Goal: Information Seeking & Learning: Learn about a topic

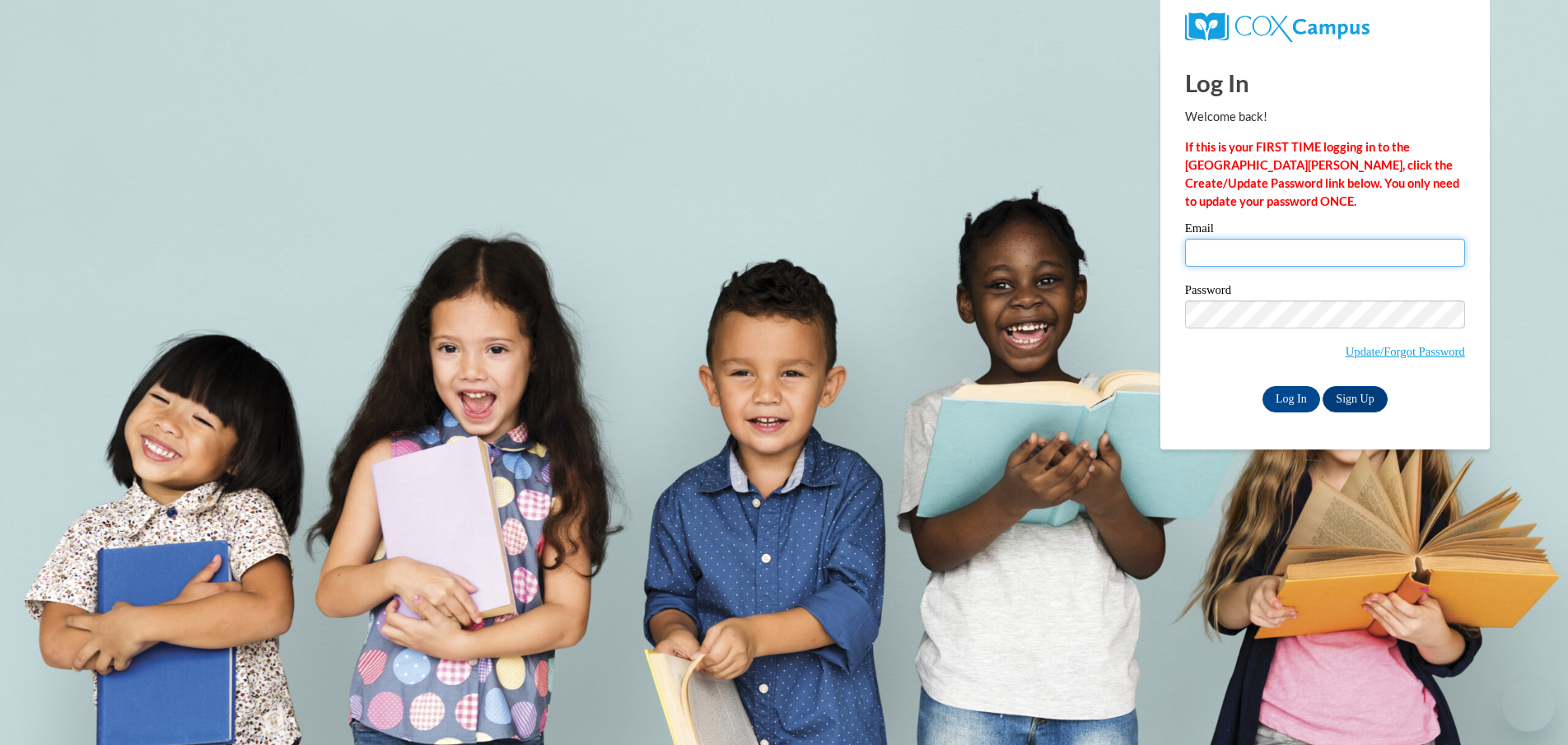
type input "karla.james@ndo.org"
click at [1275, 395] on input "Log In" at bounding box center [1291, 399] width 58 height 26
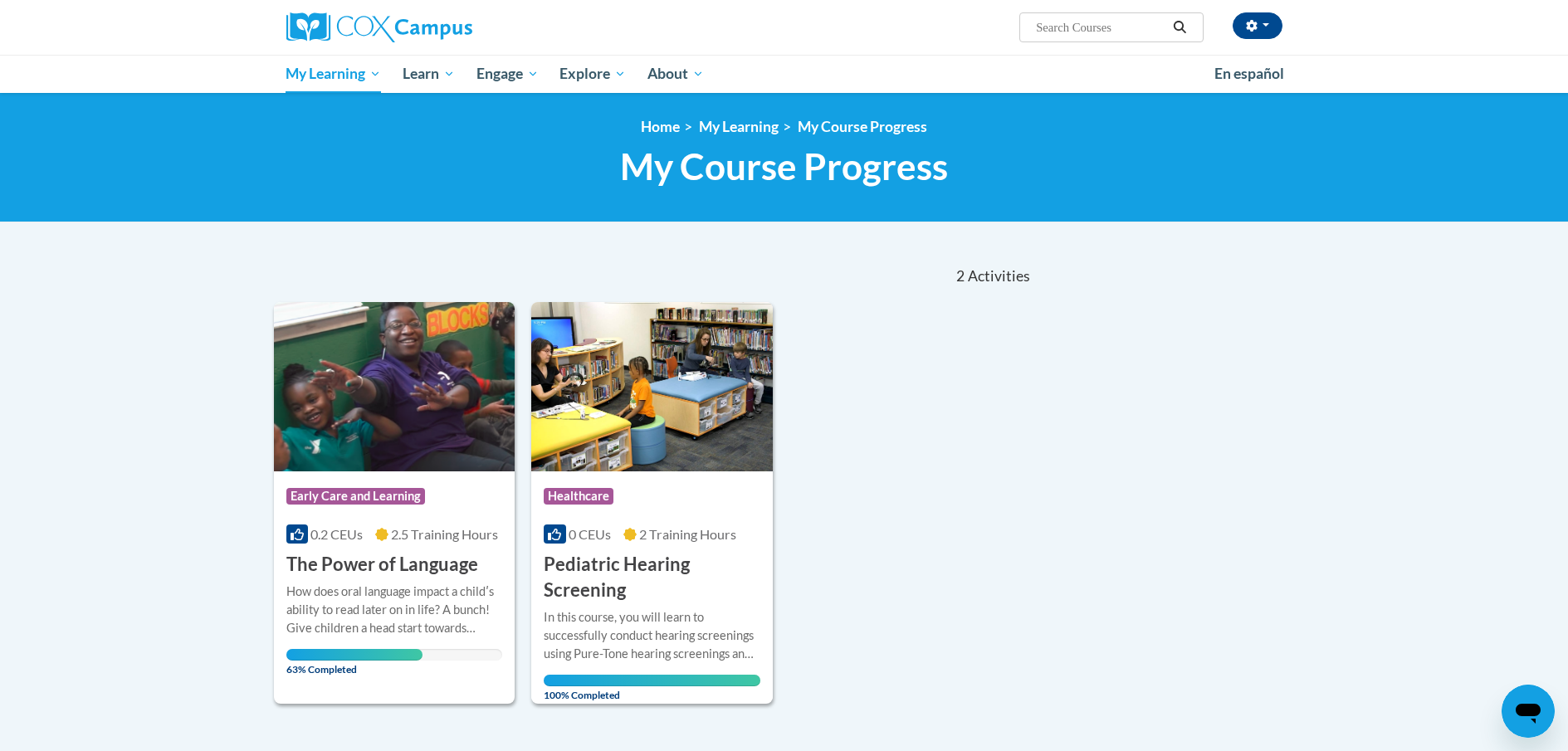
click at [428, 571] on h3 "The Power of Language" at bounding box center [382, 564] width 191 height 26
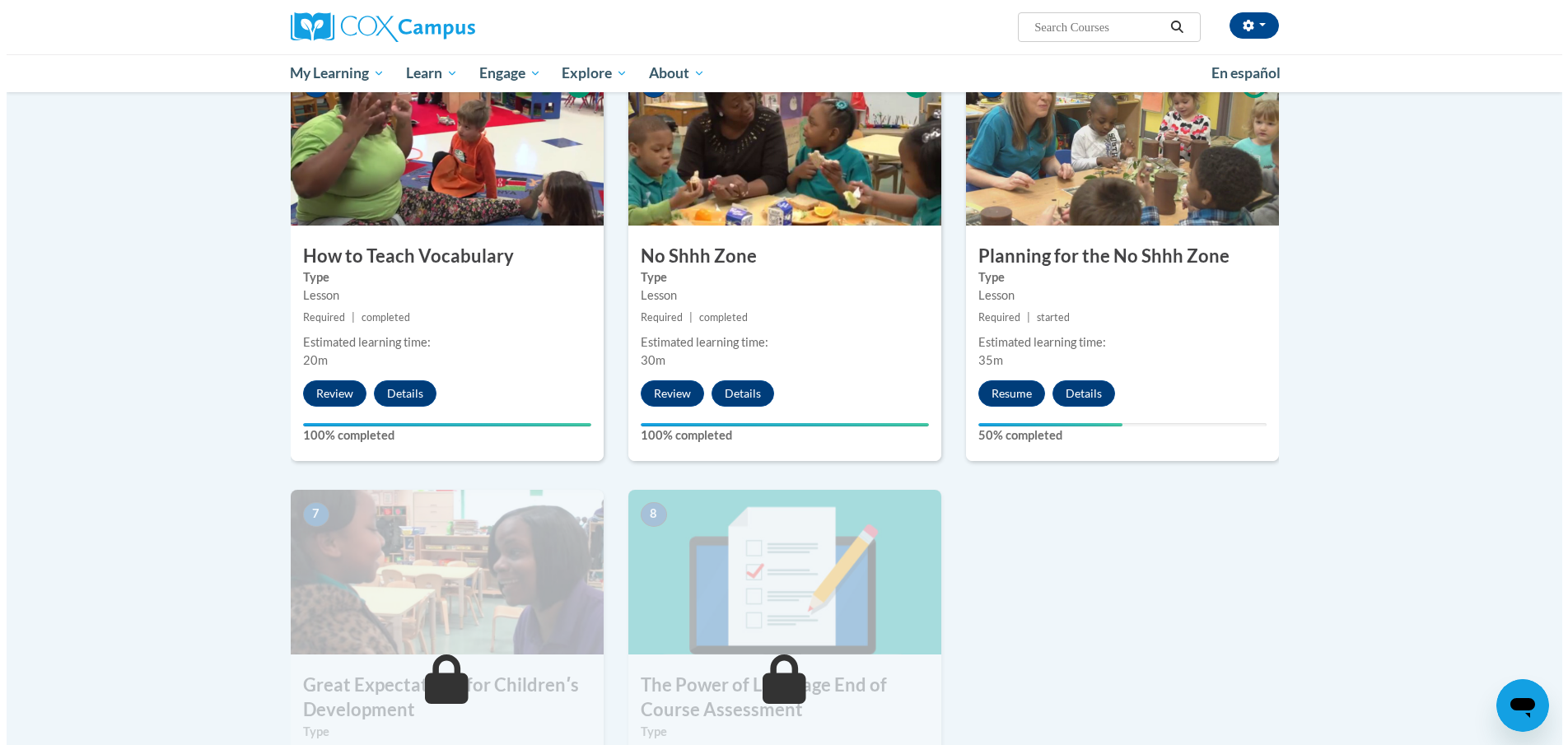
scroll to position [659, 0]
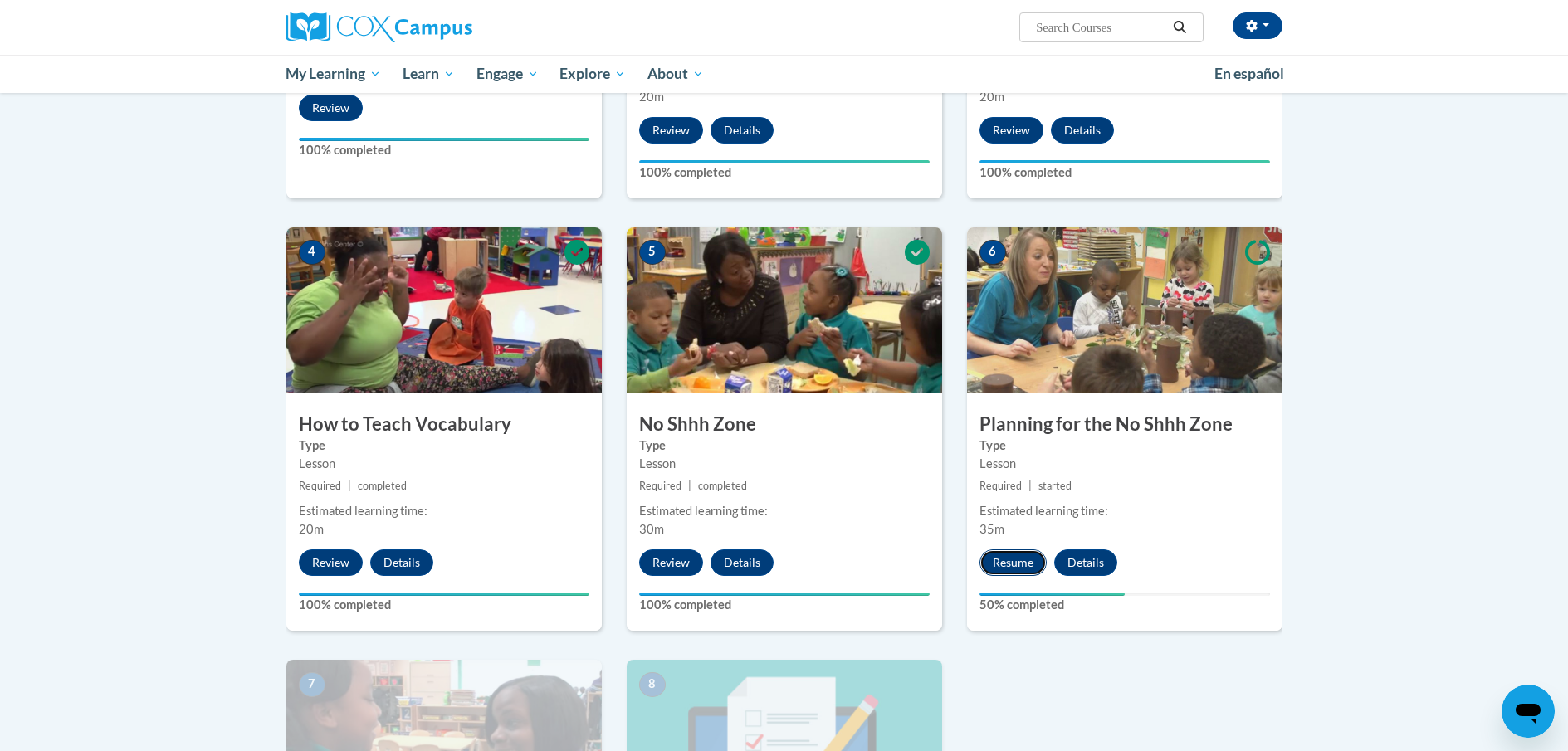
click at [1021, 558] on button "Resume" at bounding box center [1013, 562] width 68 height 26
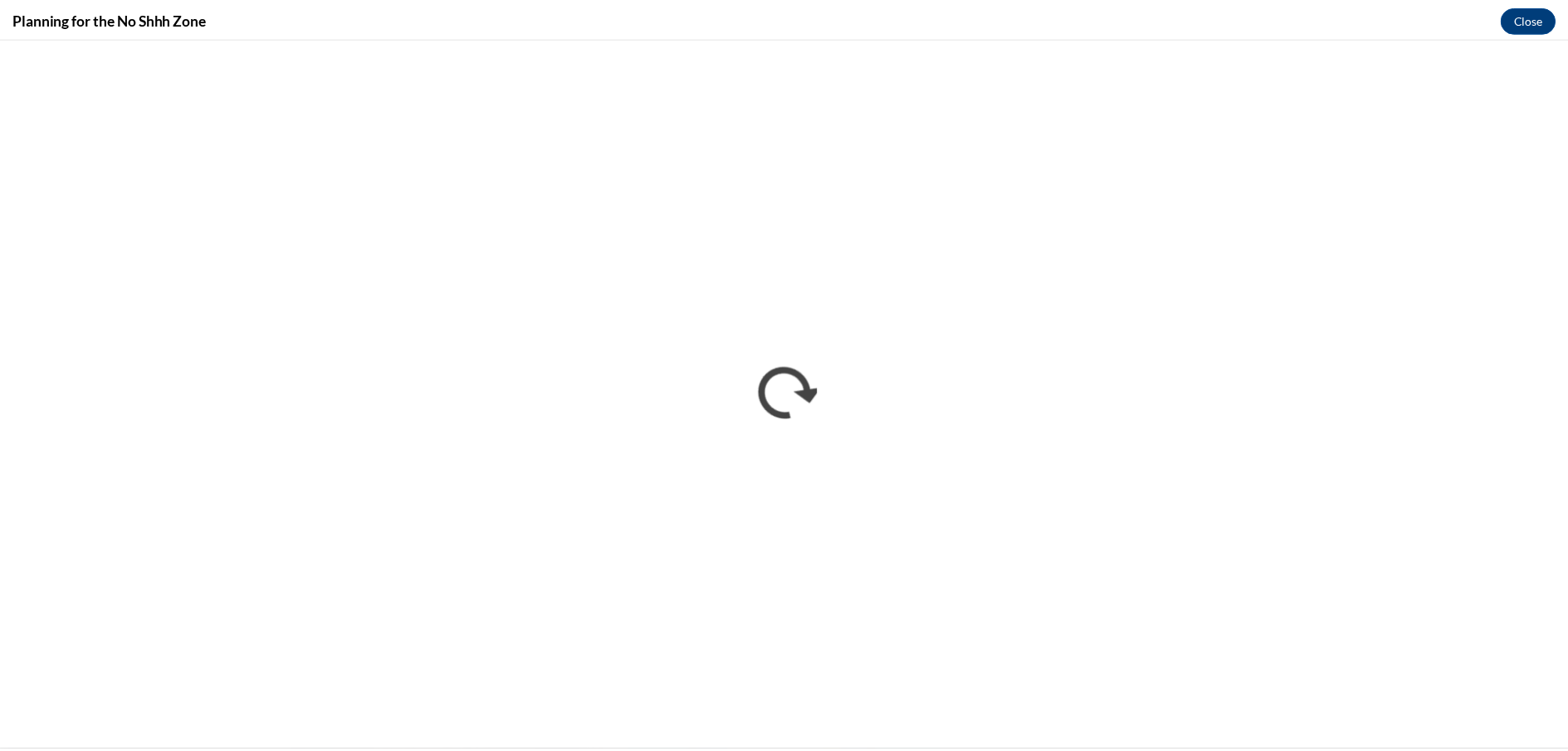
scroll to position [0, 0]
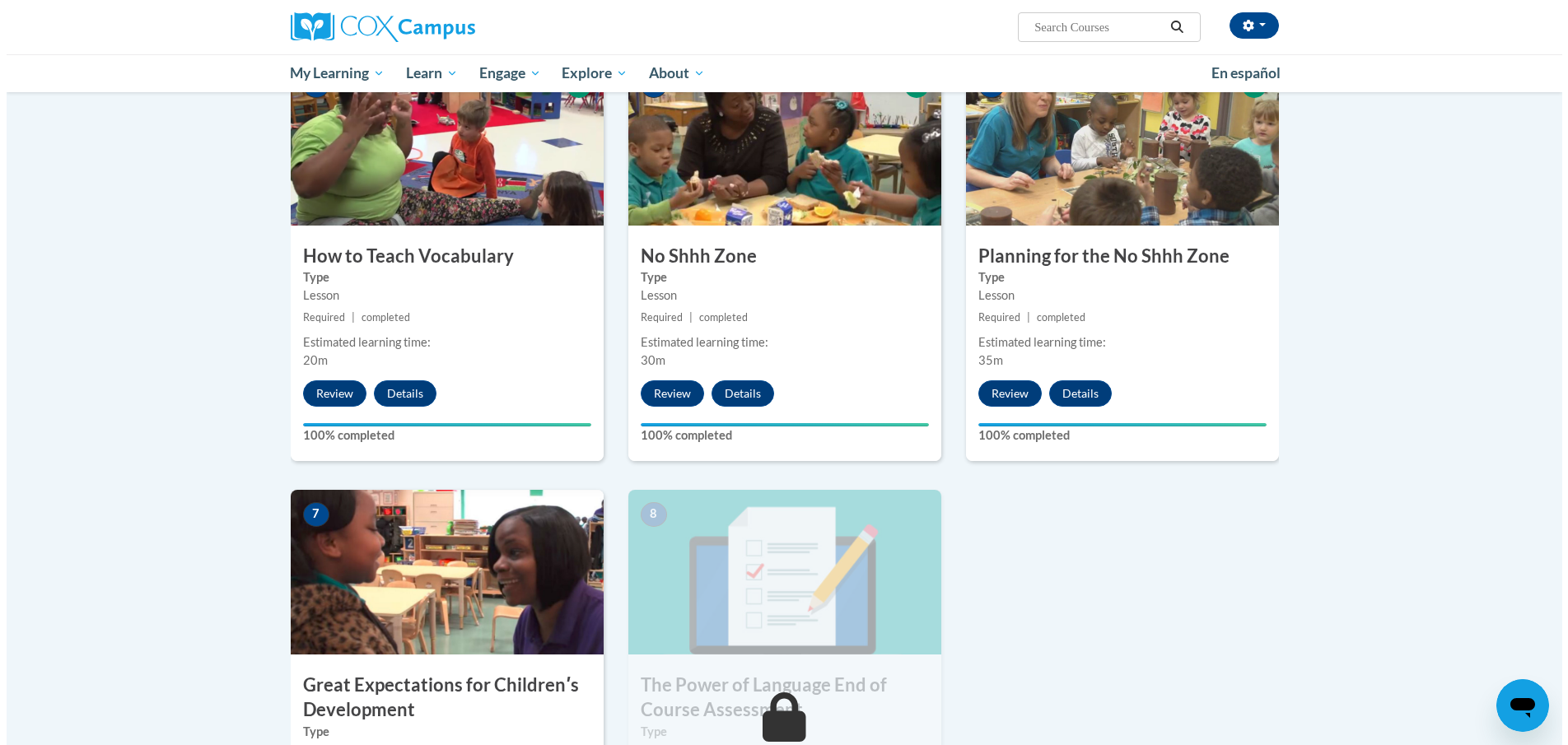
scroll to position [1070, 0]
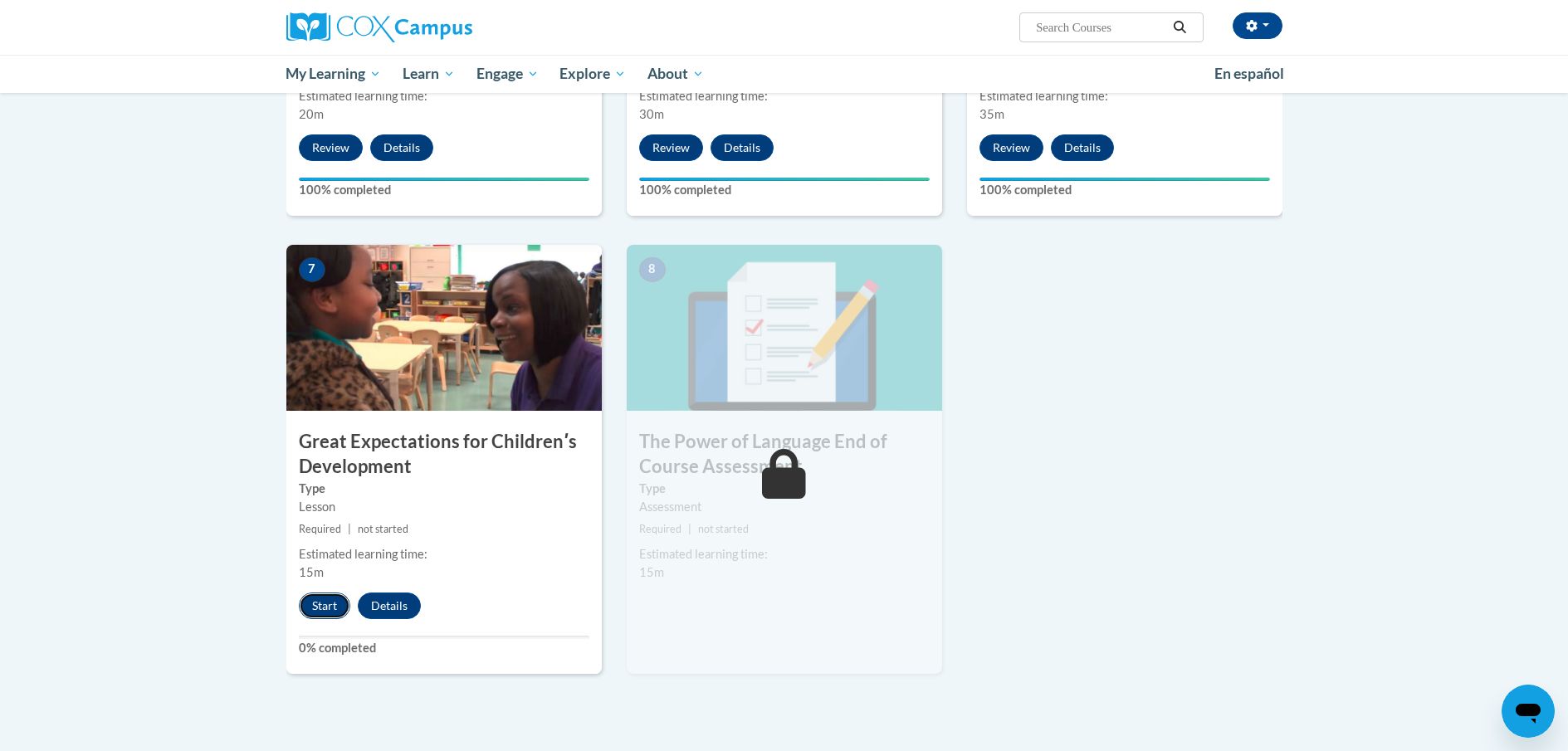
click at [330, 601] on button "Start" at bounding box center [324, 605] width 51 height 26
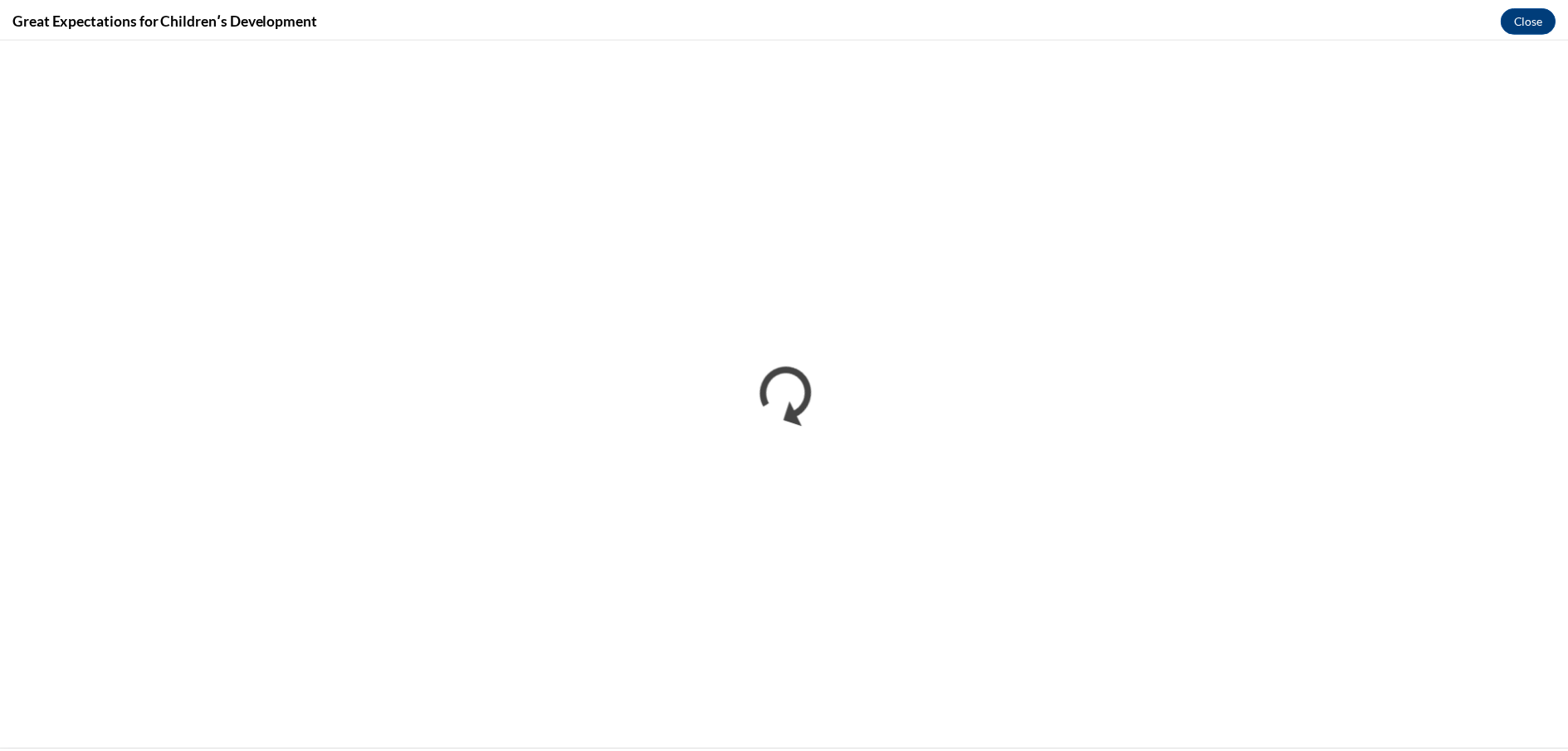
scroll to position [0, 0]
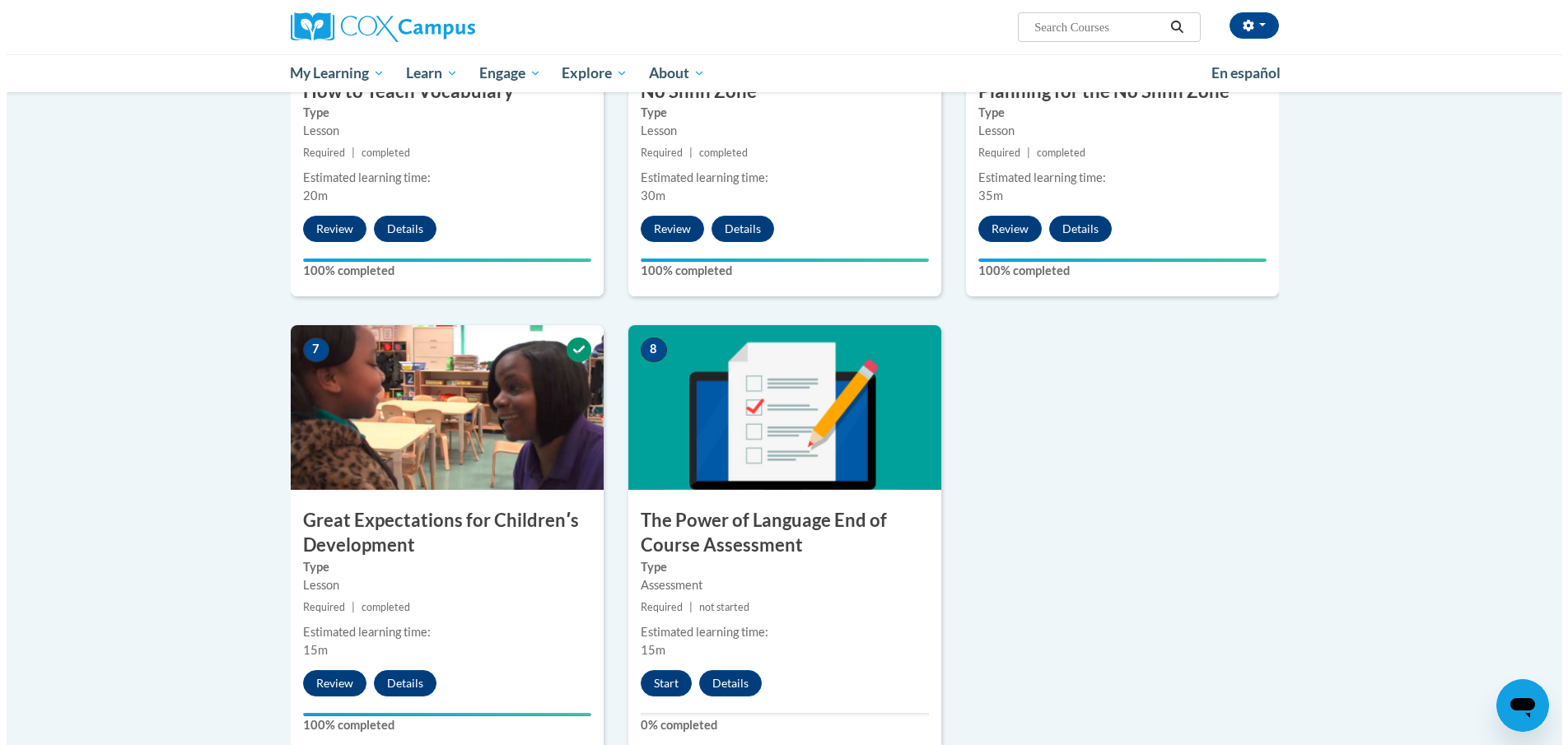
scroll to position [1152, 0]
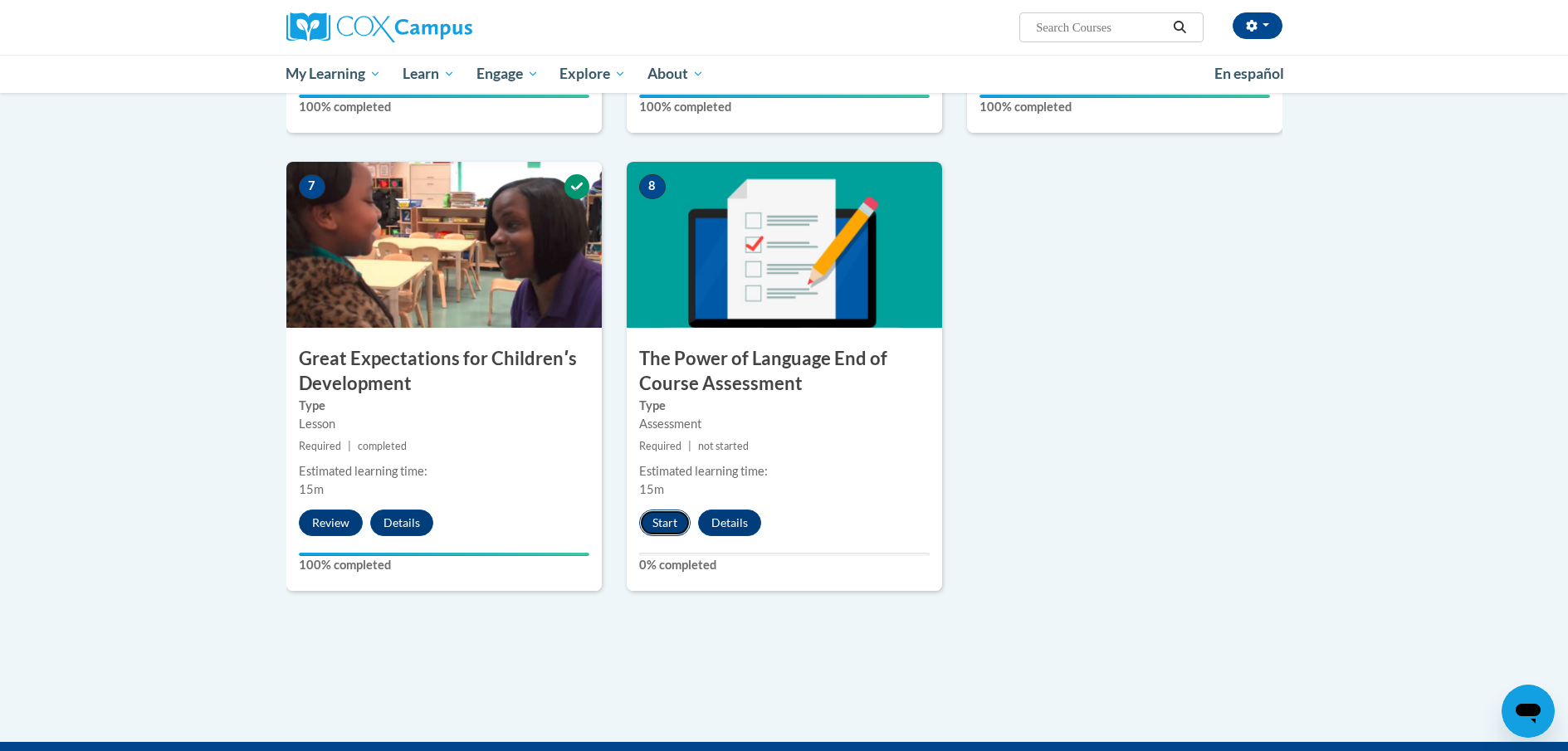
click at [654, 523] on button "Start" at bounding box center [664, 522] width 51 height 26
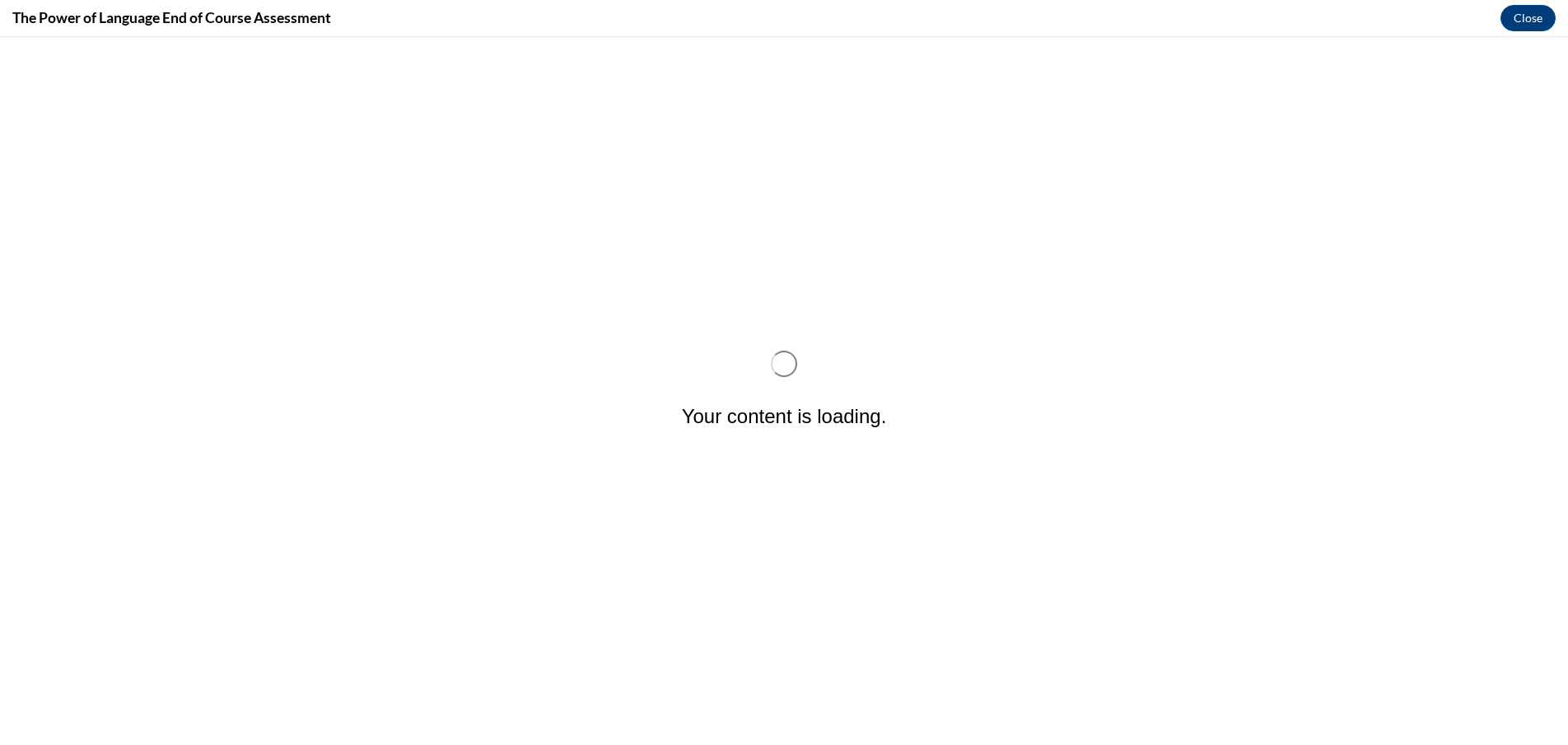
scroll to position [0, 0]
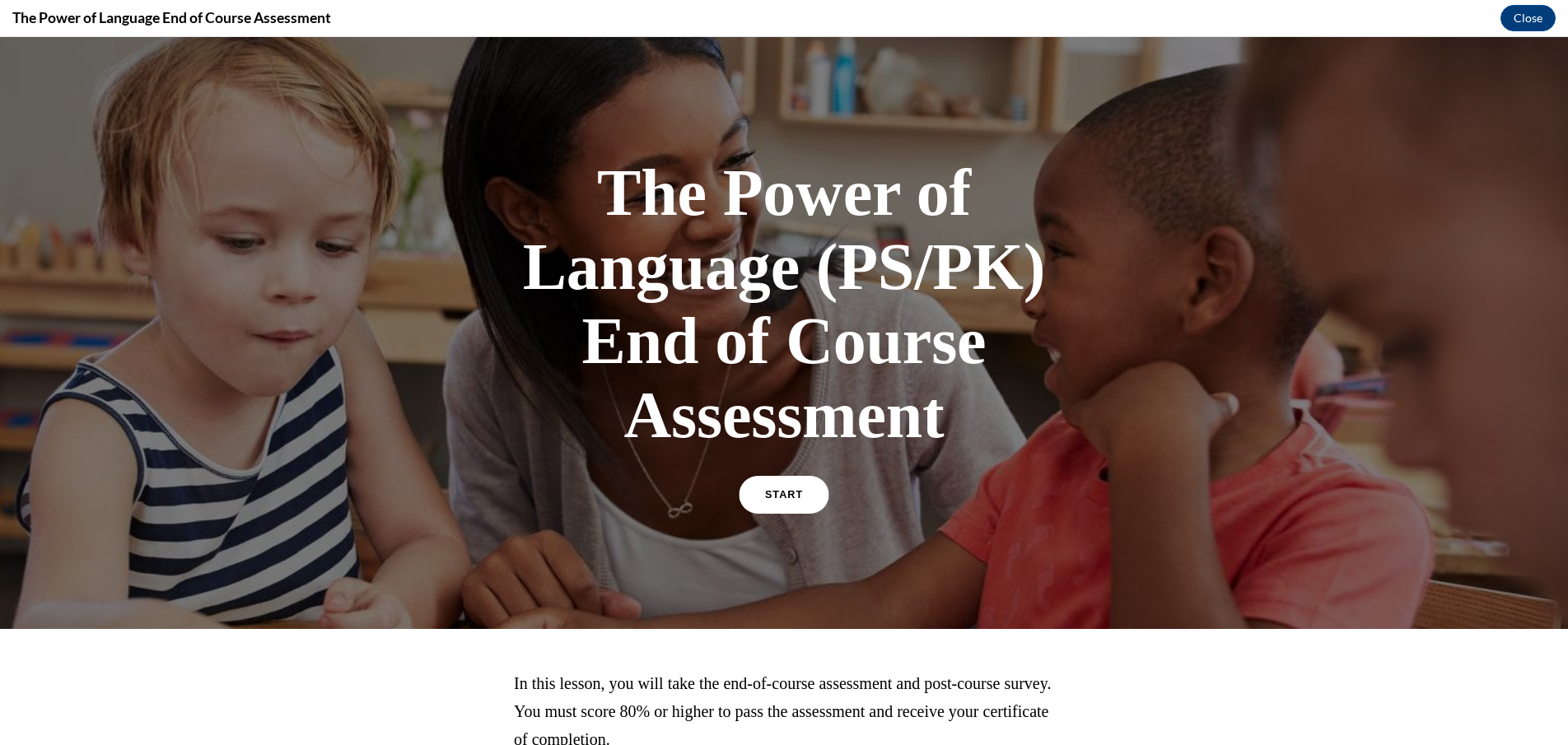
click at [772, 491] on span "START" at bounding box center [784, 495] width 37 height 12
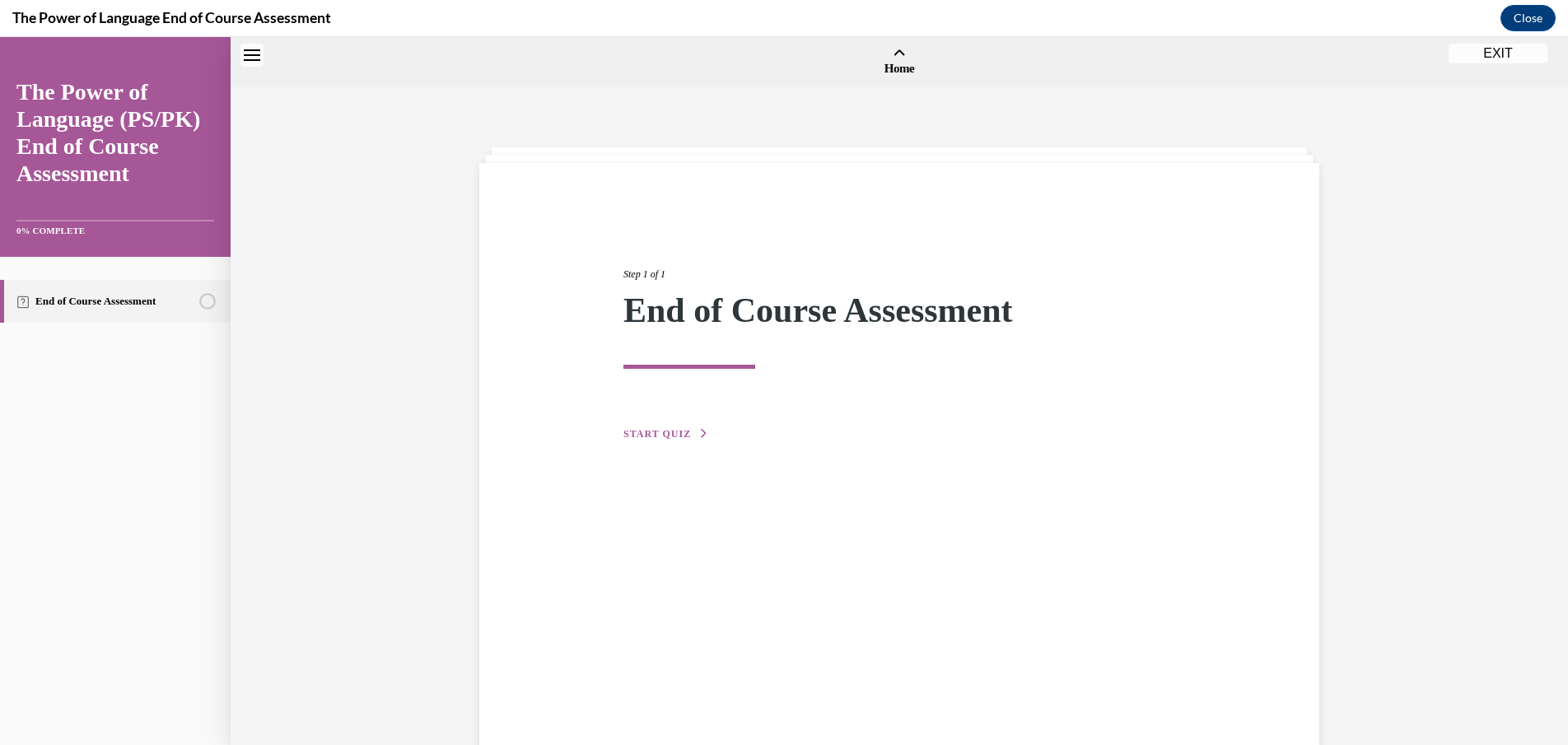
scroll to position [51, 0]
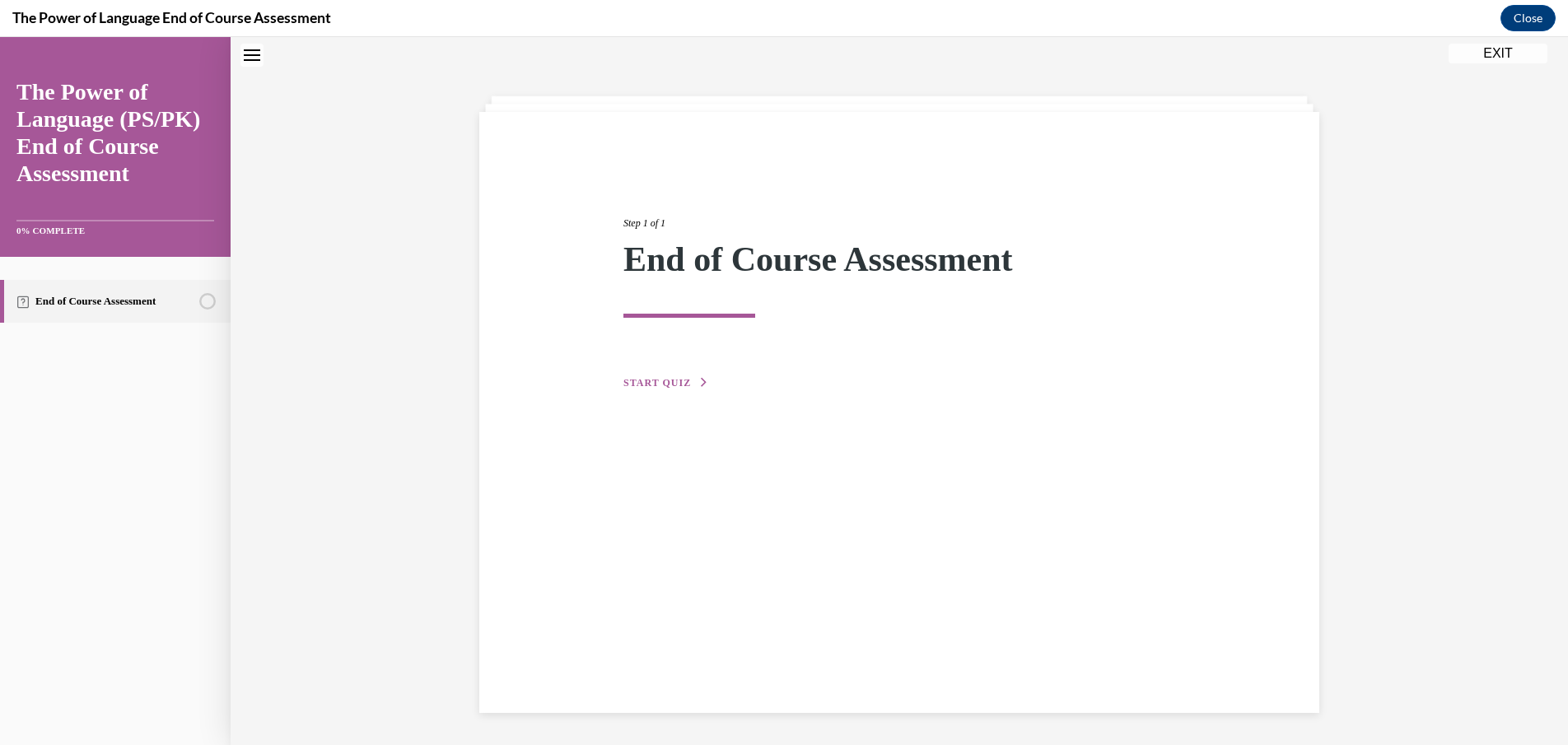
click at [655, 377] on button "START QUIZ" at bounding box center [666, 383] width 85 height 14
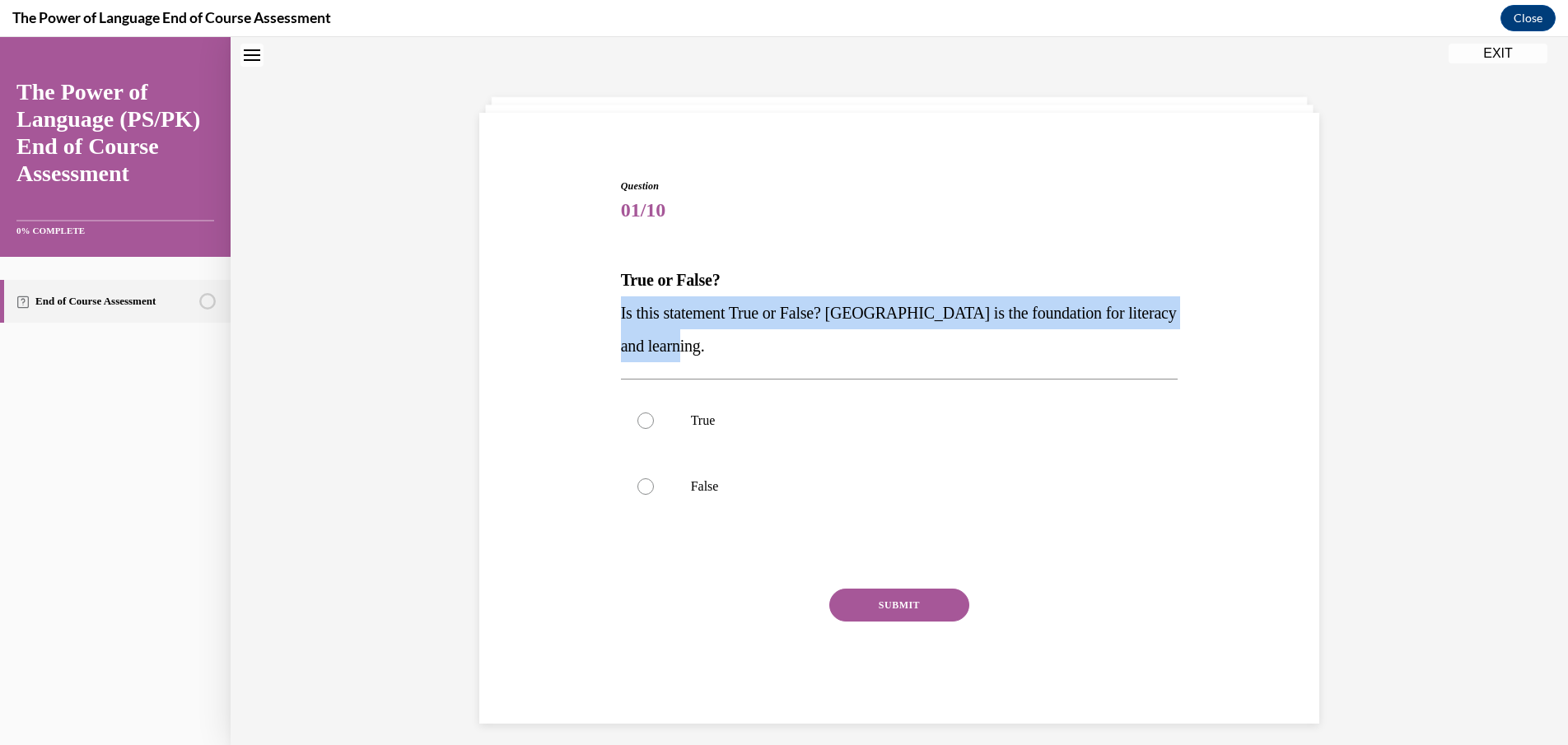
drag, startPoint x: 678, startPoint y: 346, endPoint x: 602, endPoint y: 306, distance: 85.9
click at [602, 306] on div "Question 01/10 True or False? Is this statement True or False? Oral Language is…" at bounding box center [899, 427] width 848 height 594
copy span "Is this statement True or False? Oral Language is the foundation for literacy a…"
drag, startPoint x: 1423, startPoint y: 101, endPoint x: 1372, endPoint y: 137, distance: 62.4
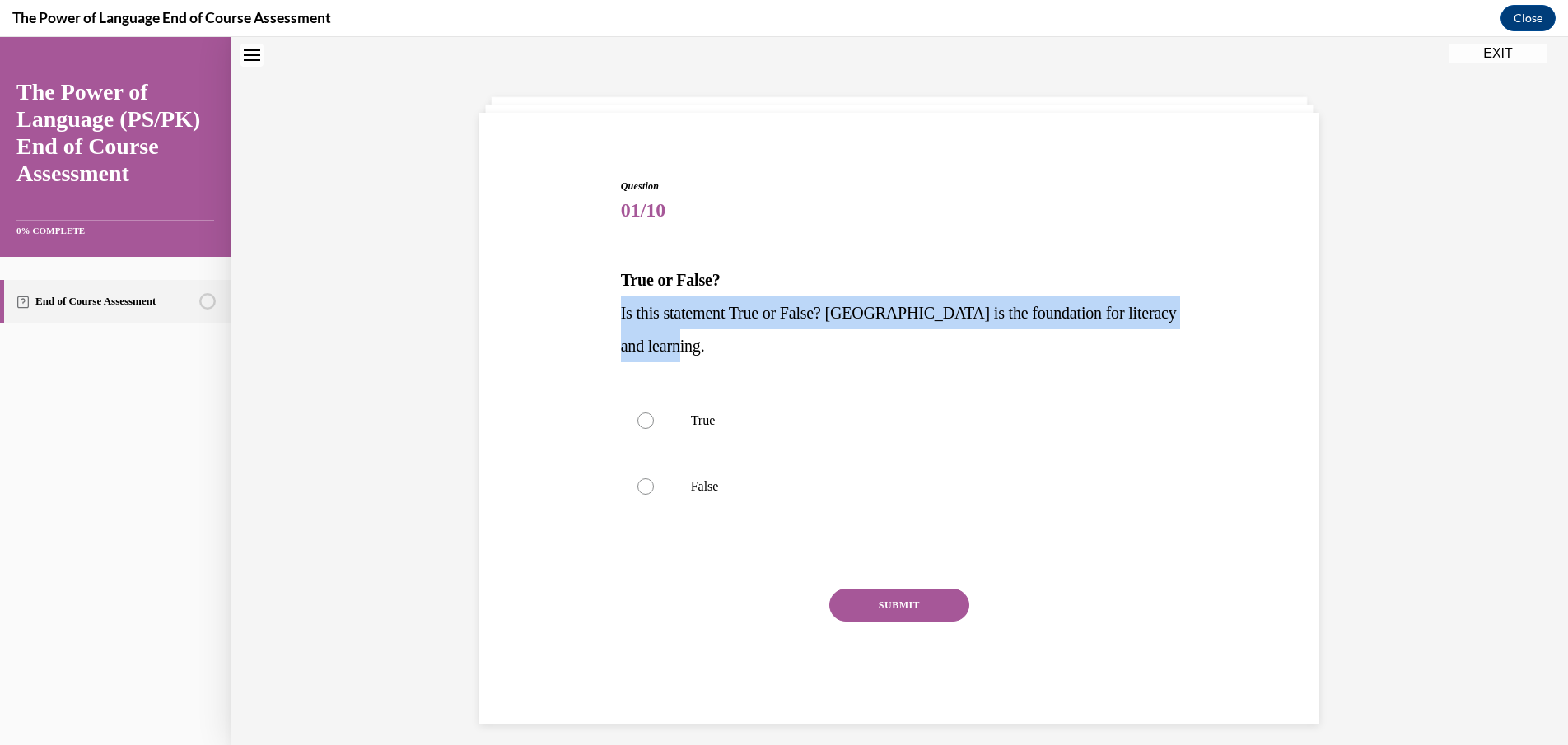
click at [1419, 104] on div "Question 01/10 True or False? Is this statement True or False? Oral Language is…" at bounding box center [899, 397] width 1337 height 718
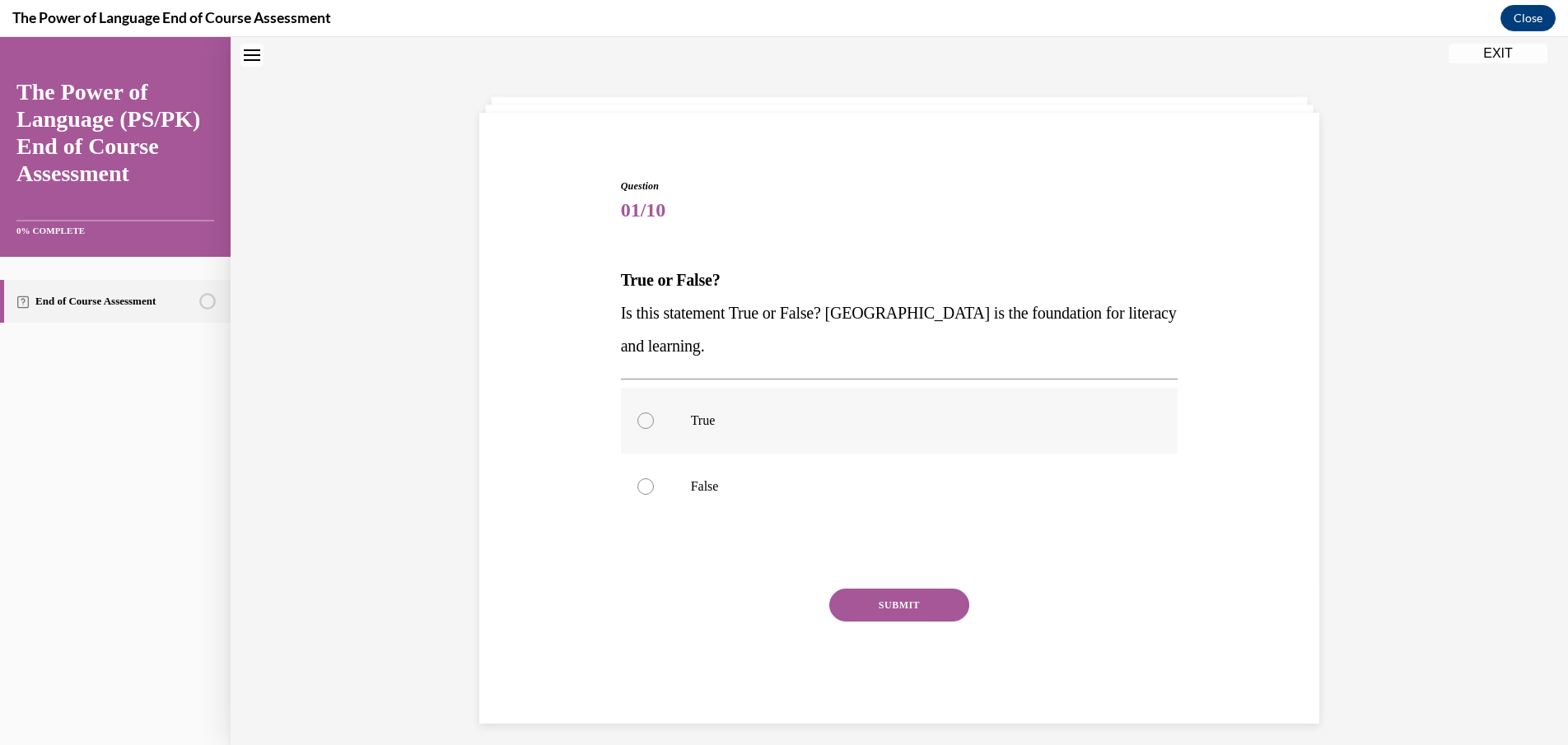
click at [638, 422] on div at bounding box center [645, 420] width 16 height 16
click at [638, 422] on input "True" at bounding box center [645, 420] width 16 height 16
radio input "true"
click at [889, 608] on button "SUBMIT" at bounding box center [900, 605] width 140 height 33
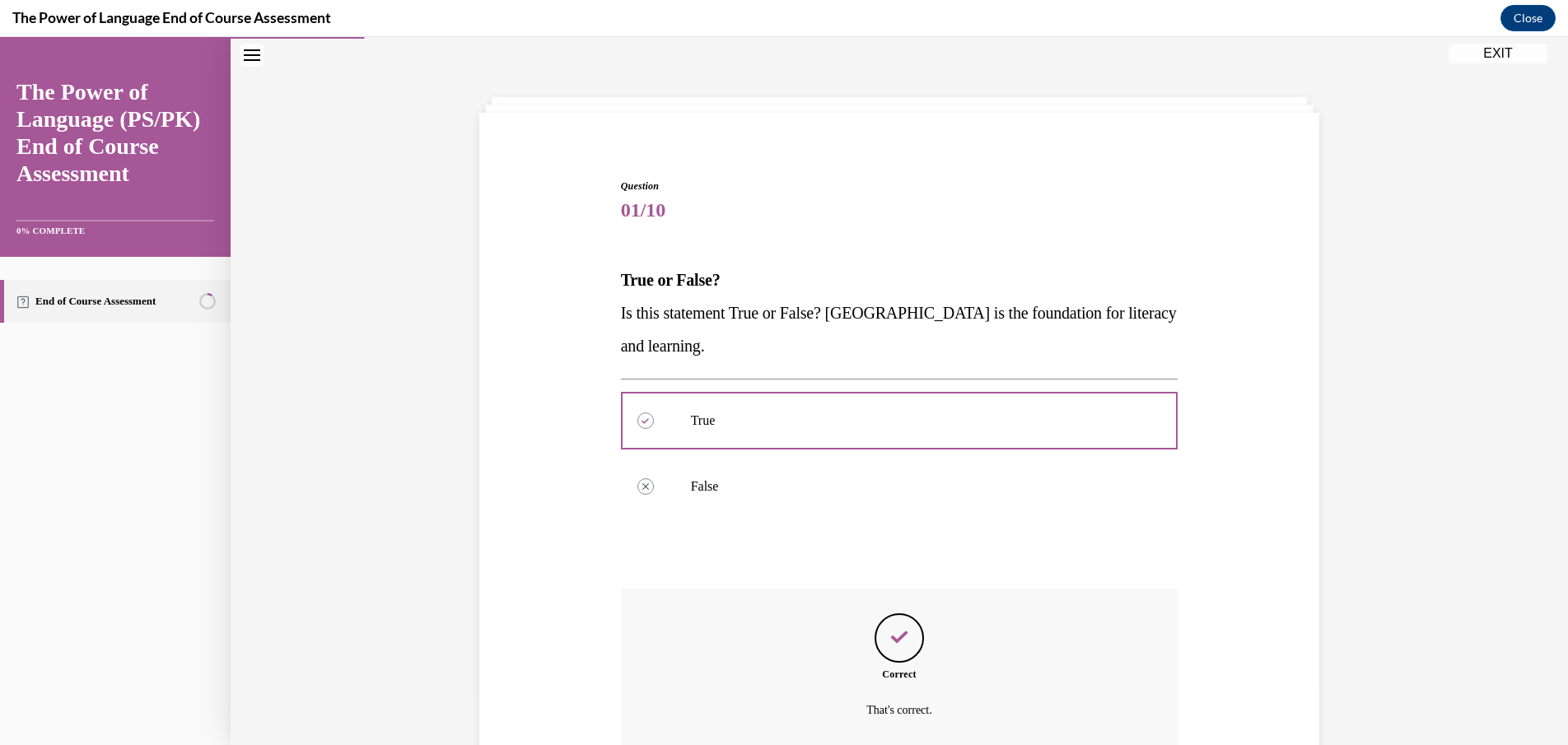
click at [1384, 226] on div "Question 01/10 True or False? Is this statement True or False? Oral Language is…" at bounding box center [899, 464] width 1337 height 851
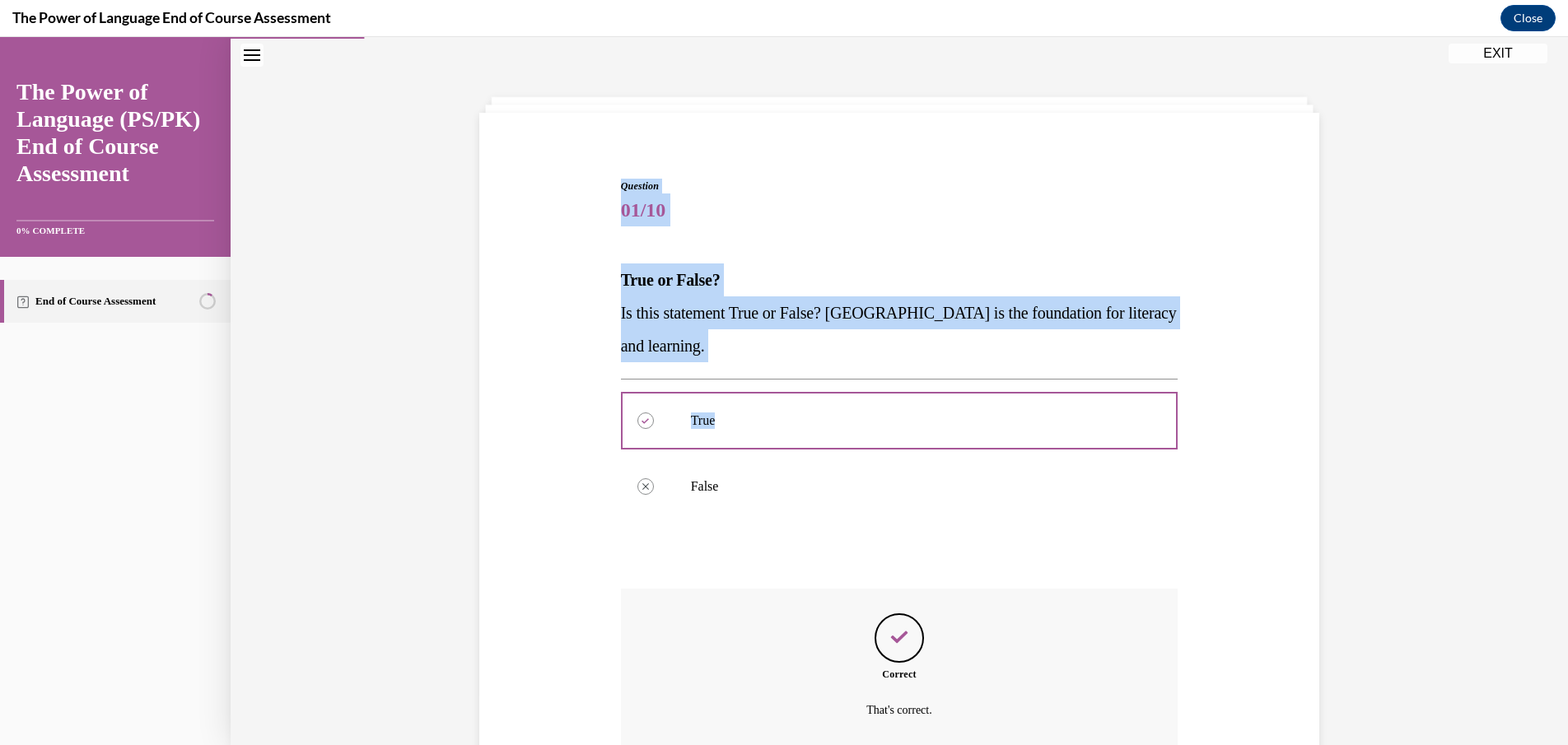
drag, startPoint x: 597, startPoint y: 183, endPoint x: 1188, endPoint y: 434, distance: 642.1
click at [1188, 434] on div "Question 01/10 True or False? Is this statement True or False? Oral Language is…" at bounding box center [899, 493] width 848 height 728
copy div "Question 01/10 True or False? Is this statement True or False? Oral Language is…"
click at [1377, 312] on div "Question 01/10 True or False? Is this statement True or False? Oral Language is…" at bounding box center [899, 464] width 1337 height 851
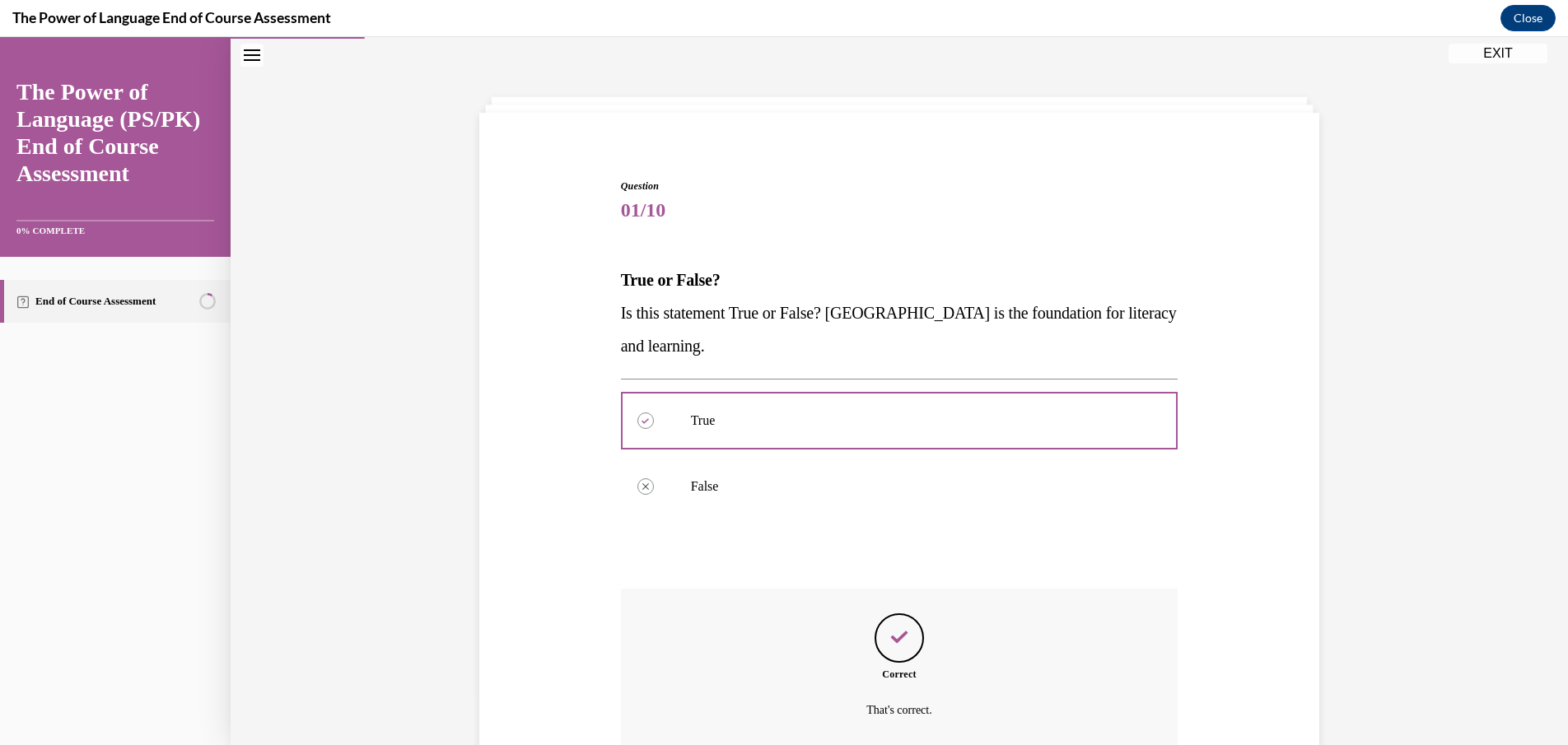
scroll to position [196, 0]
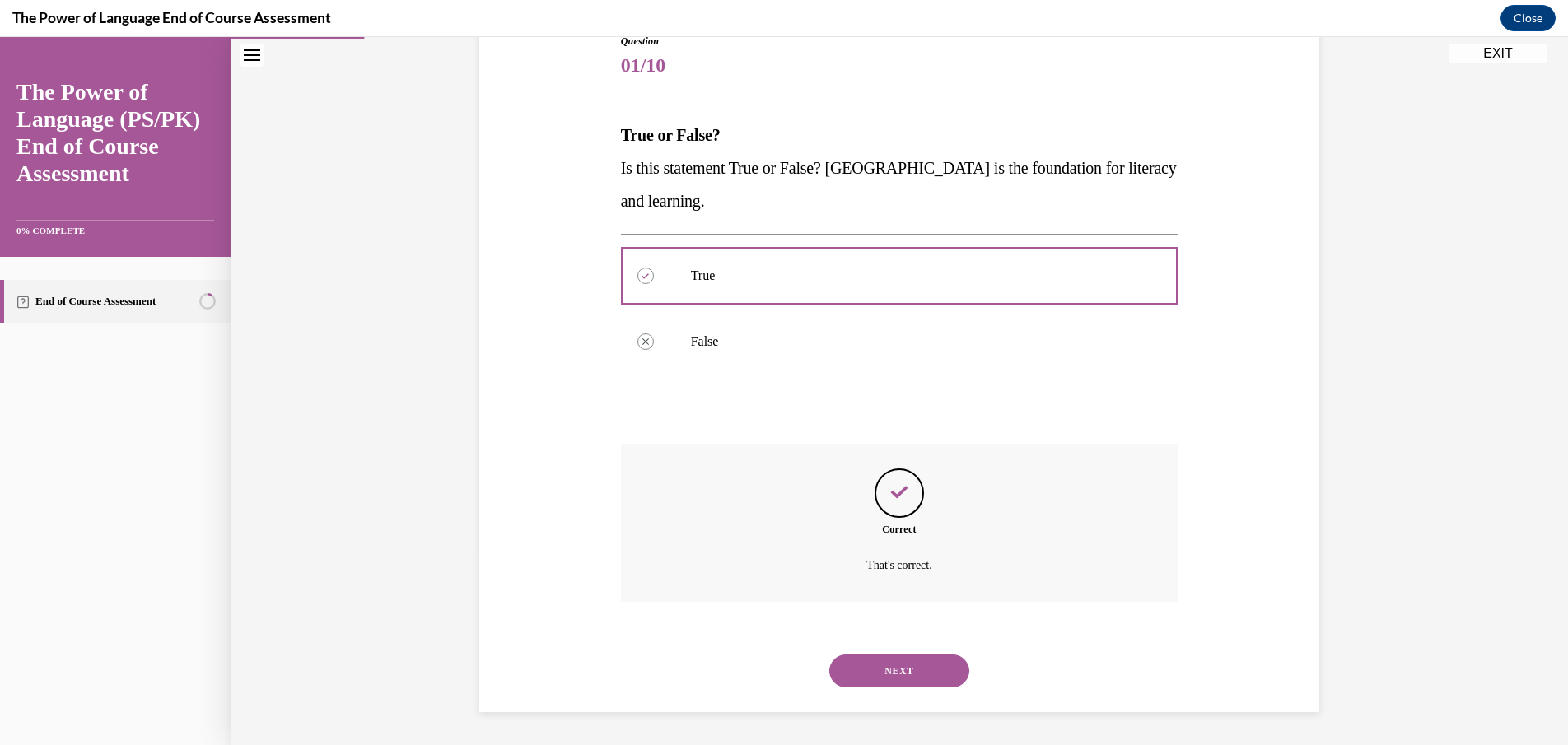
click at [939, 673] on button "NEXT" at bounding box center [900, 671] width 140 height 33
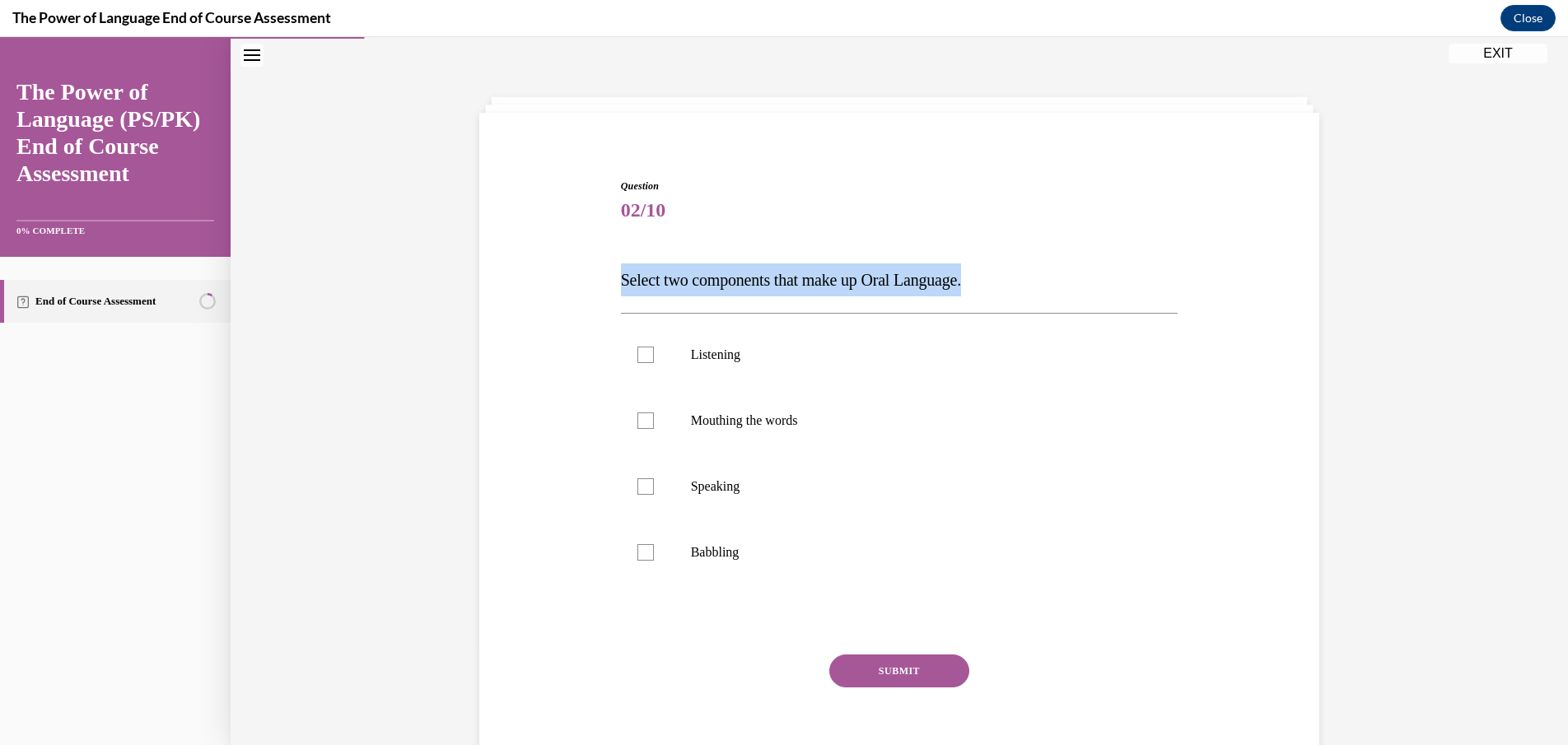
drag, startPoint x: 993, startPoint y: 283, endPoint x: 567, endPoint y: 280, distance: 426.0
click at [567, 280] on div "Question 02/10 Select two components that make up Oral Language. Listening Mout…" at bounding box center [899, 459] width 848 height 661
click at [638, 355] on div at bounding box center [645, 354] width 16 height 16
click at [638, 355] on input "Listening" at bounding box center [645, 354] width 16 height 16
checkbox input "true"
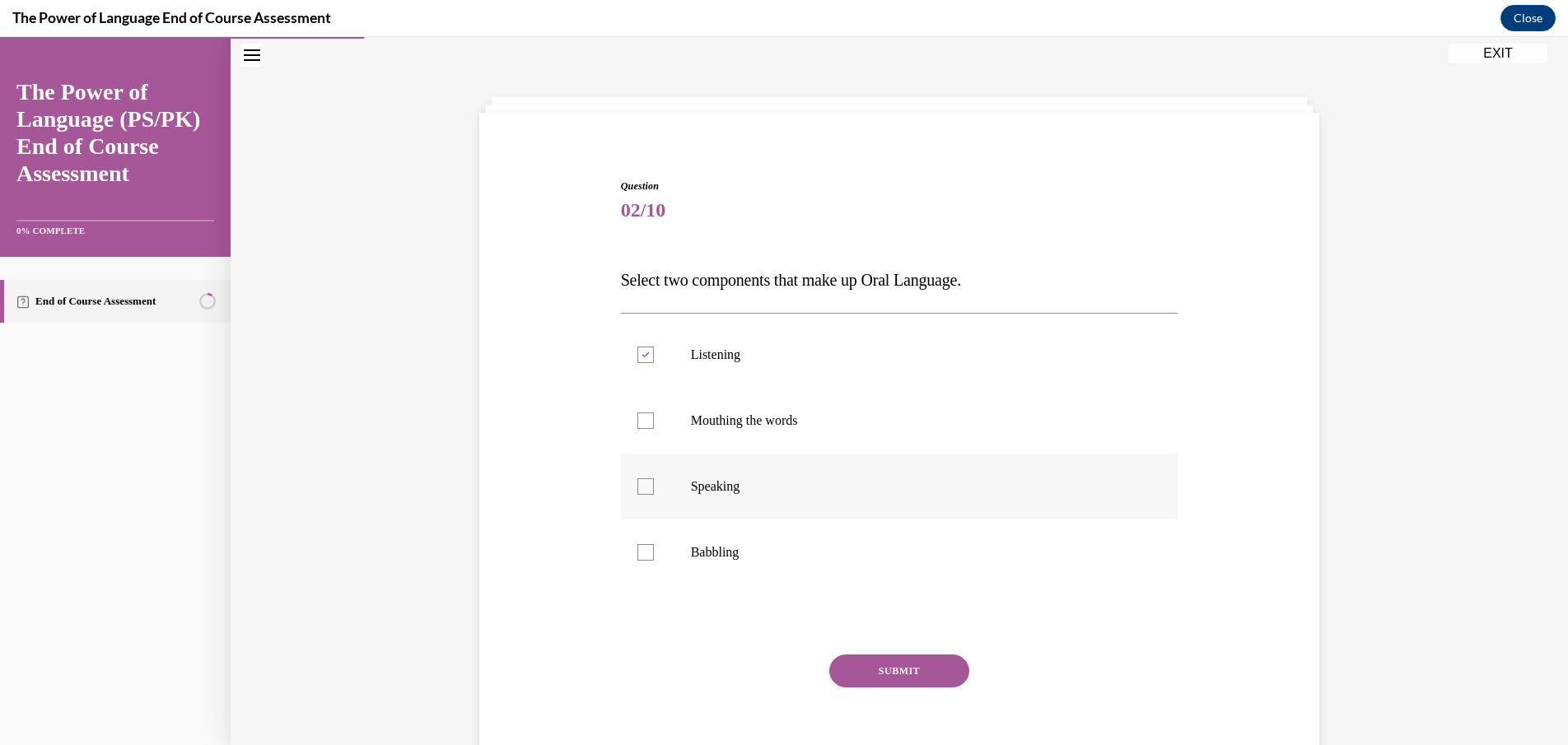
click at [644, 487] on div at bounding box center [645, 486] width 16 height 16
click at [644, 487] on input "Speaking" at bounding box center [645, 486] width 16 height 16
checkbox input "true"
click at [917, 664] on button "SUBMIT" at bounding box center [900, 671] width 140 height 33
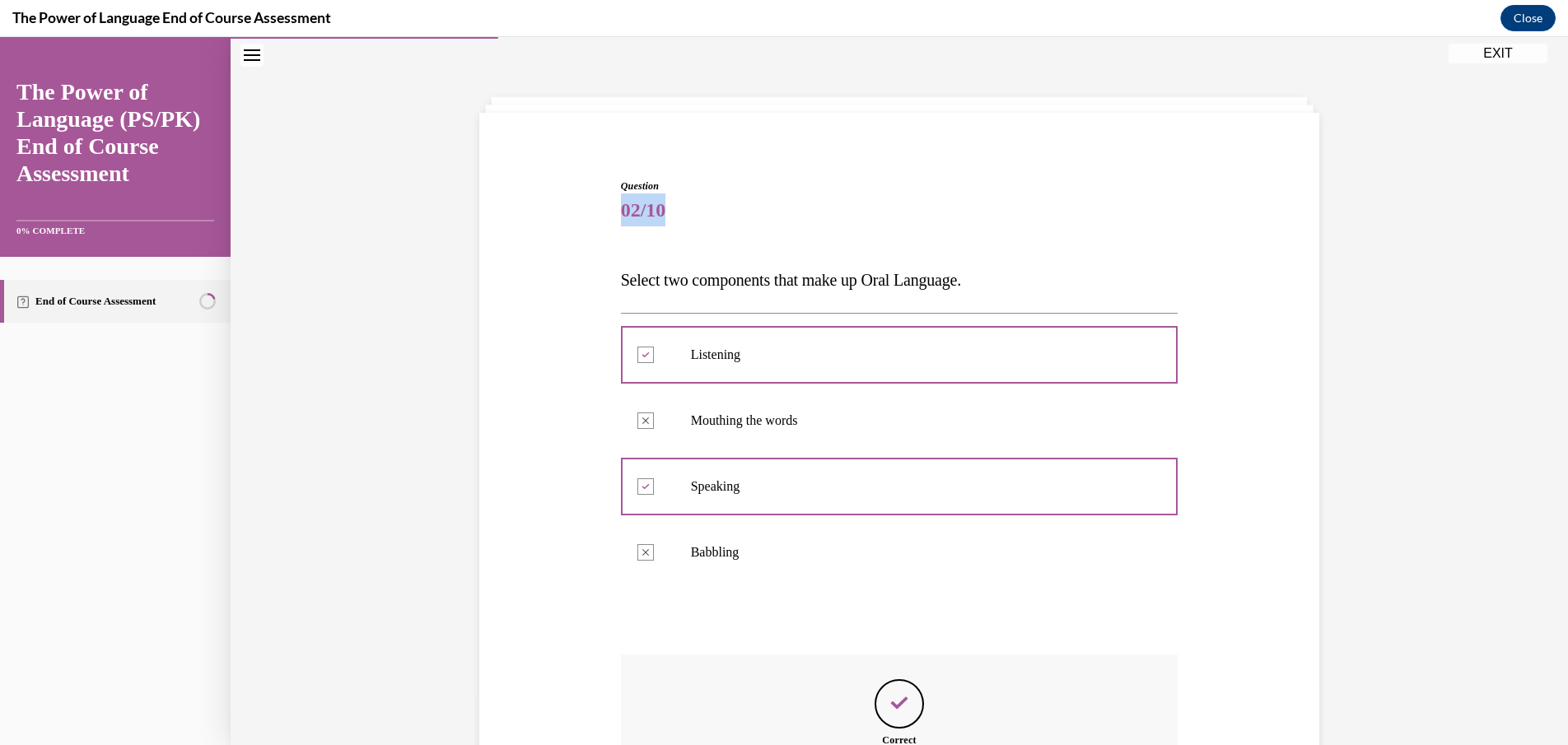
drag, startPoint x: 597, startPoint y: 198, endPoint x: 715, endPoint y: 211, distance: 118.7
click at [715, 211] on div "Question 02/10 Select two components that make up Oral Language. Listening Corr…" at bounding box center [899, 526] width 848 height 794
click at [620, 214] on span "02/10" at bounding box center [899, 210] width 557 height 33
click at [609, 210] on div "Question 02/10 Select two components that make up Oral Language. Listening Corr…" at bounding box center [899, 526] width 848 height 794
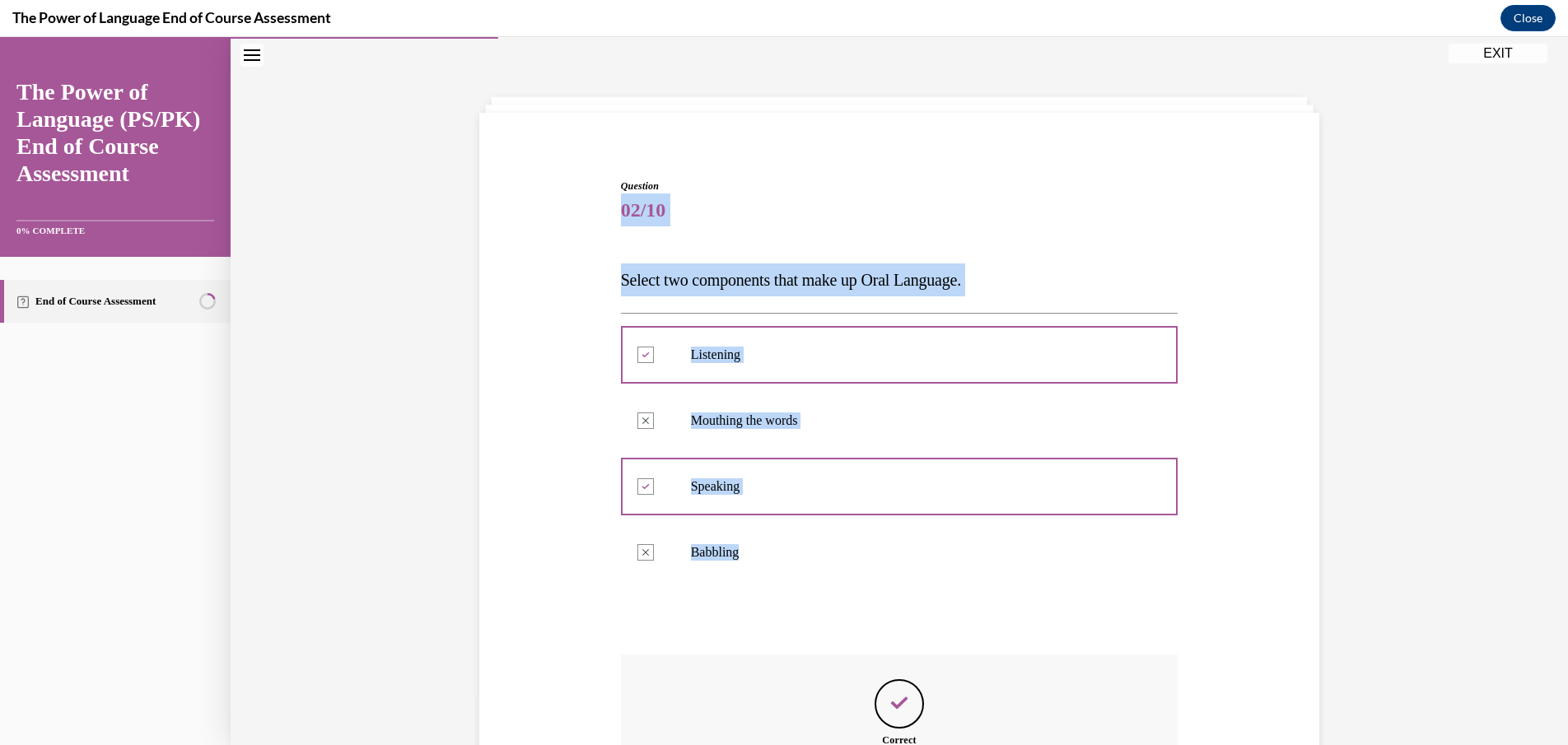
drag, startPoint x: 609, startPoint y: 209, endPoint x: 1166, endPoint y: 524, distance: 639.9
click at [1166, 524] on div "Question 02/10 Select two components that make up Oral Language. Listening Corr…" at bounding box center [899, 526] width 848 height 794
copy div "02/10 Select two components that make up Oral Language. Listening Correctly che…"
click at [92, 172] on link "The Power of Language (PS/PK) End of Course Assessment" at bounding box center [115, 132] width 198 height 108
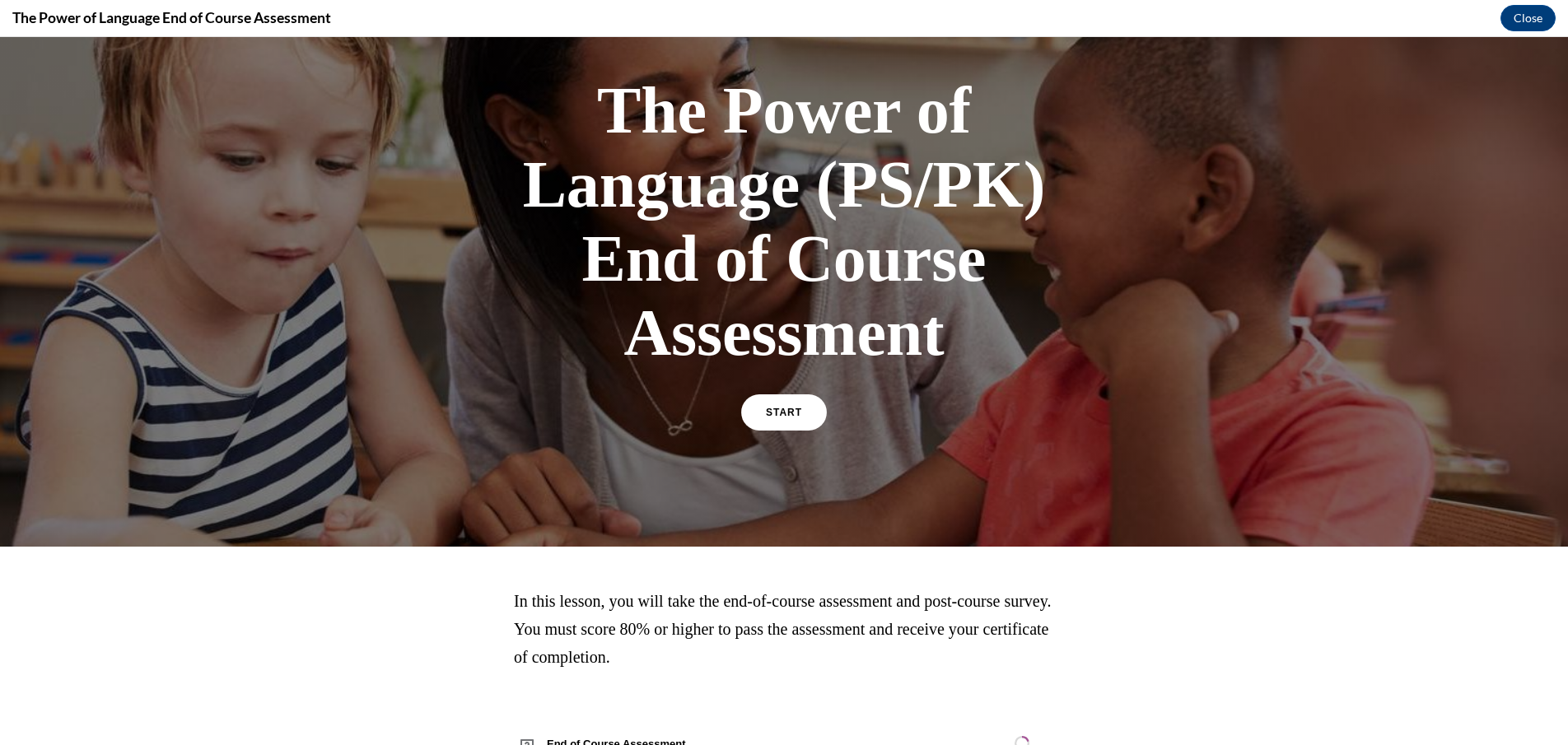
scroll to position [146, 0]
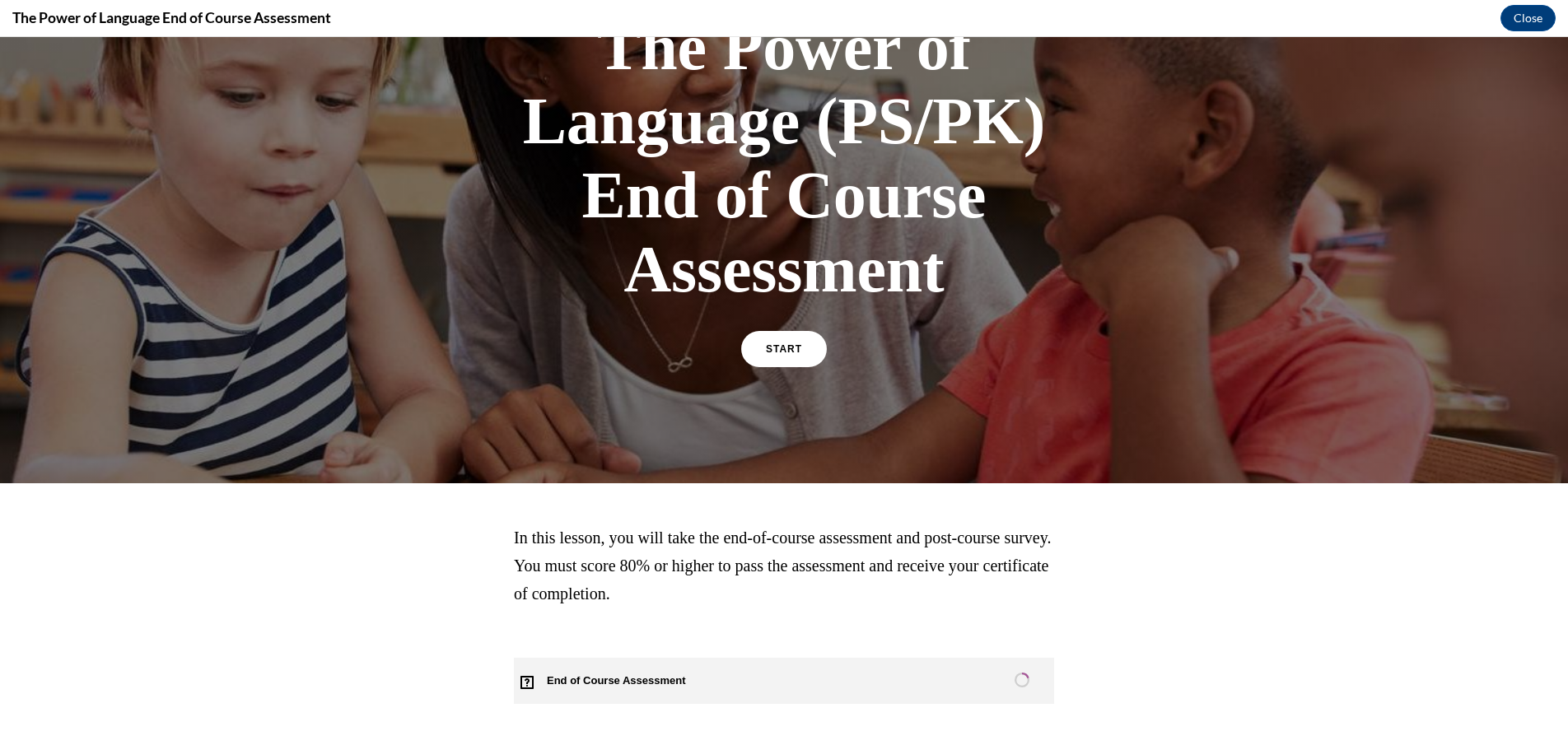
click at [624, 681] on span "End of Course Assessment" at bounding box center [626, 681] width 224 height 46
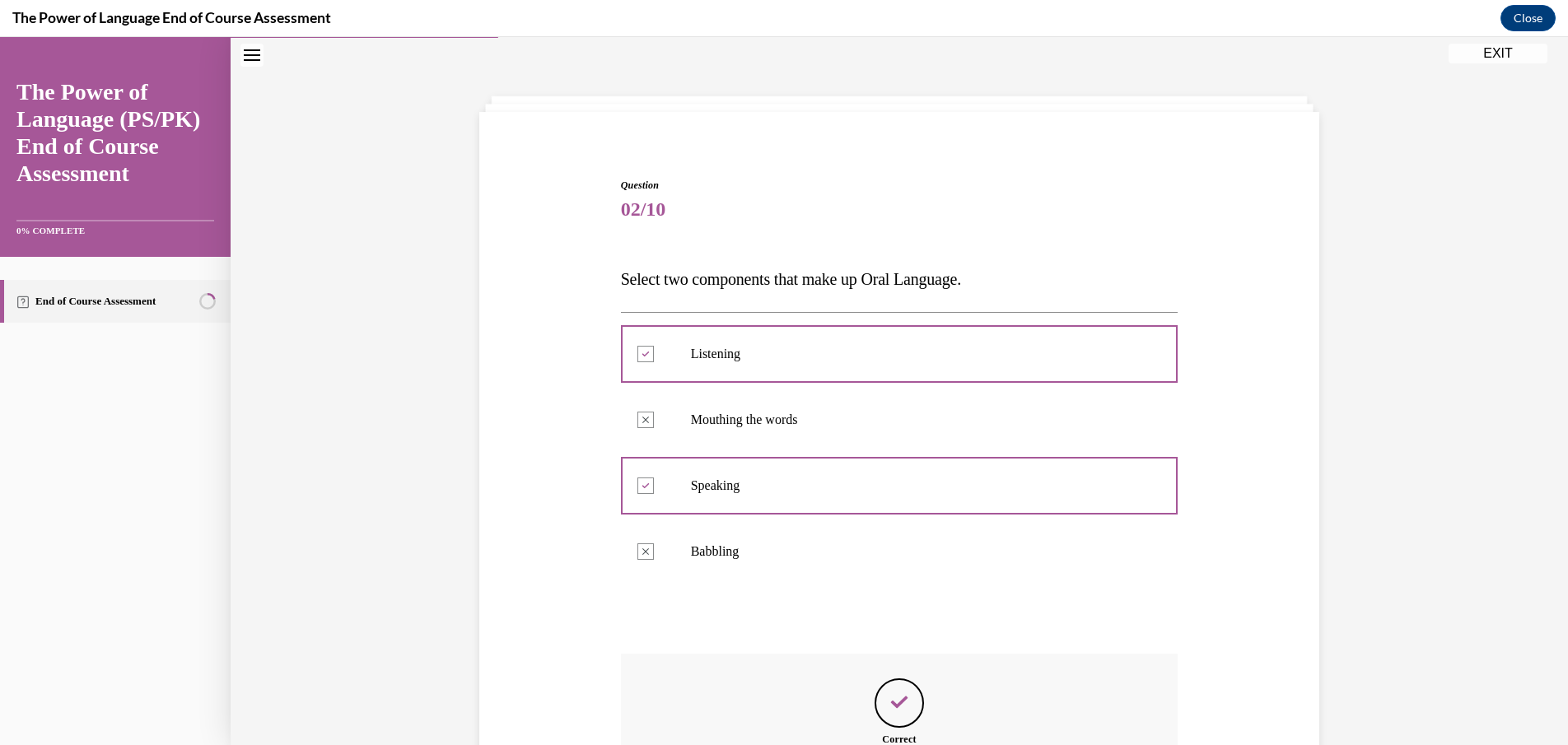
scroll to position [261, 0]
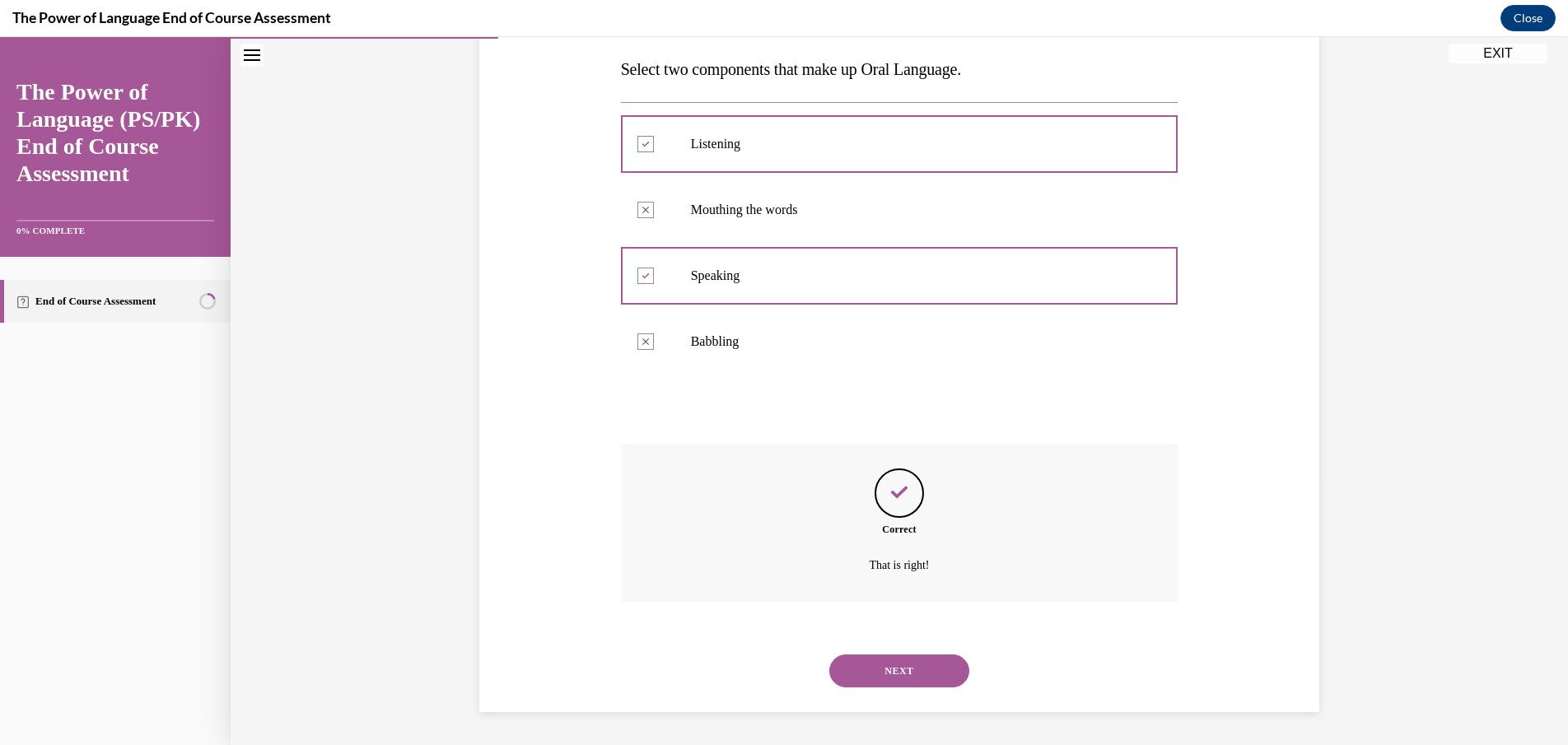
click at [901, 663] on button "NEXT" at bounding box center [900, 671] width 140 height 33
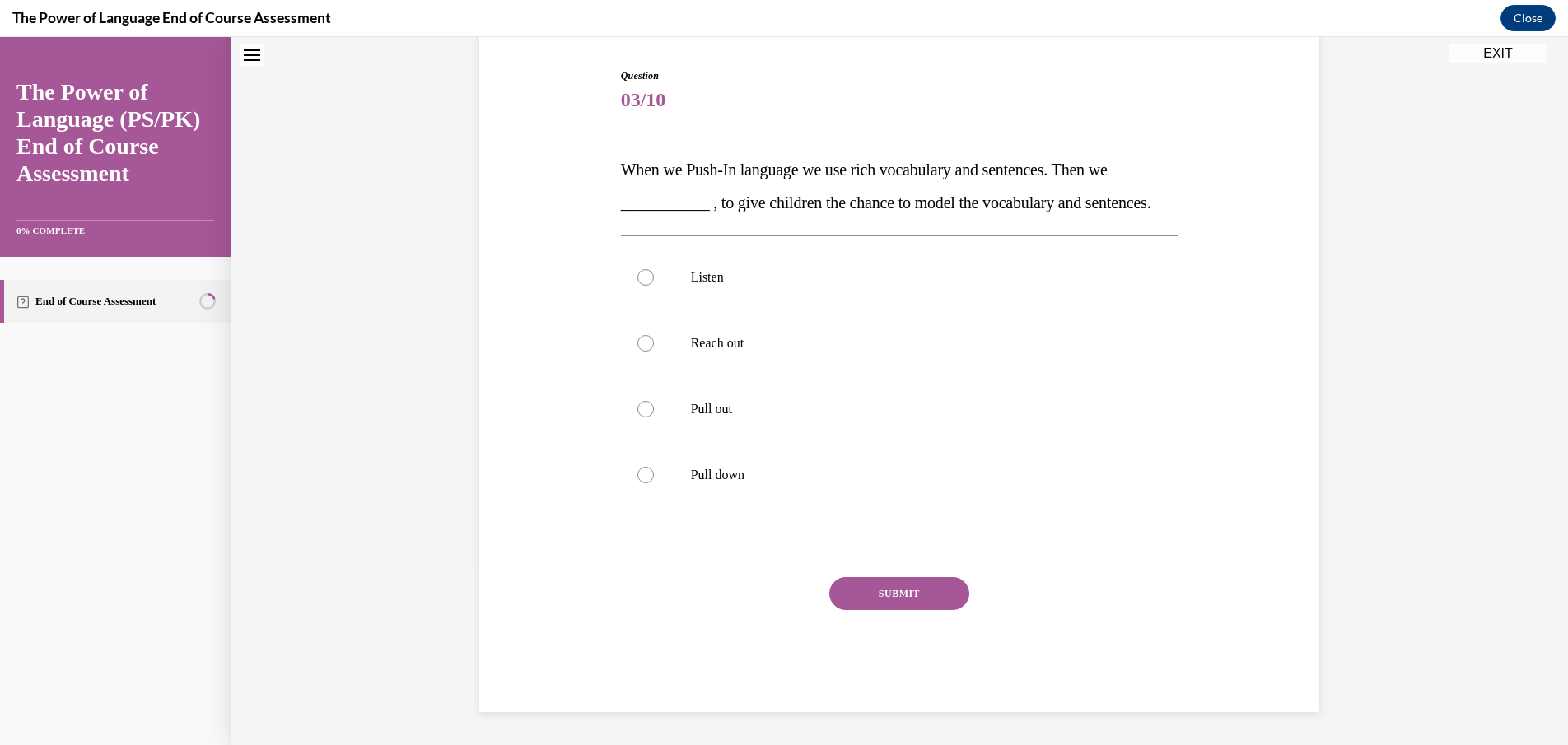
scroll to position [50, 0]
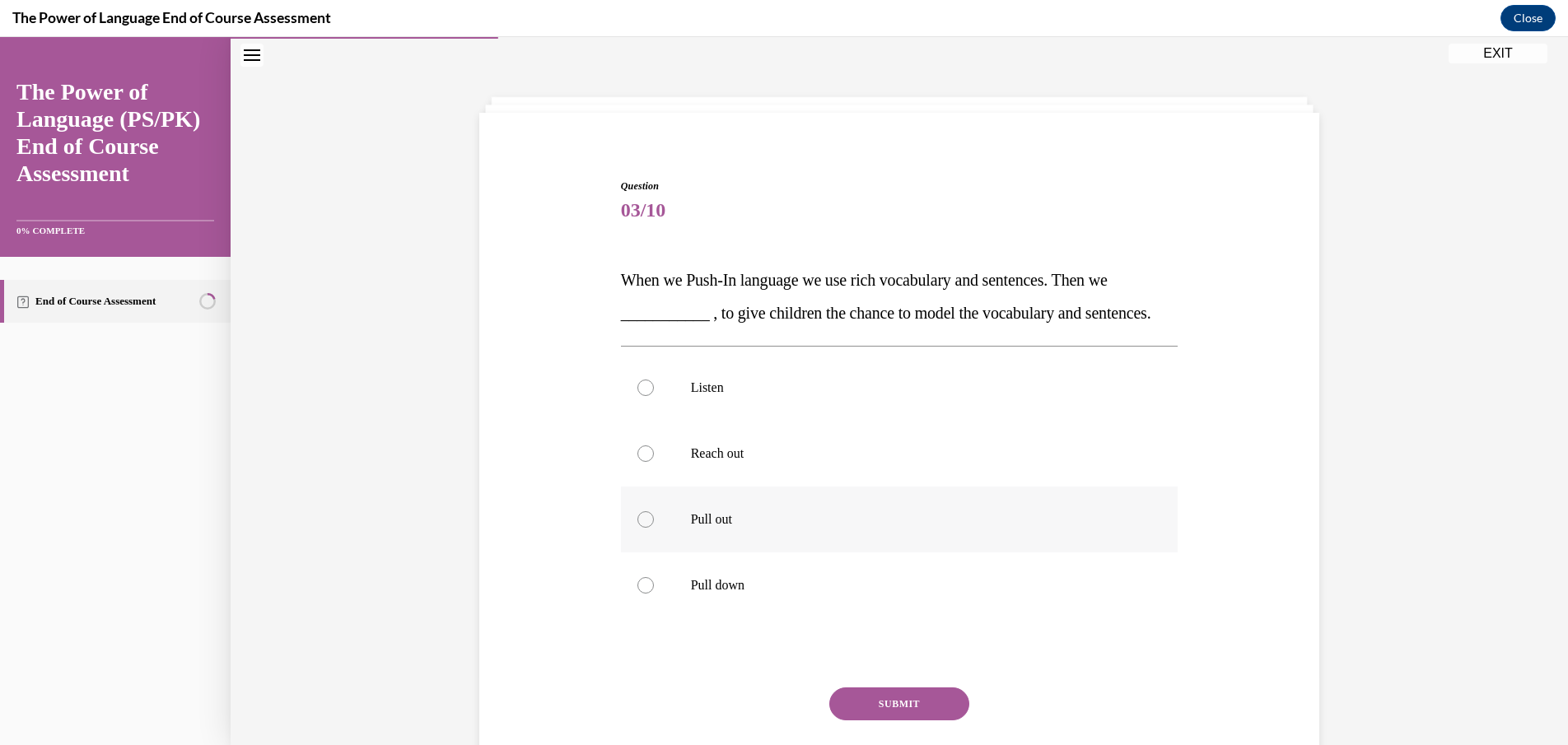
drag, startPoint x: 638, startPoint y: 549, endPoint x: 652, endPoint y: 563, distance: 19.8
click at [638, 527] on div at bounding box center [645, 519] width 16 height 16
click at [638, 527] on input "Pull out" at bounding box center [645, 519] width 16 height 16
radio input "true"
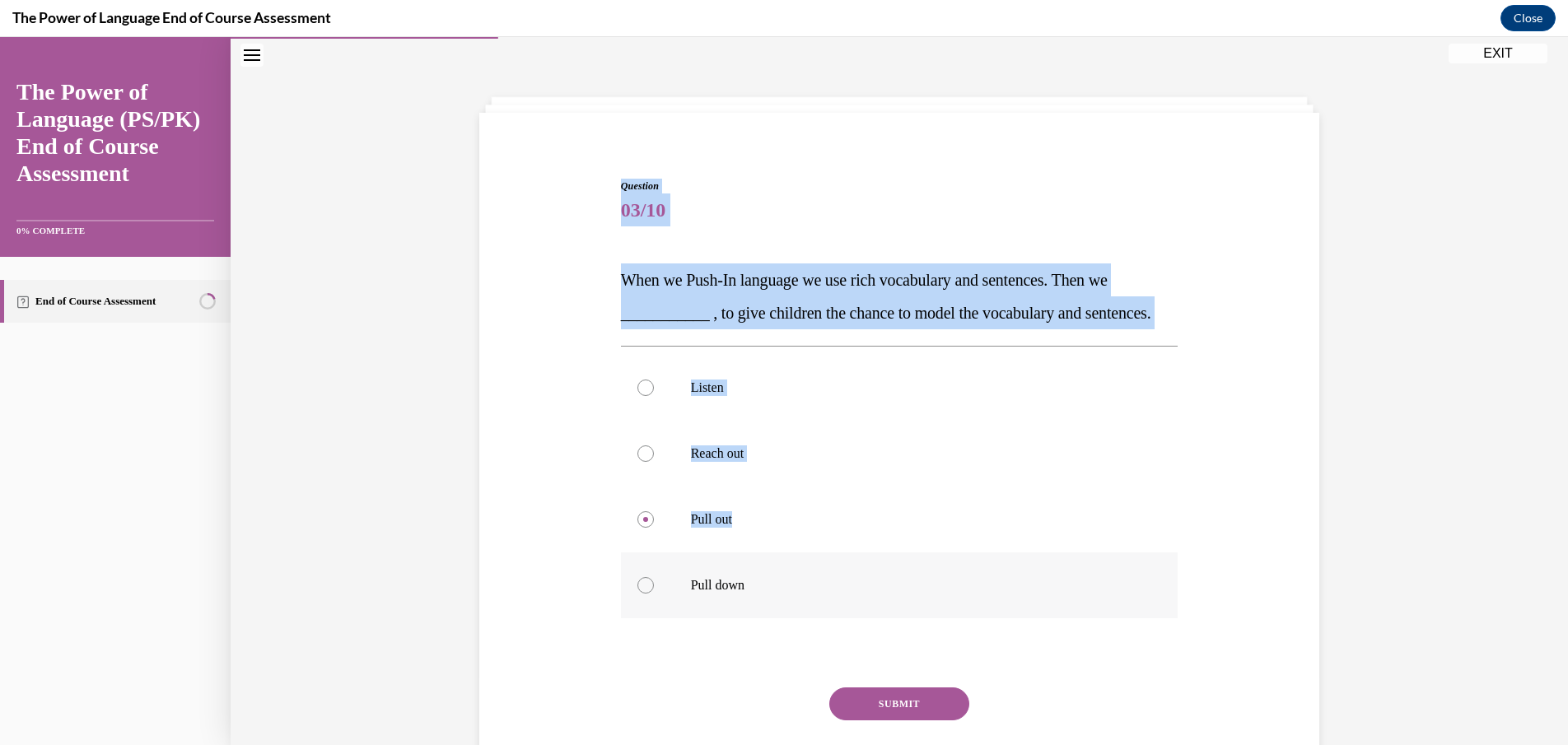
drag, startPoint x: 607, startPoint y: 186, endPoint x: 867, endPoint y: 619, distance: 505.1
click at [784, 562] on div "Question 03/10 When we Push-In language we use rich vocabulary and sentences. T…" at bounding box center [899, 476] width 848 height 693
click at [938, 720] on button "SUBMIT" at bounding box center [900, 704] width 140 height 33
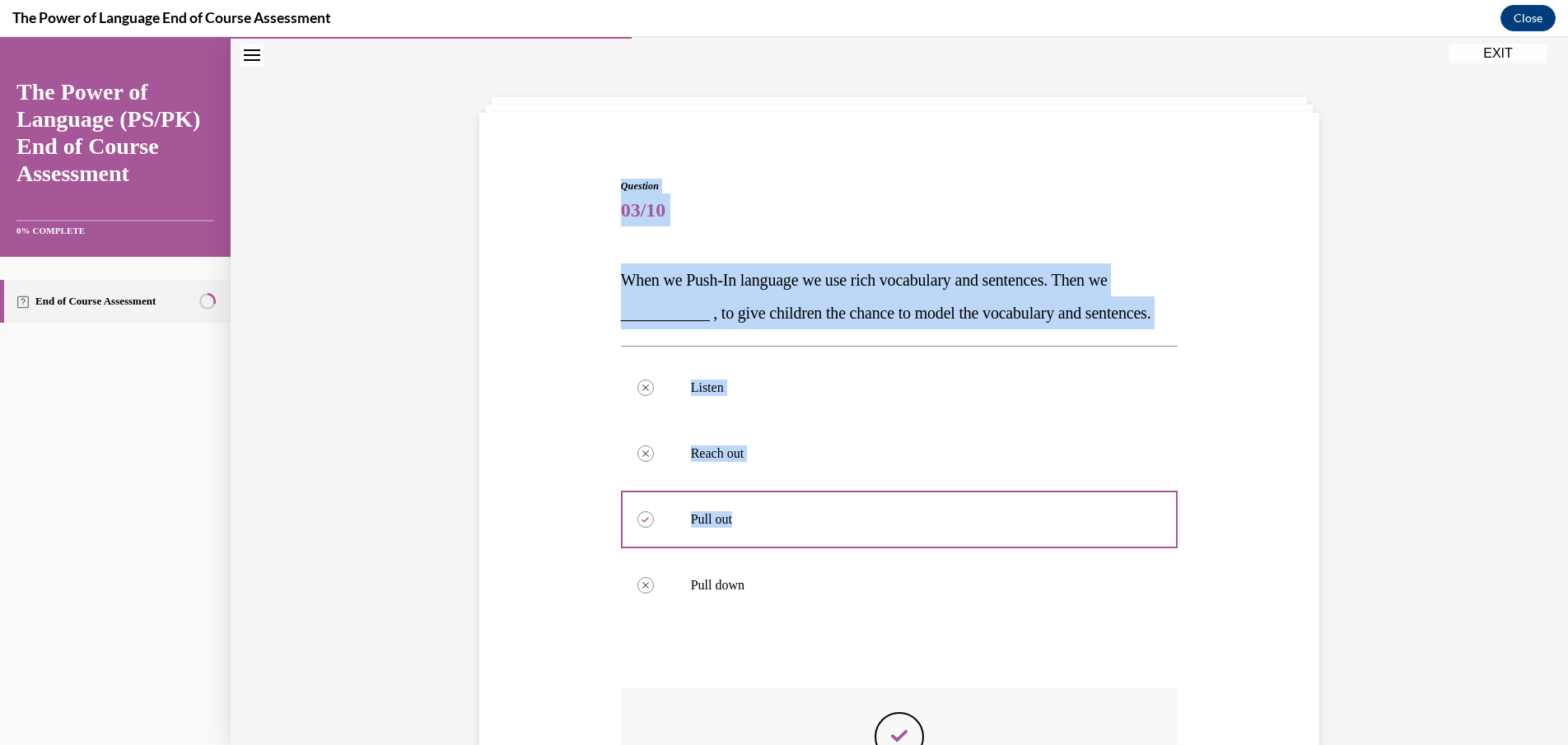
click at [587, 196] on div "Question 03/10 When we Push-In language we use rich vocabulary and sentences. T…" at bounding box center [899, 543] width 848 height 826
drag, startPoint x: 589, startPoint y: 196, endPoint x: 974, endPoint y: 555, distance: 526.4
click at [974, 555] on div "Question 03/10 When we Push-In language we use rich vocabulary and sentences. T…" at bounding box center [899, 543] width 848 height 826
copy div "03/10 When we Push-In language we use rich vocabulary and sentences. Then we __…"
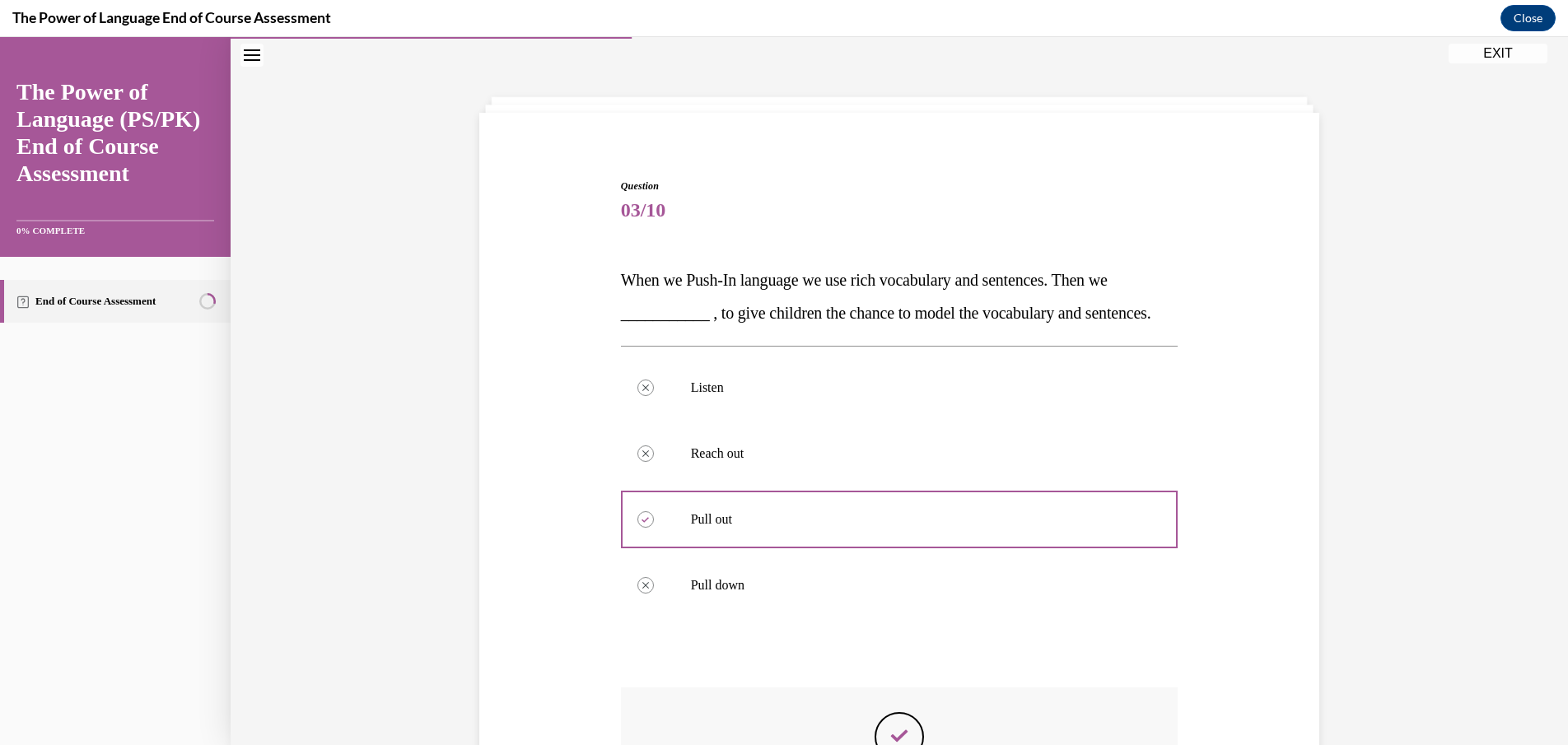
click at [698, 663] on div at bounding box center [899, 653] width 557 height 20
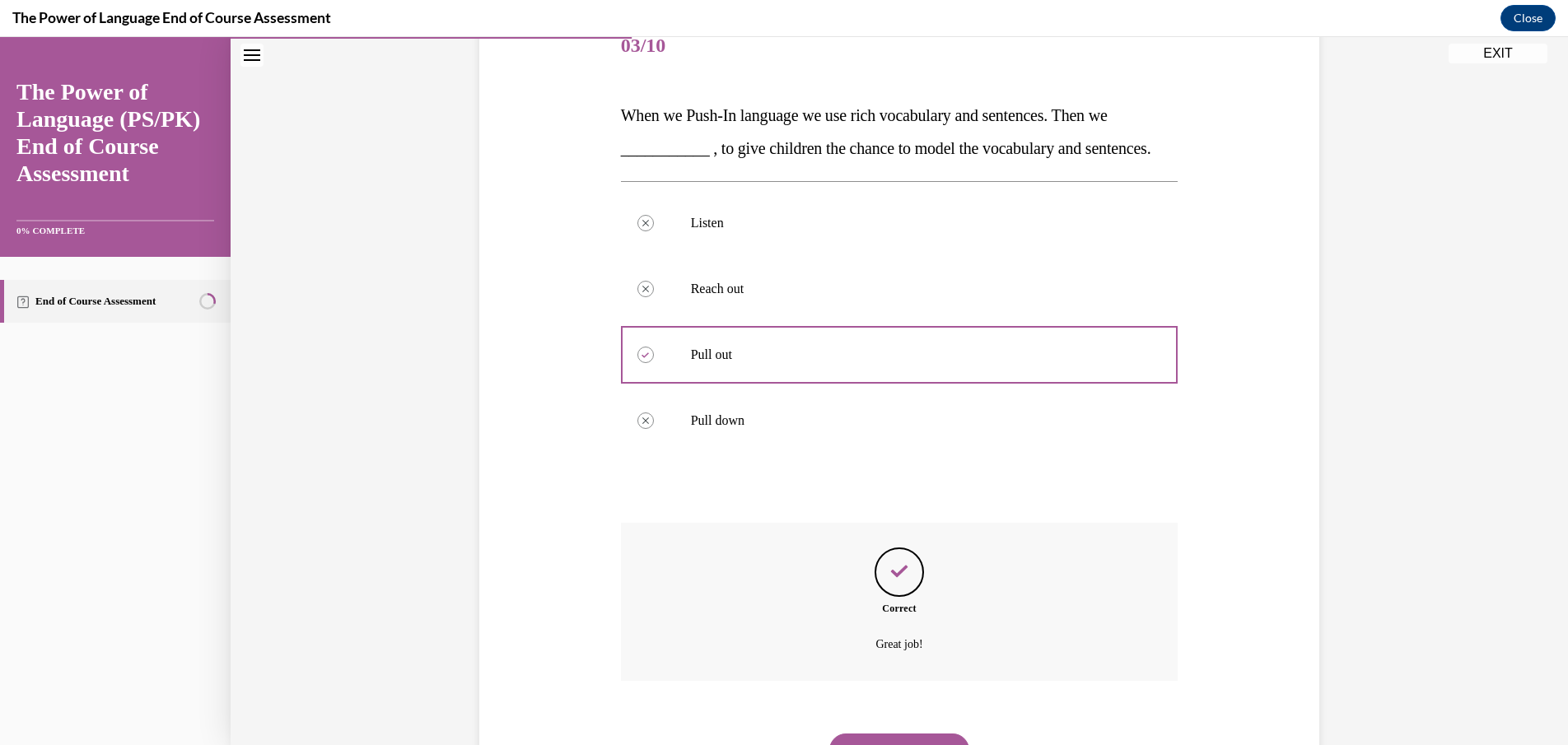
scroll to position [327, 0]
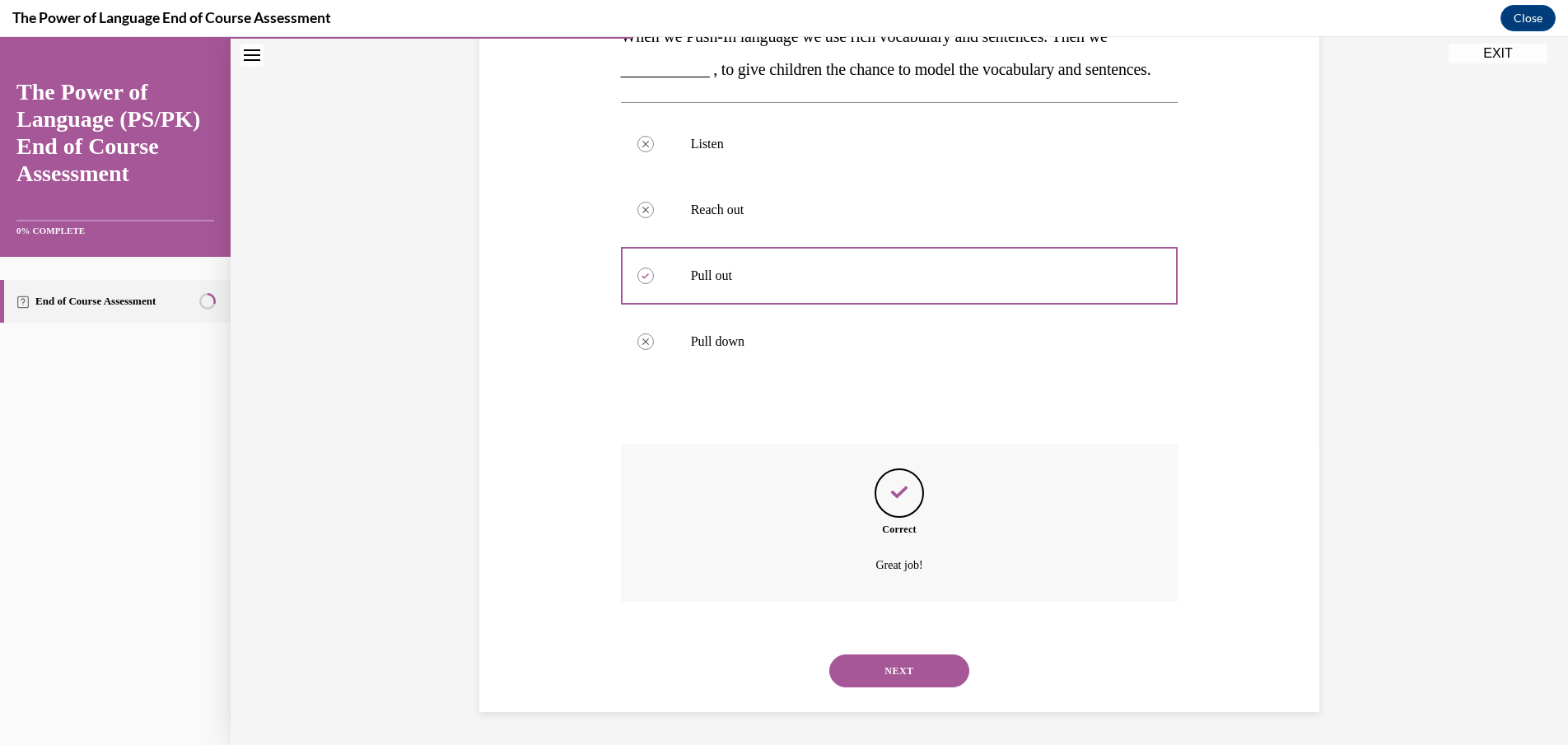
click at [913, 676] on button "NEXT" at bounding box center [900, 671] width 140 height 33
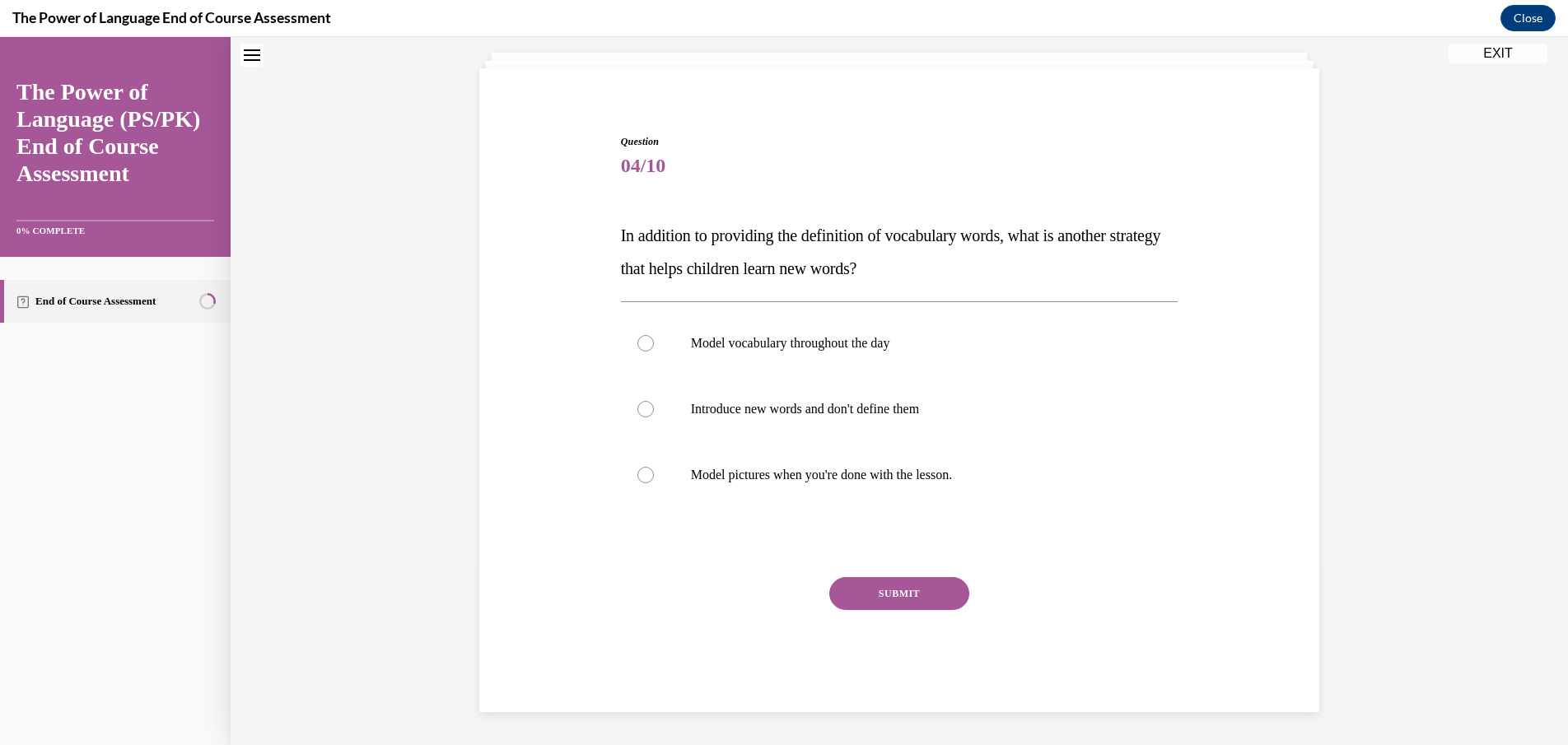
scroll to position [50, 0]
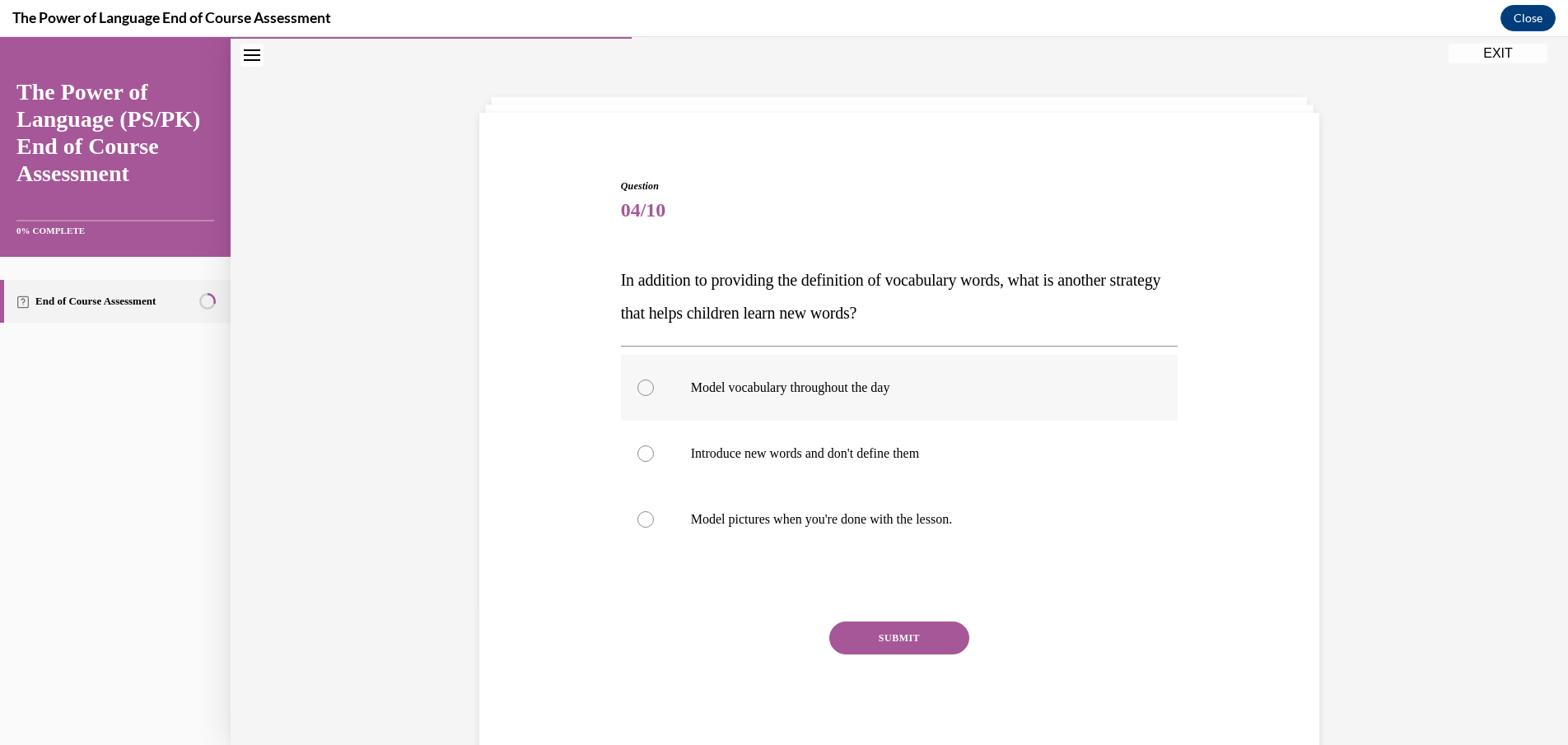
click at [641, 383] on div at bounding box center [645, 387] width 16 height 16
click at [641, 383] on input "Model vocabulary throughout the day" at bounding box center [645, 387] width 16 height 16
radio input "true"
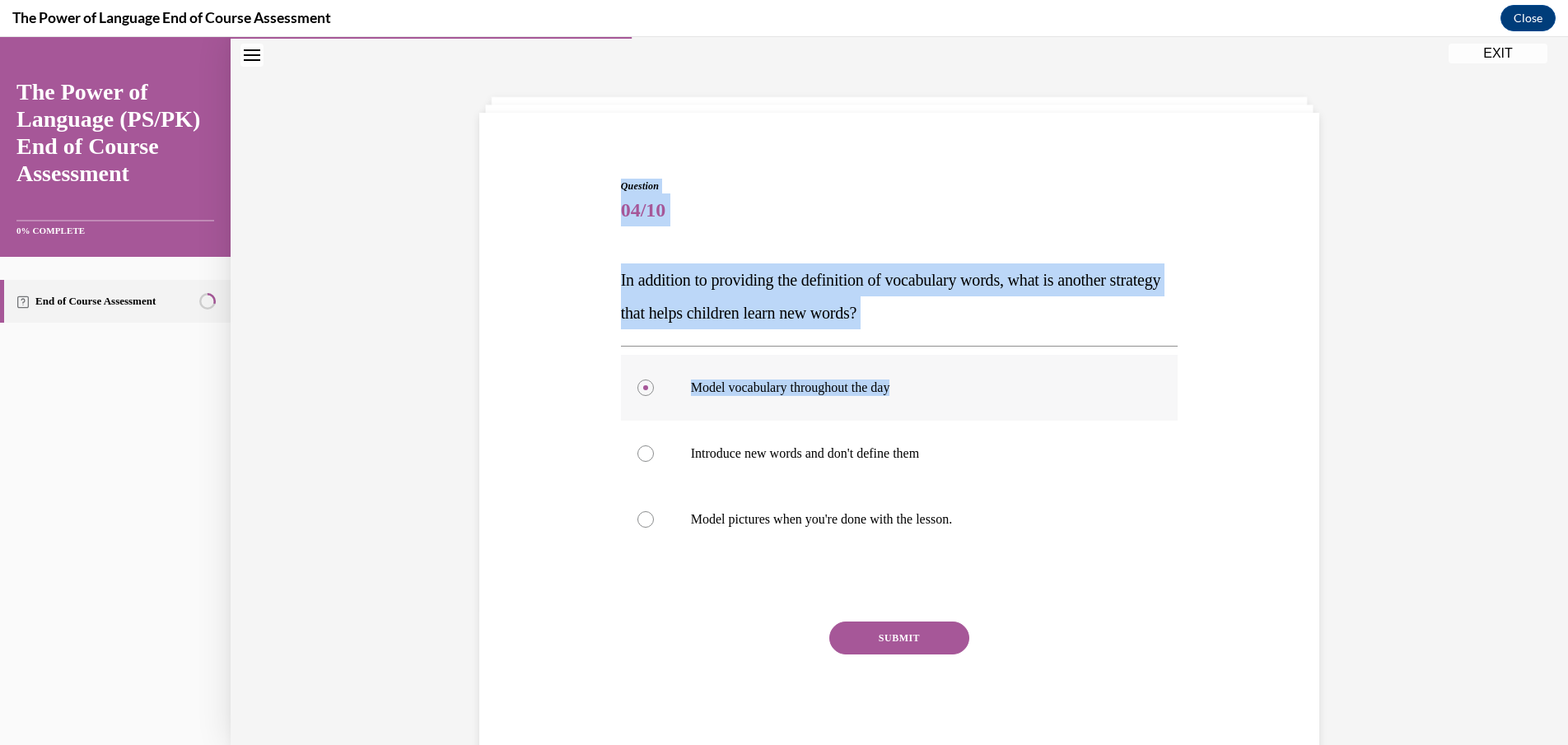
drag, startPoint x: 609, startPoint y: 189, endPoint x: 918, endPoint y: 385, distance: 365.9
click at [918, 385] on div "Question 04/10 In addition to providing the definition of vocabulary words, wha…" at bounding box center [899, 443] width 848 height 627
copy div "Question 04/10 In addition to providing the definition of vocabulary words, wha…"
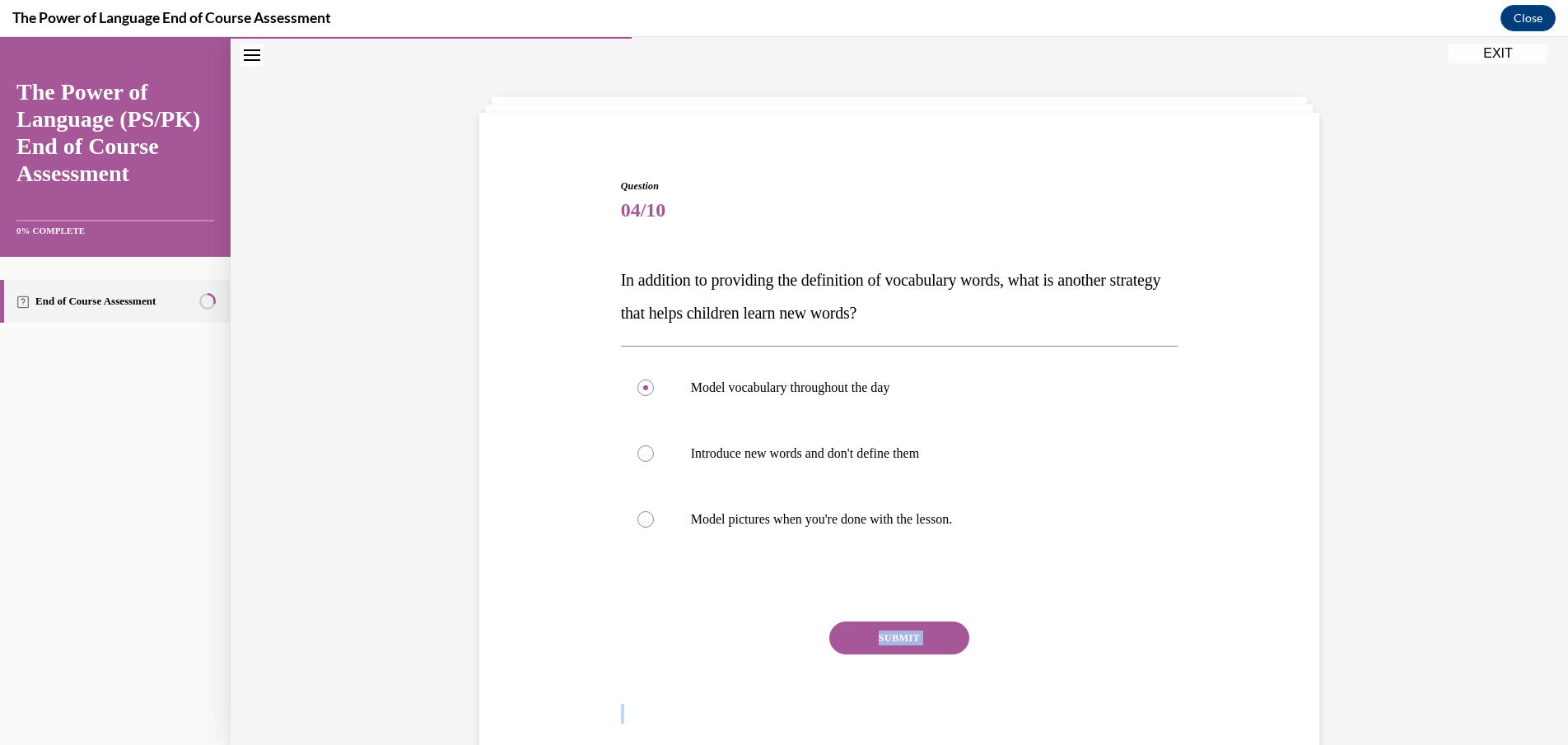
click at [683, 674] on div "SUBMIT NEXT" at bounding box center [899, 688] width 557 height 135
click at [906, 630] on button "SUBMIT" at bounding box center [900, 638] width 140 height 33
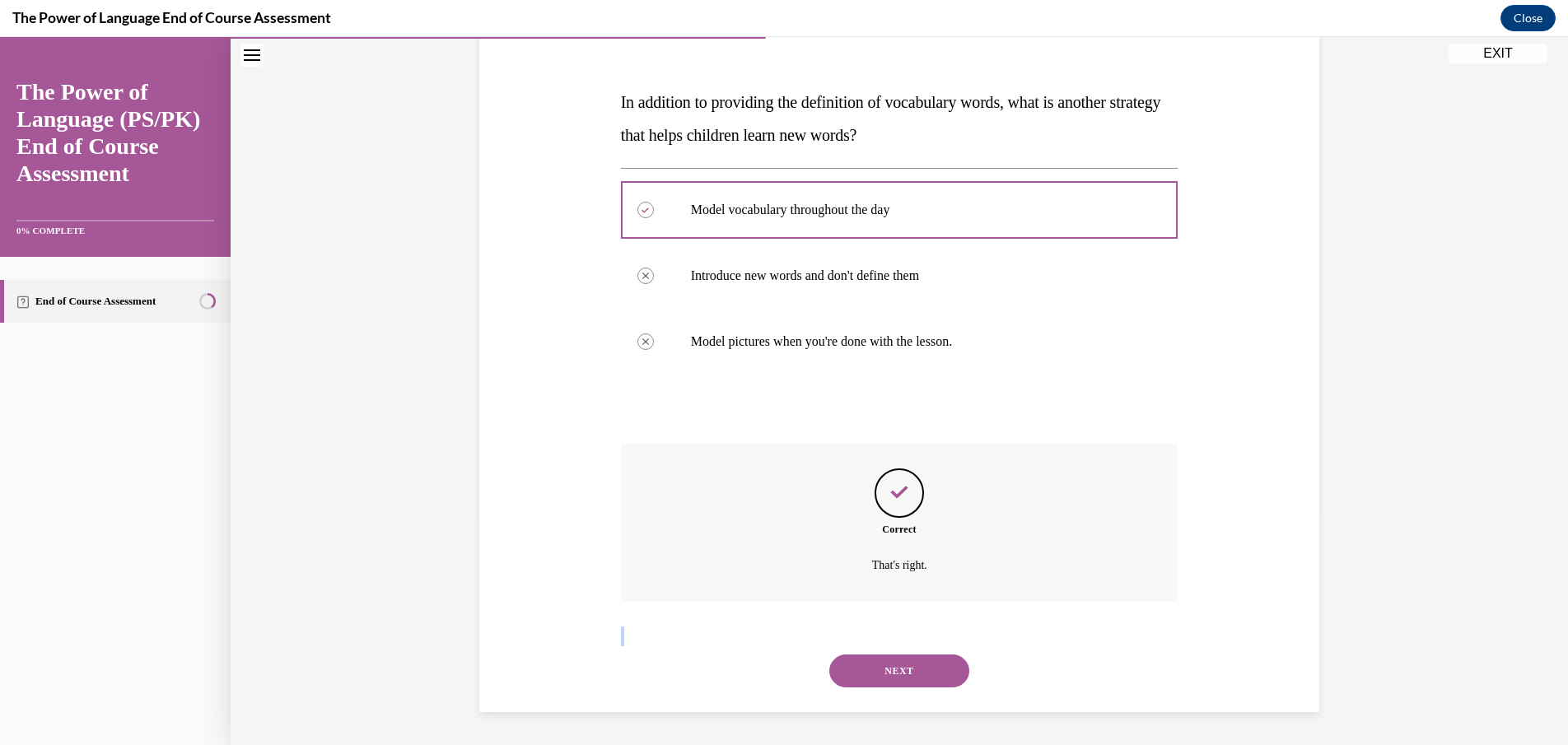
click at [899, 662] on button "NEXT" at bounding box center [900, 671] width 140 height 33
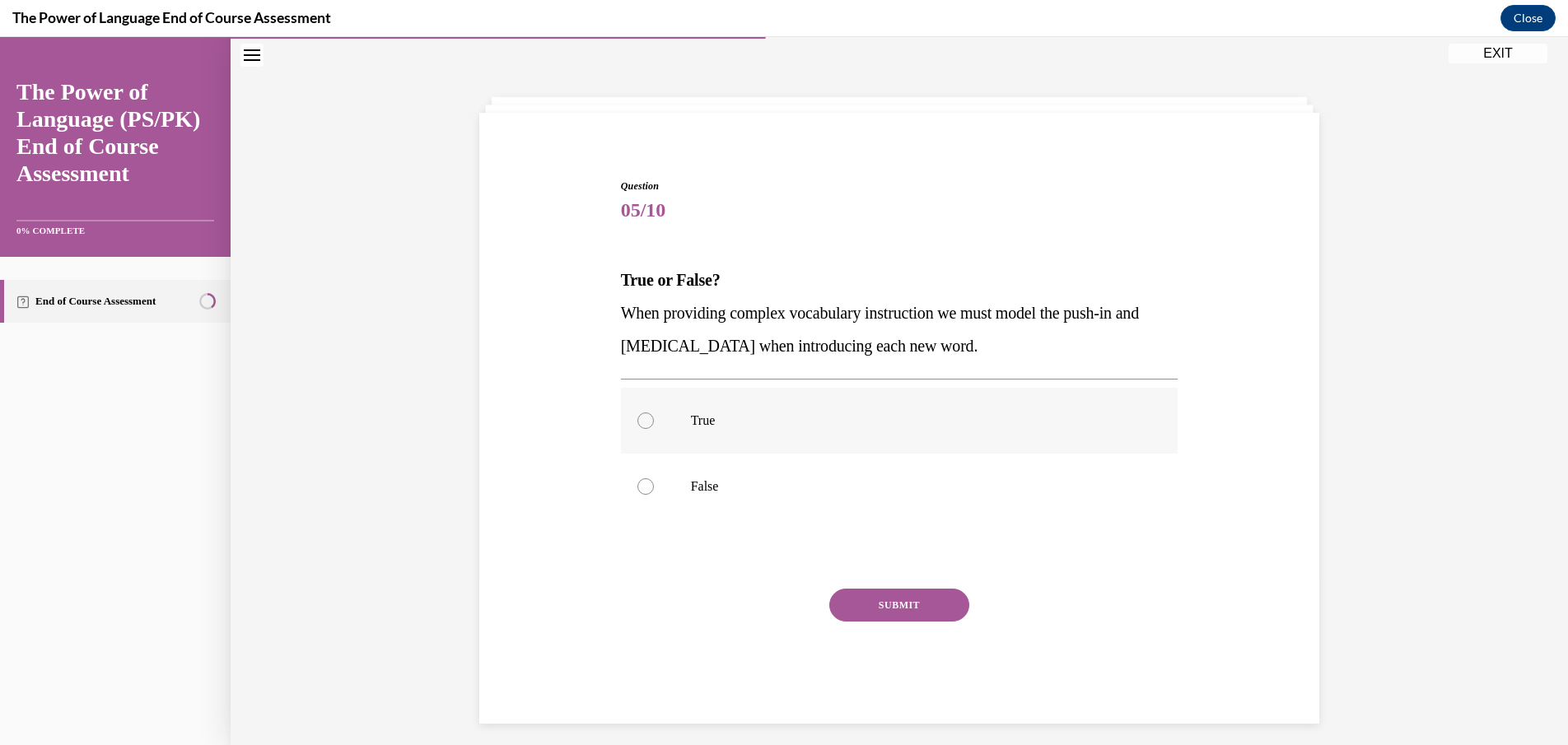
click at [644, 421] on div at bounding box center [645, 420] width 16 height 16
click at [644, 421] on input "True" at bounding box center [645, 420] width 16 height 16
radio input "true"
click at [872, 598] on button "SUBMIT" at bounding box center [900, 605] width 140 height 33
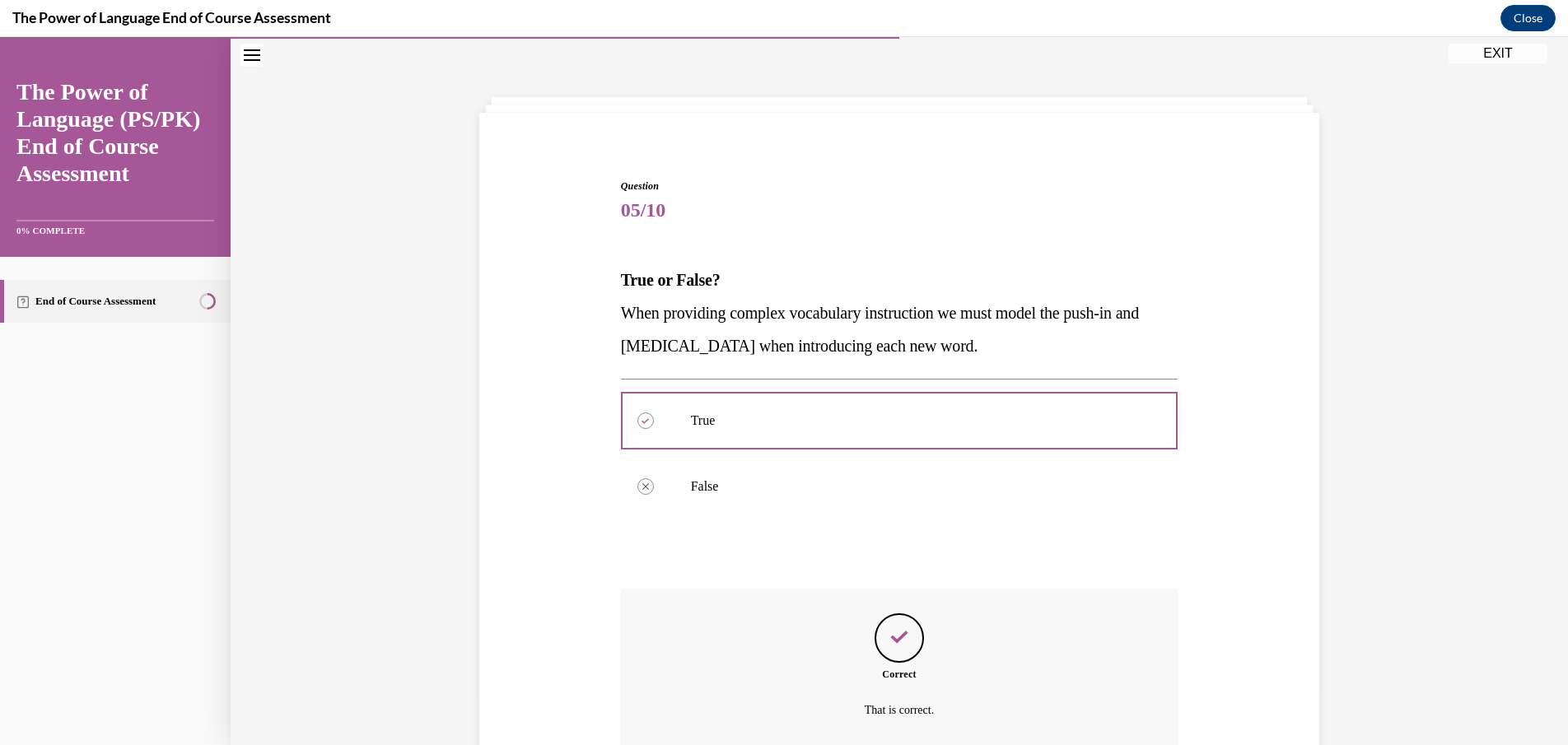
scroll to position [196, 0]
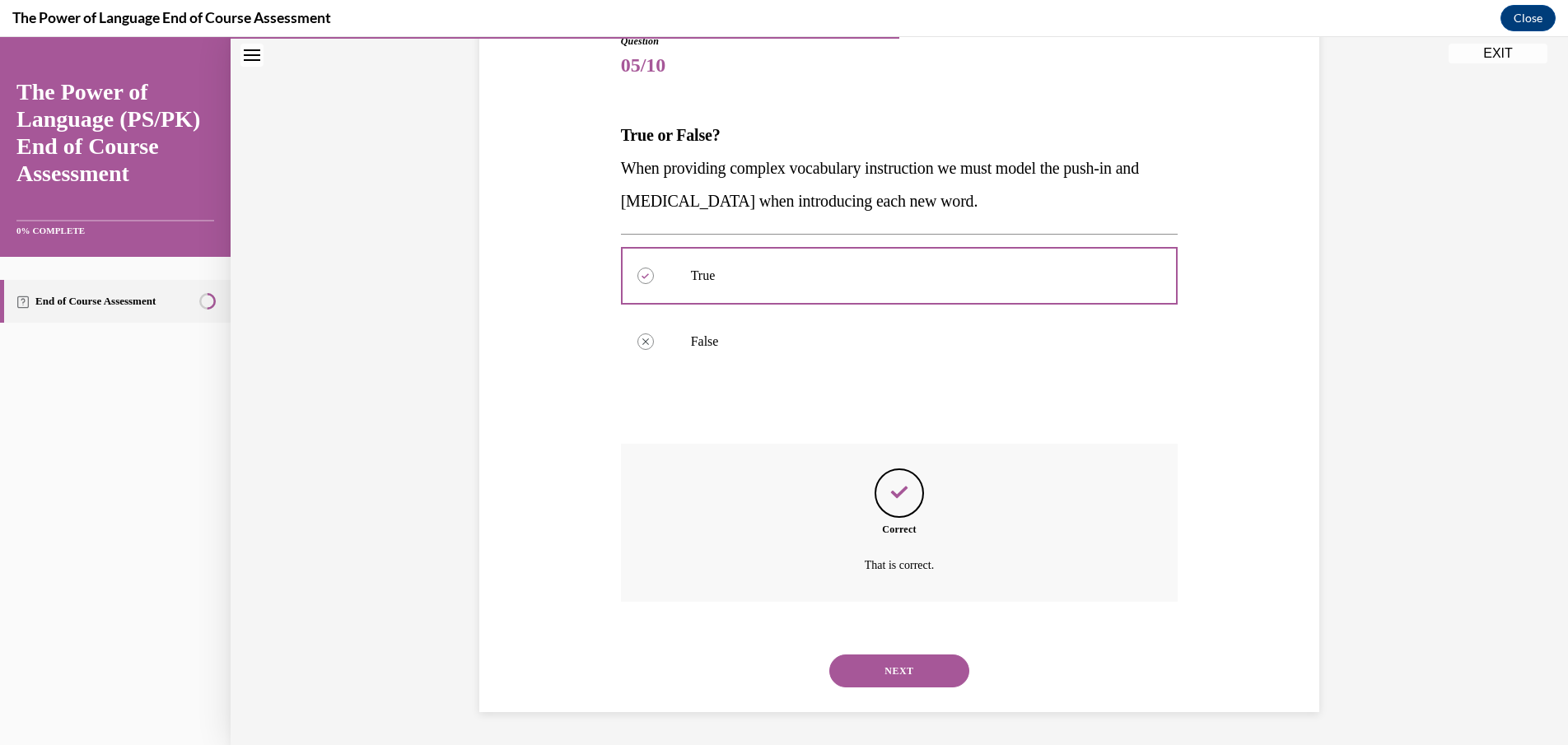
click at [899, 666] on button "NEXT" at bounding box center [900, 671] width 140 height 33
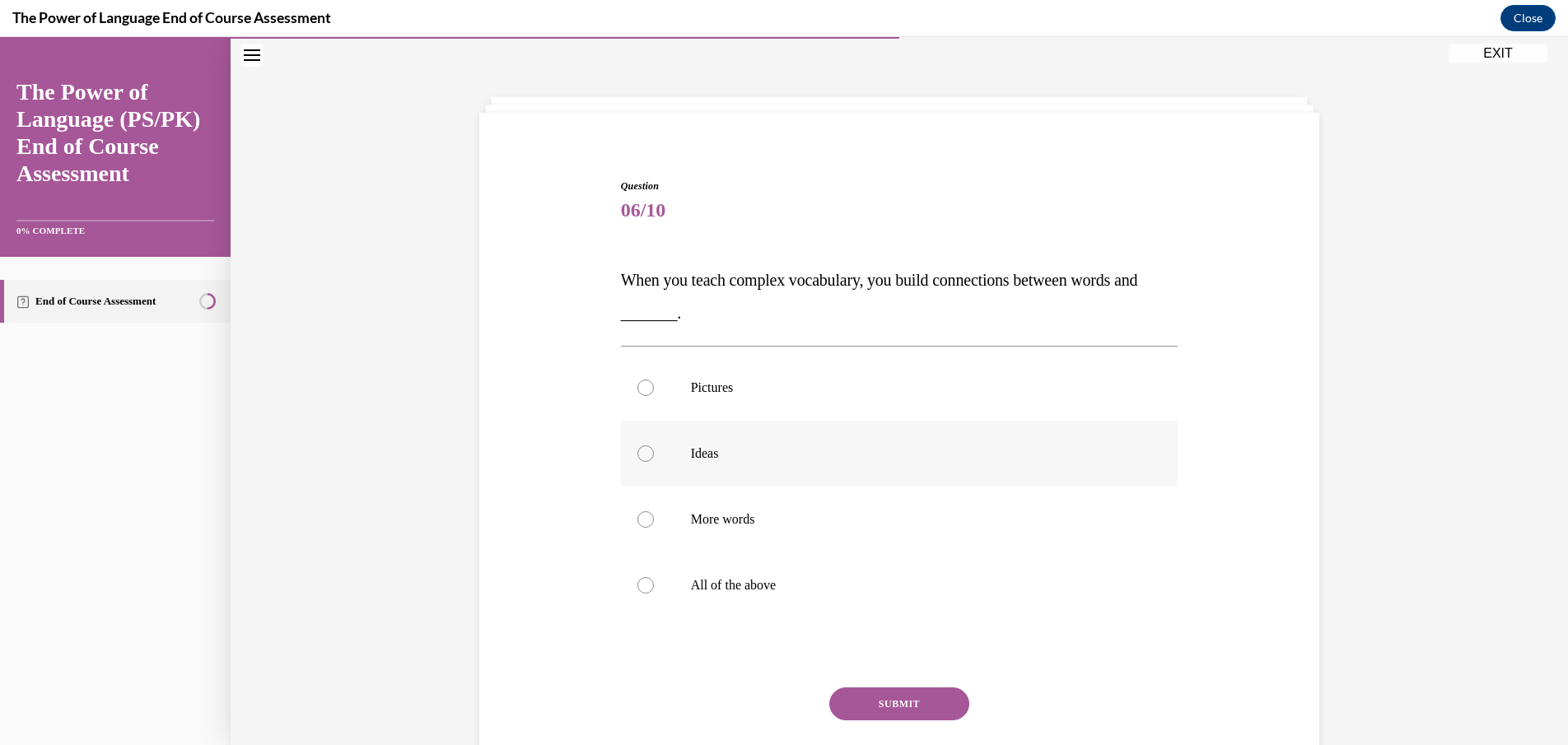
click at [638, 452] on div at bounding box center [645, 454] width 16 height 16
click at [638, 452] on input "Ideas" at bounding box center [645, 454] width 16 height 16
radio input "true"
click at [882, 696] on button "SUBMIT" at bounding box center [900, 704] width 140 height 33
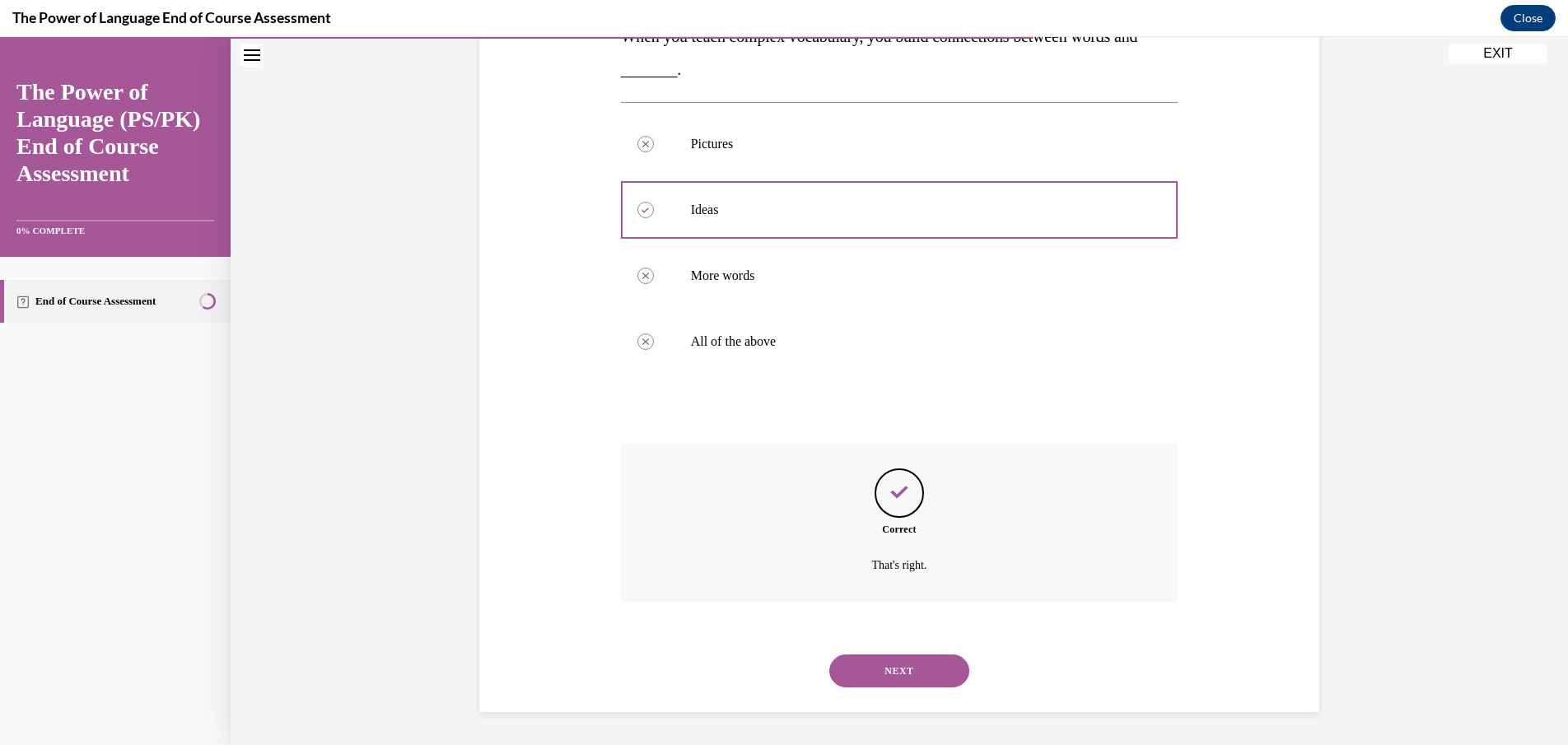
click at [895, 670] on button "NEXT" at bounding box center [900, 671] width 140 height 33
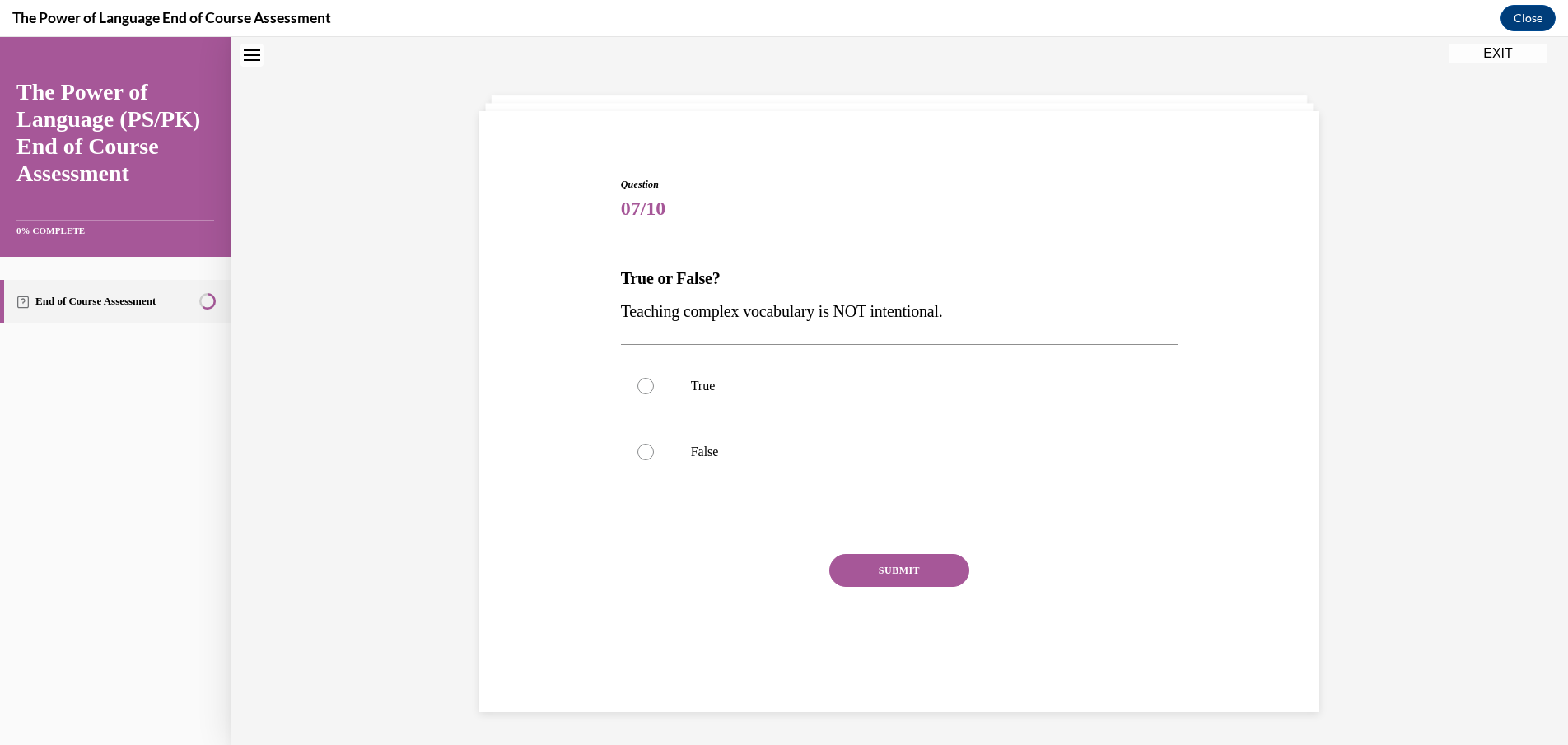
scroll to position [50, 0]
click at [638, 453] on div at bounding box center [645, 454] width 16 height 16
click at [638, 453] on input "False" at bounding box center [645, 454] width 16 height 16
radio input "true"
click at [876, 565] on button "SUBMIT" at bounding box center [900, 572] width 140 height 33
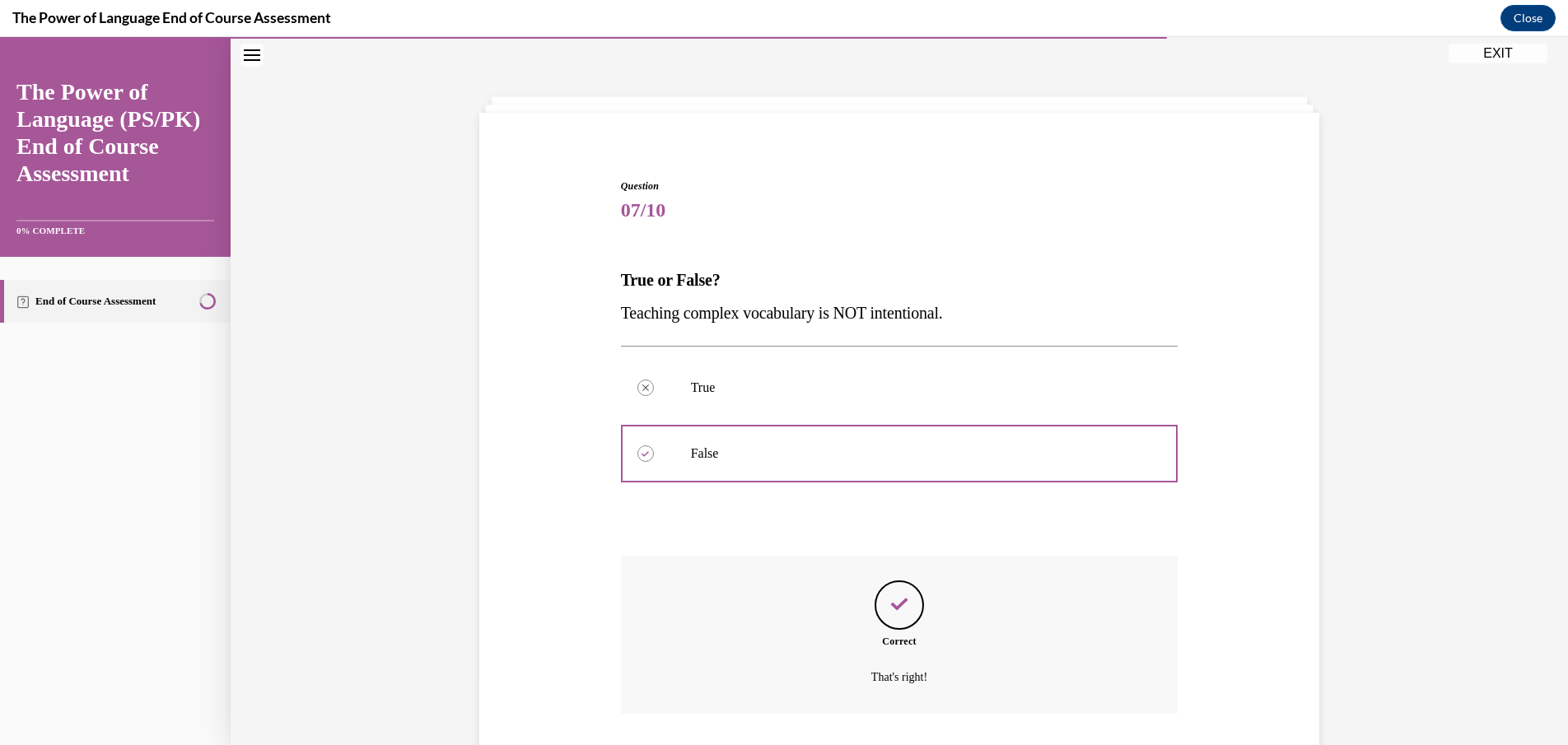
scroll to position [162, 0]
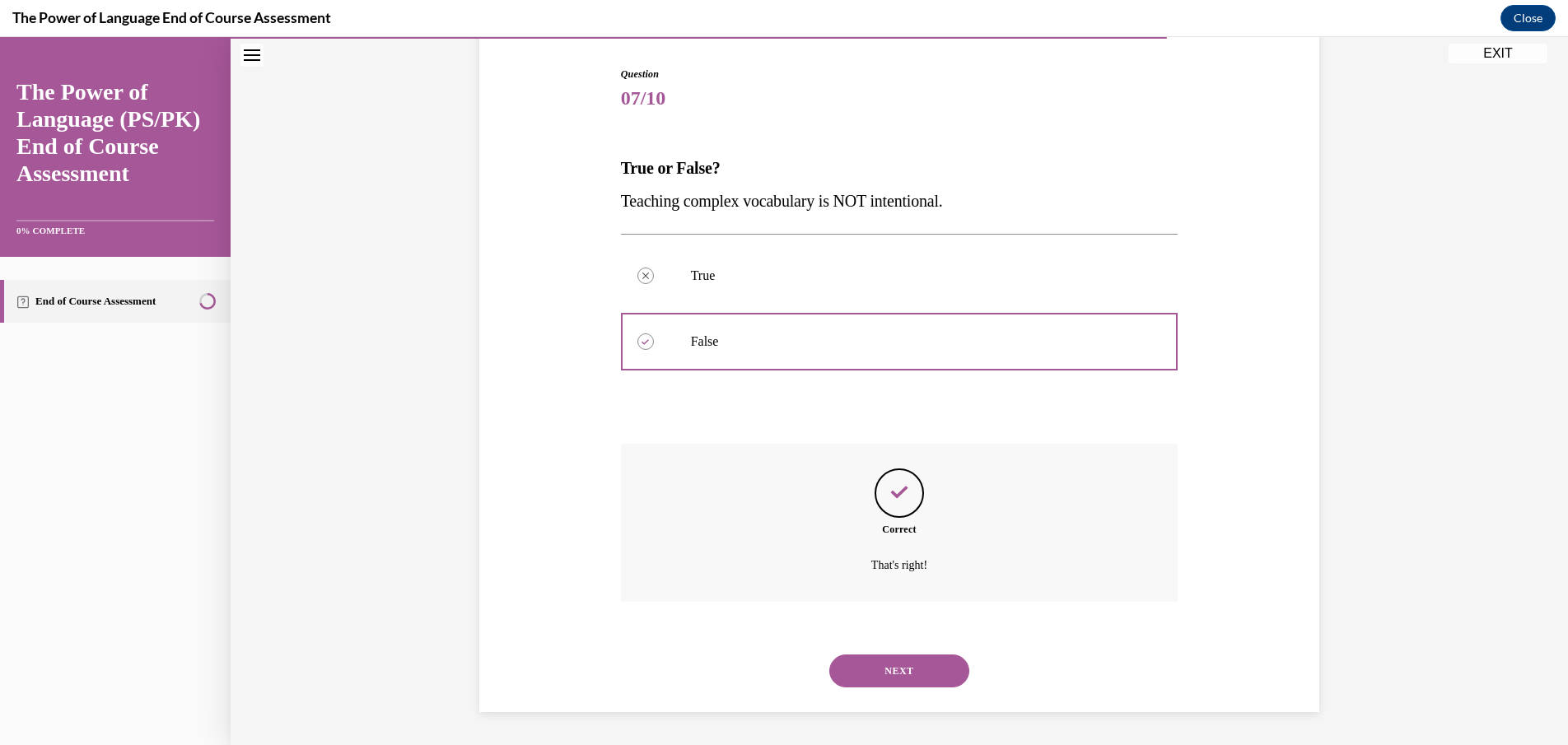
click at [911, 663] on button "NEXT" at bounding box center [900, 671] width 140 height 33
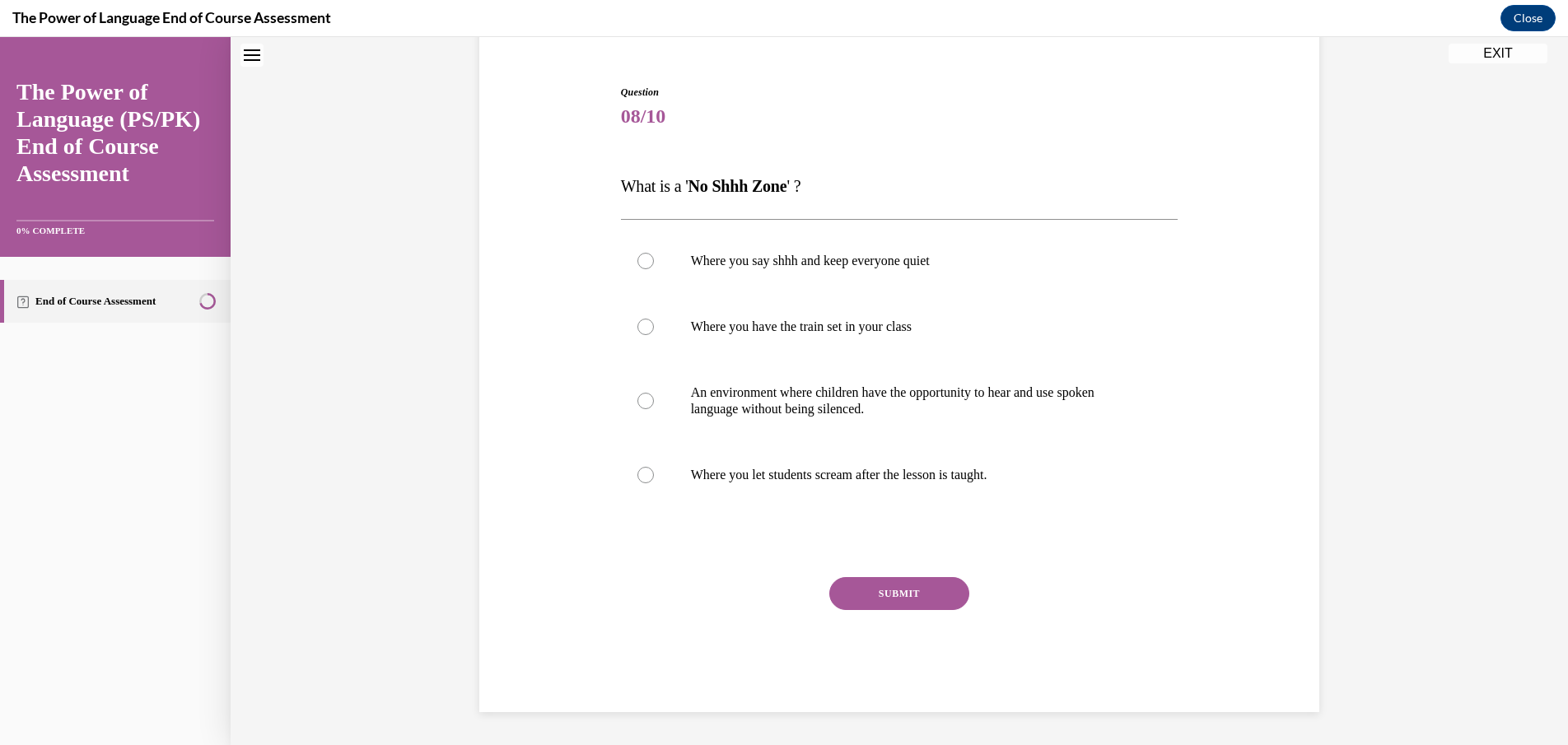
scroll to position [50, 0]
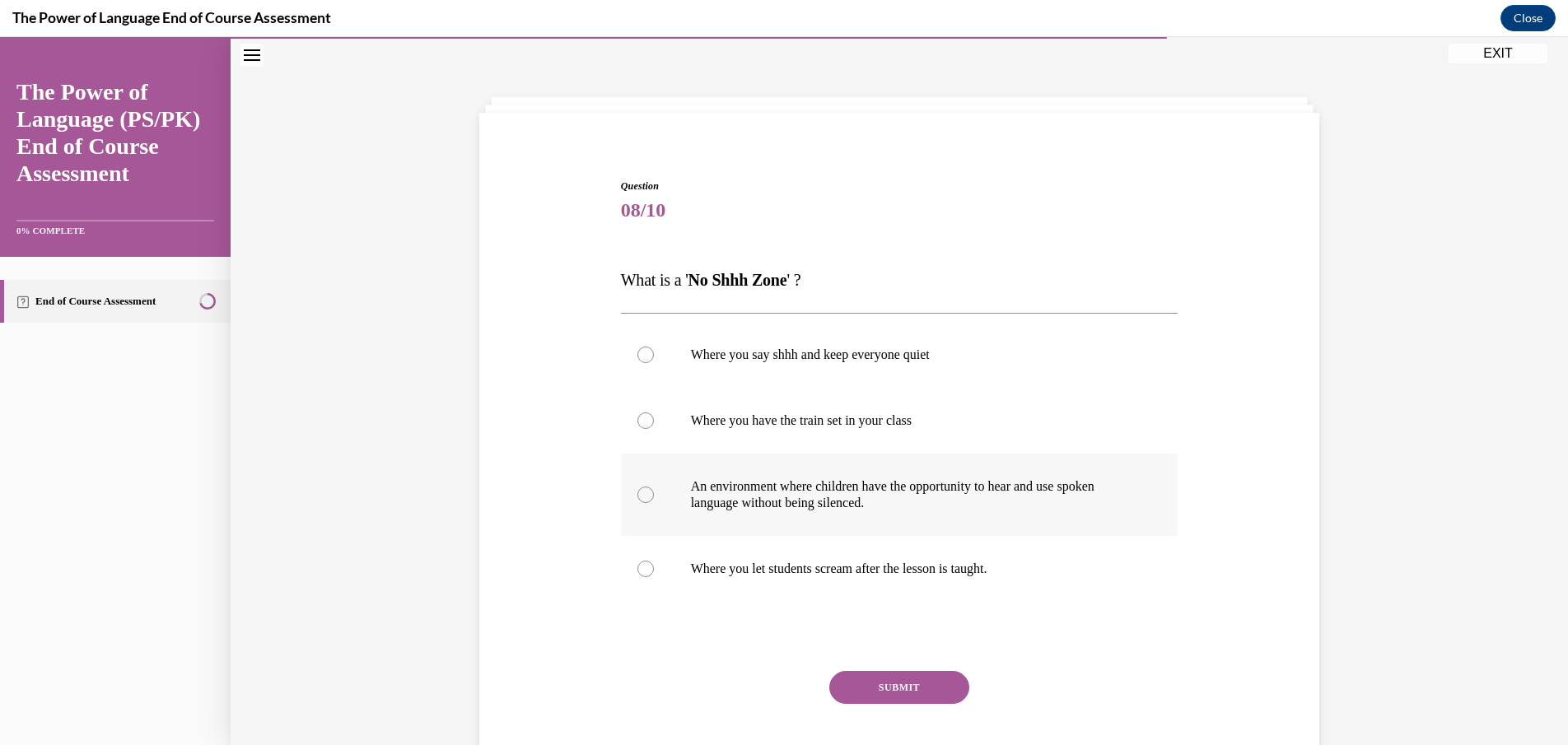
click at [638, 491] on div at bounding box center [645, 494] width 16 height 16
click at [638, 491] on input "An environment where children have the opportunity to hear and use spoken langu…" at bounding box center [645, 494] width 16 height 16
radio input "true"
click at [874, 685] on button "SUBMIT" at bounding box center [900, 687] width 140 height 33
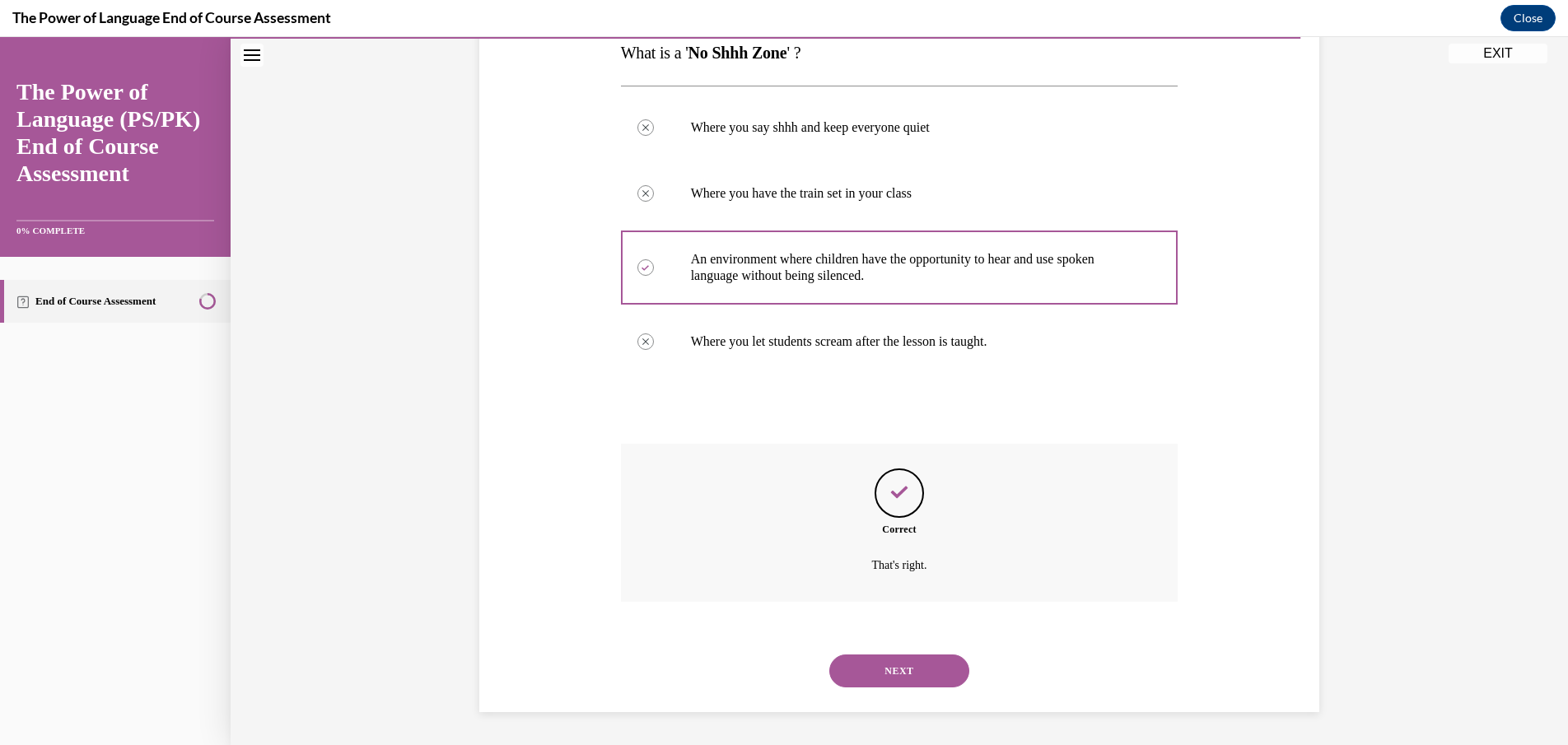
click at [904, 670] on button "NEXT" at bounding box center [900, 671] width 140 height 33
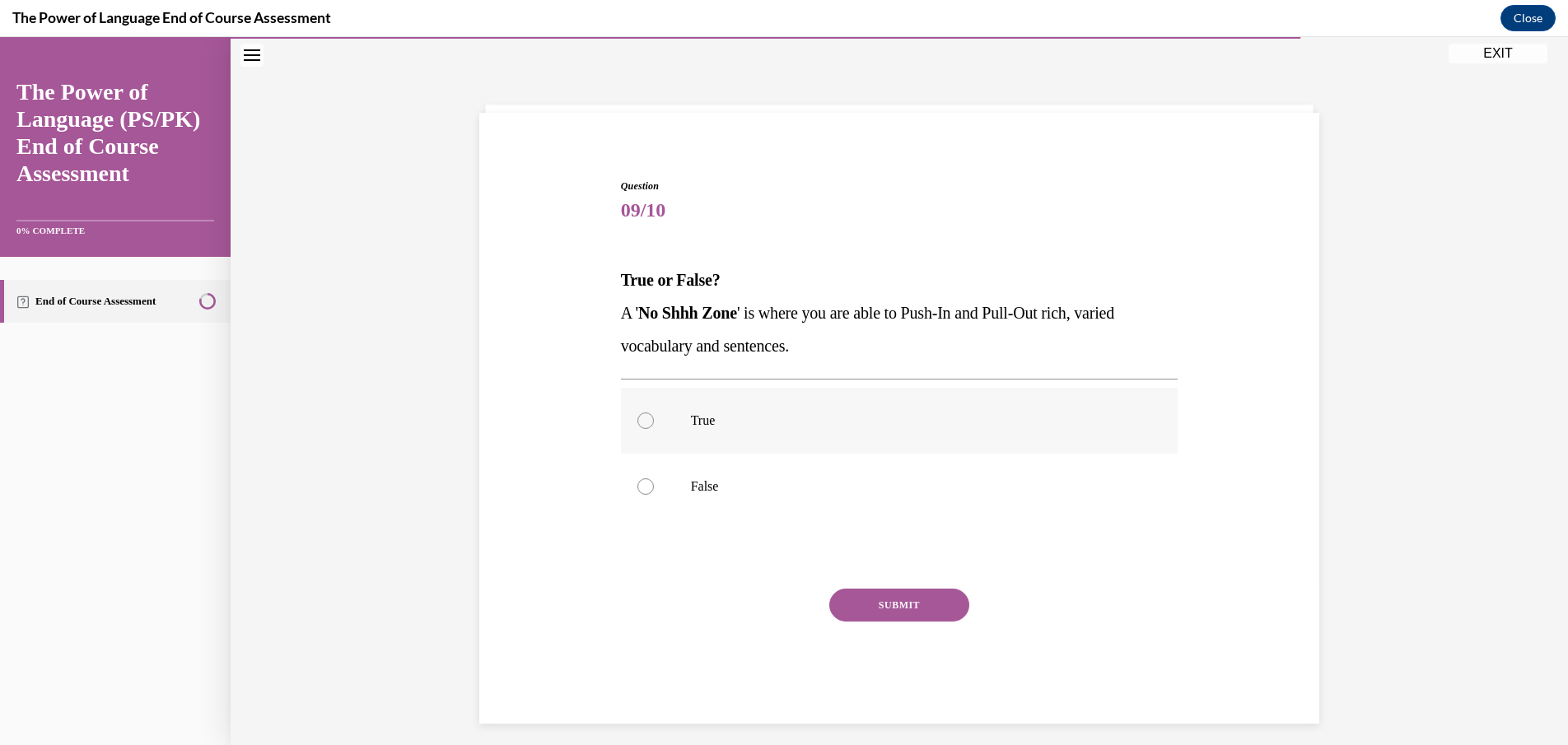
drag, startPoint x: 635, startPoint y: 414, endPoint x: 644, endPoint y: 420, distance: 10.8
click at [638, 415] on div at bounding box center [645, 420] width 16 height 16
click at [638, 415] on input "True" at bounding box center [645, 420] width 16 height 16
radio input "true"
click at [898, 607] on button "SUBMIT" at bounding box center [900, 605] width 140 height 33
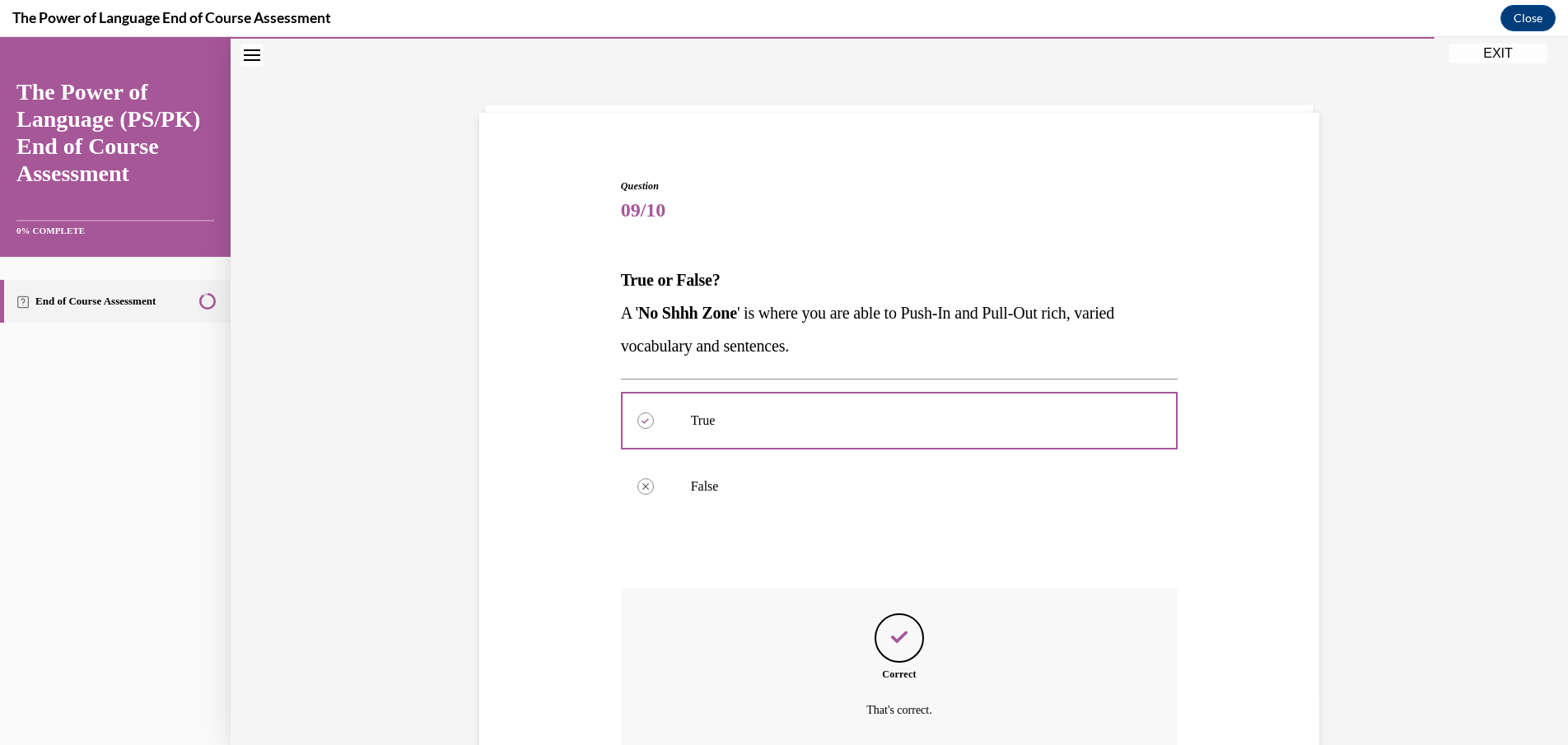
scroll to position [196, 0]
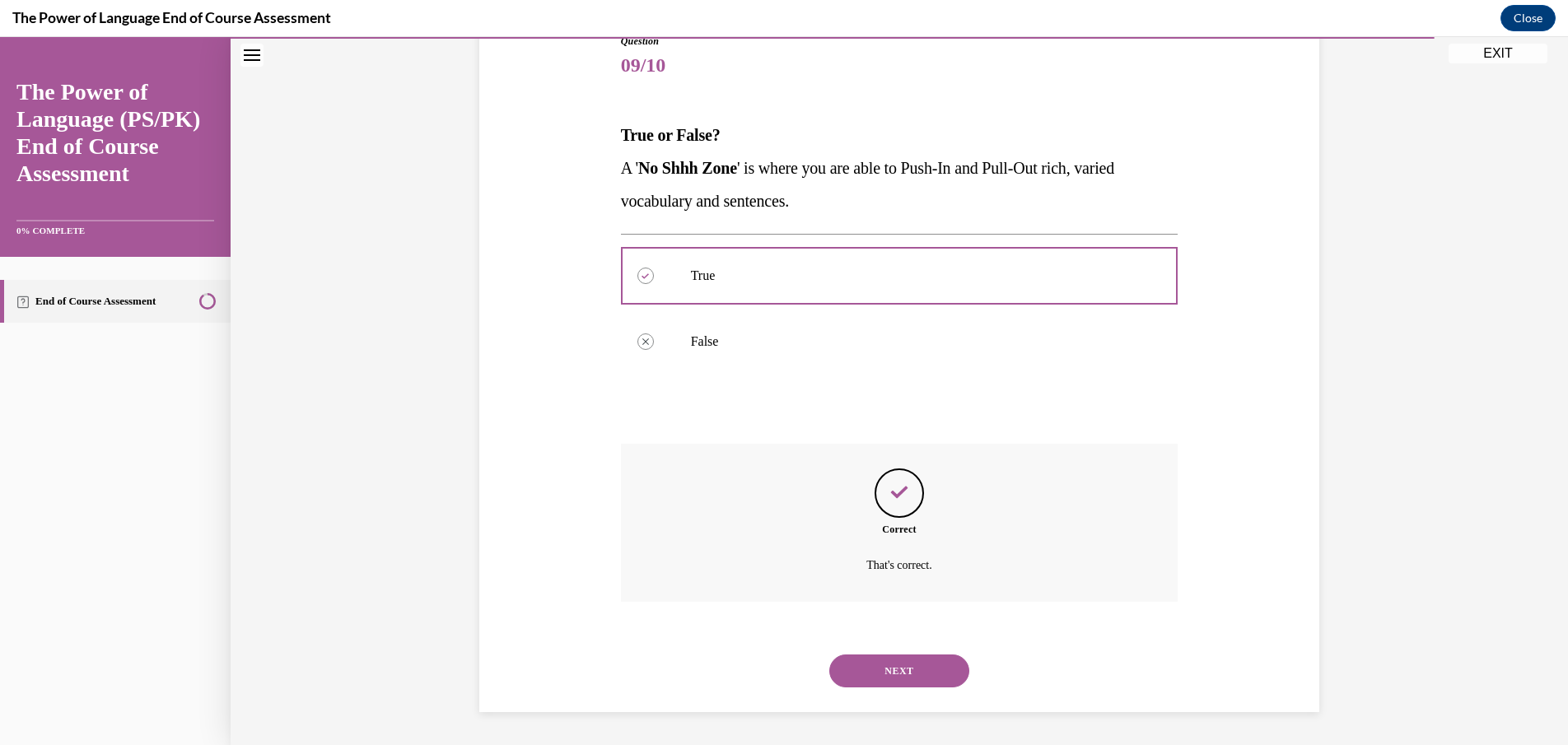
click at [930, 662] on button "NEXT" at bounding box center [900, 671] width 140 height 33
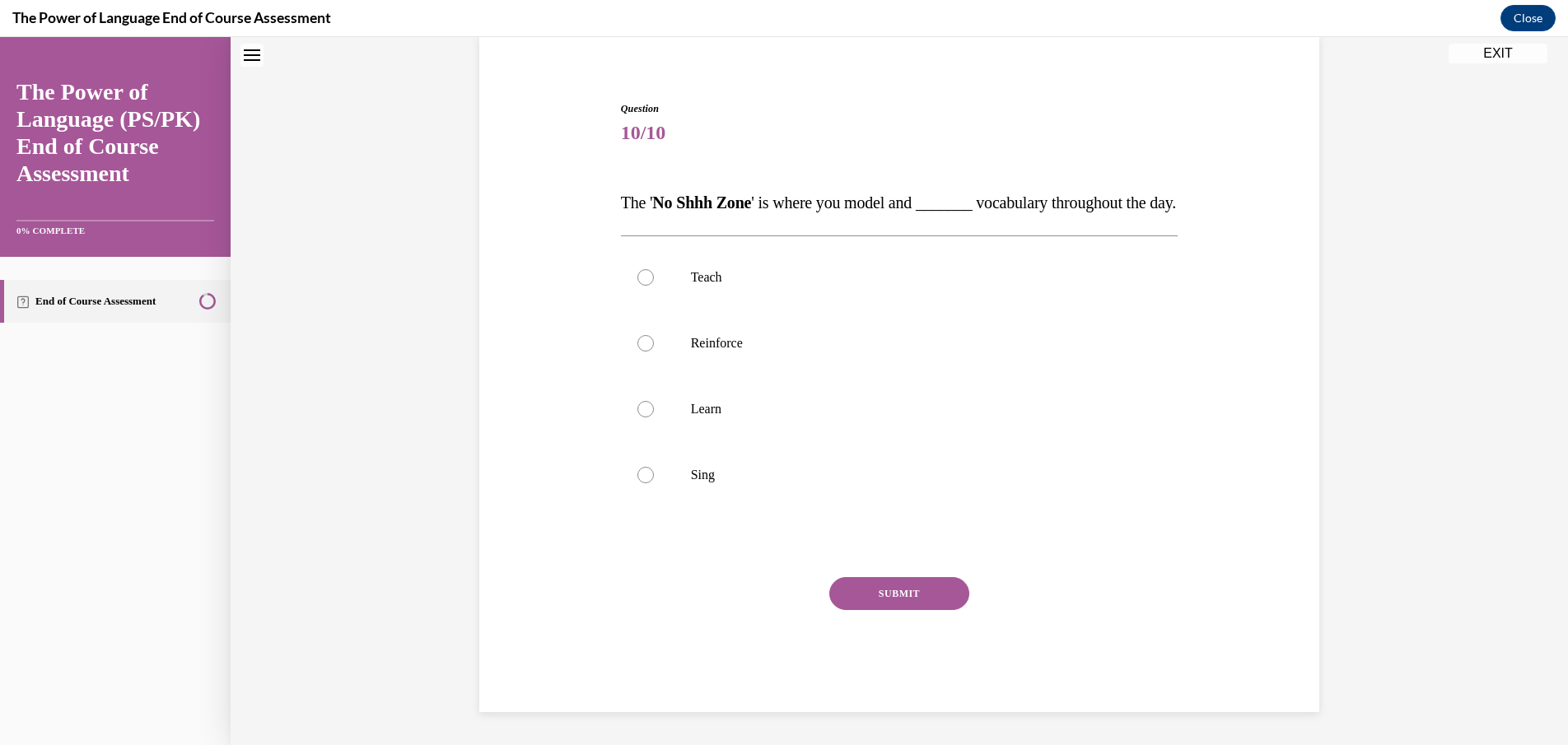
scroll to position [50, 0]
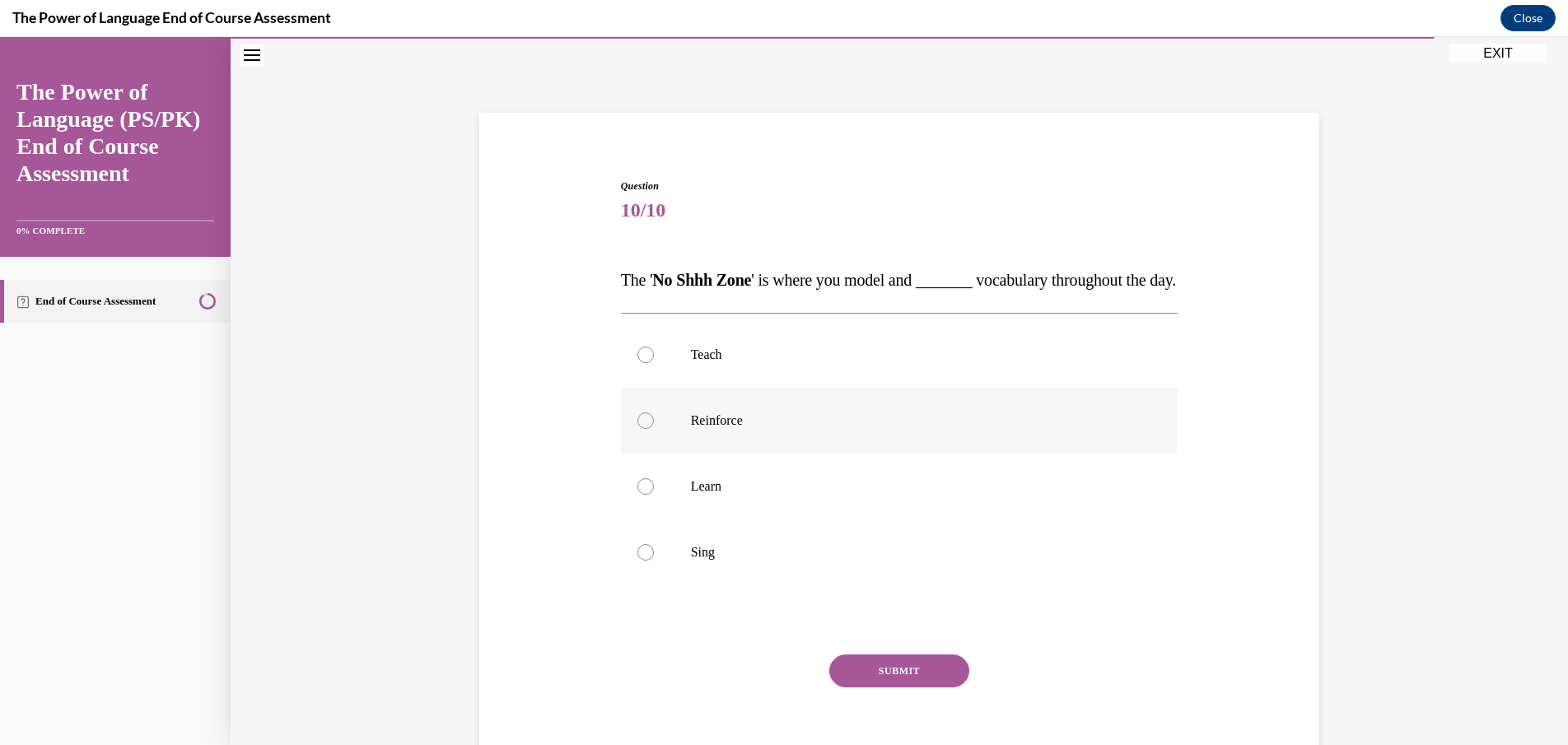
click at [648, 454] on label "Reinforce" at bounding box center [899, 420] width 557 height 66
click at [648, 429] on input "Reinforce" at bounding box center [645, 420] width 16 height 16
radio input "true"
click at [891, 687] on button "SUBMIT" at bounding box center [900, 671] width 140 height 33
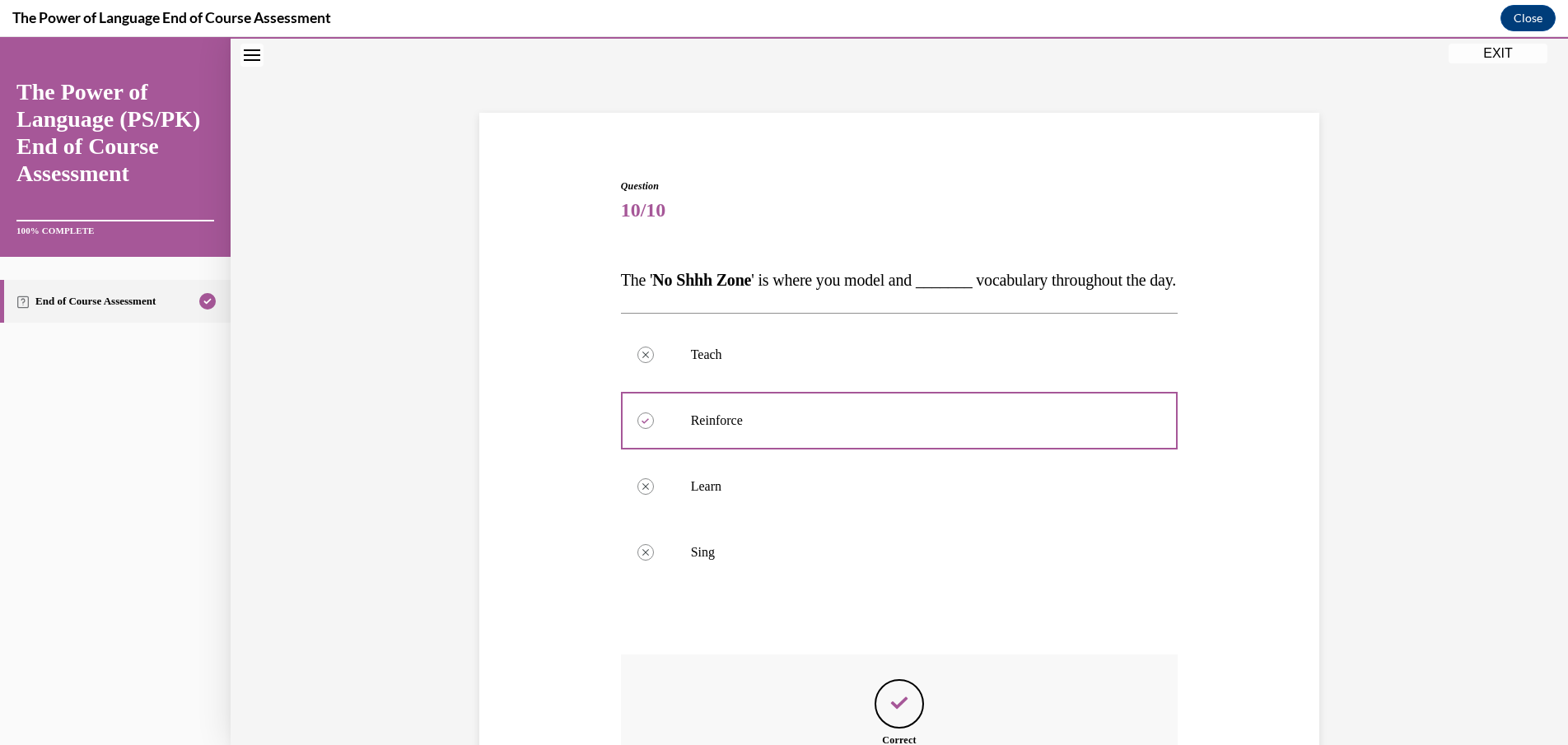
scroll to position [294, 0]
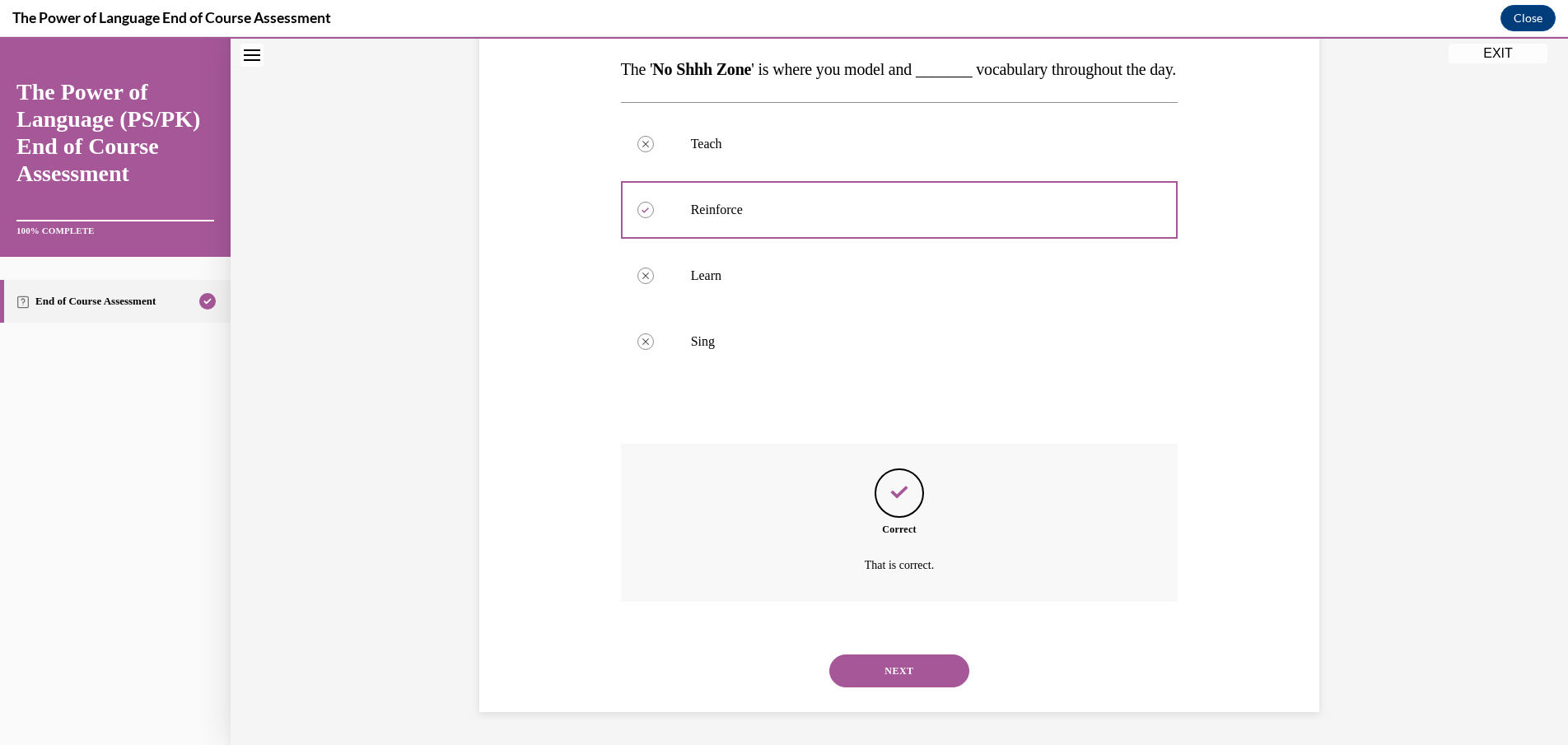
click at [898, 667] on button "NEXT" at bounding box center [900, 671] width 140 height 33
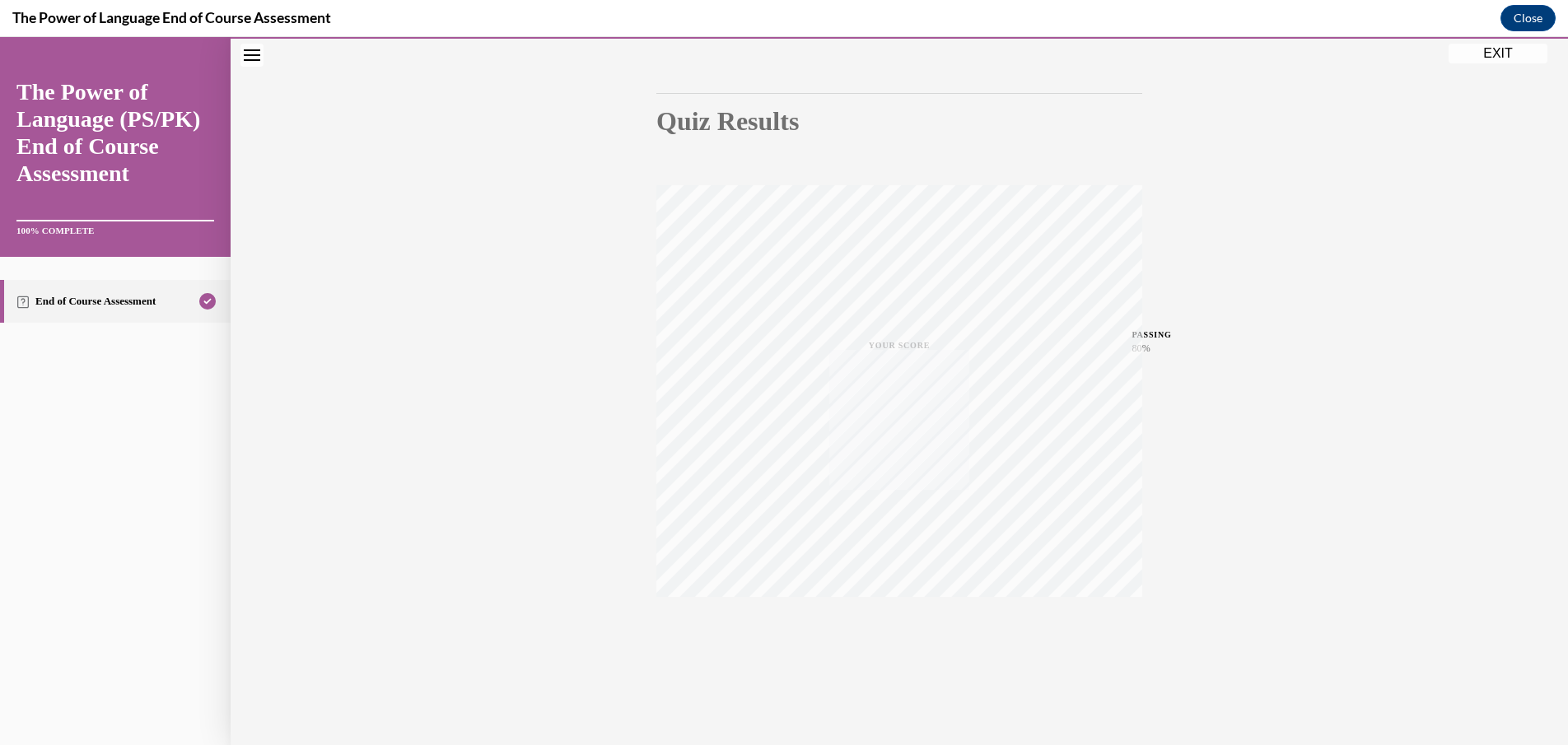
scroll to position [136, 0]
click at [62, 324] on link "End of Course Assessment" at bounding box center [115, 328] width 230 height 43
click at [250, 58] on icon "Close navigation menu" at bounding box center [251, 56] width 16 height 12
click at [1485, 46] on button "EXIT" at bounding box center [1497, 54] width 99 height 20
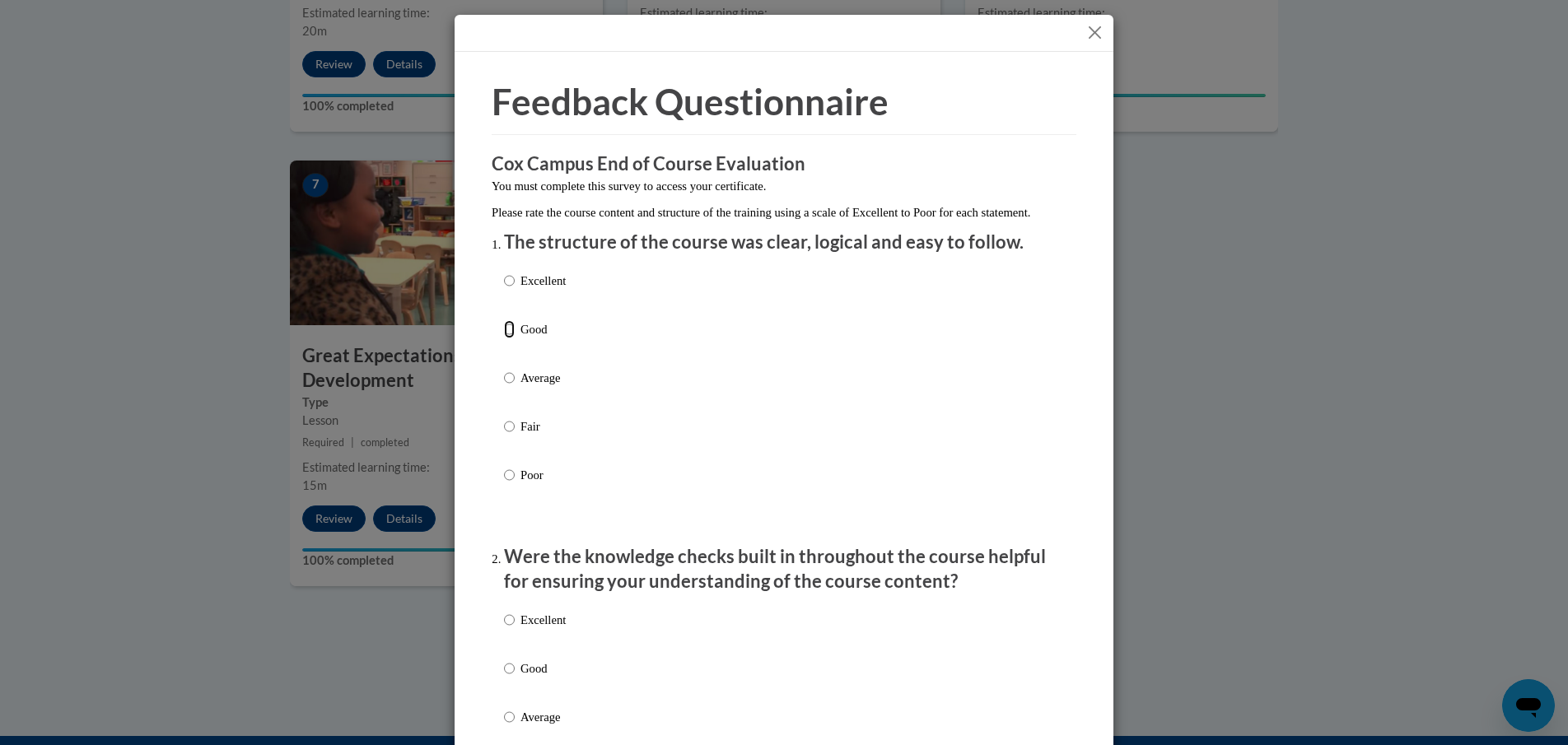
click at [504, 337] on div "Excellent Good Average Fair Poor" at bounding box center [535, 391] width 61 height 255
click at [504, 338] on input "Good" at bounding box center [509, 329] width 11 height 18
radio input "true"
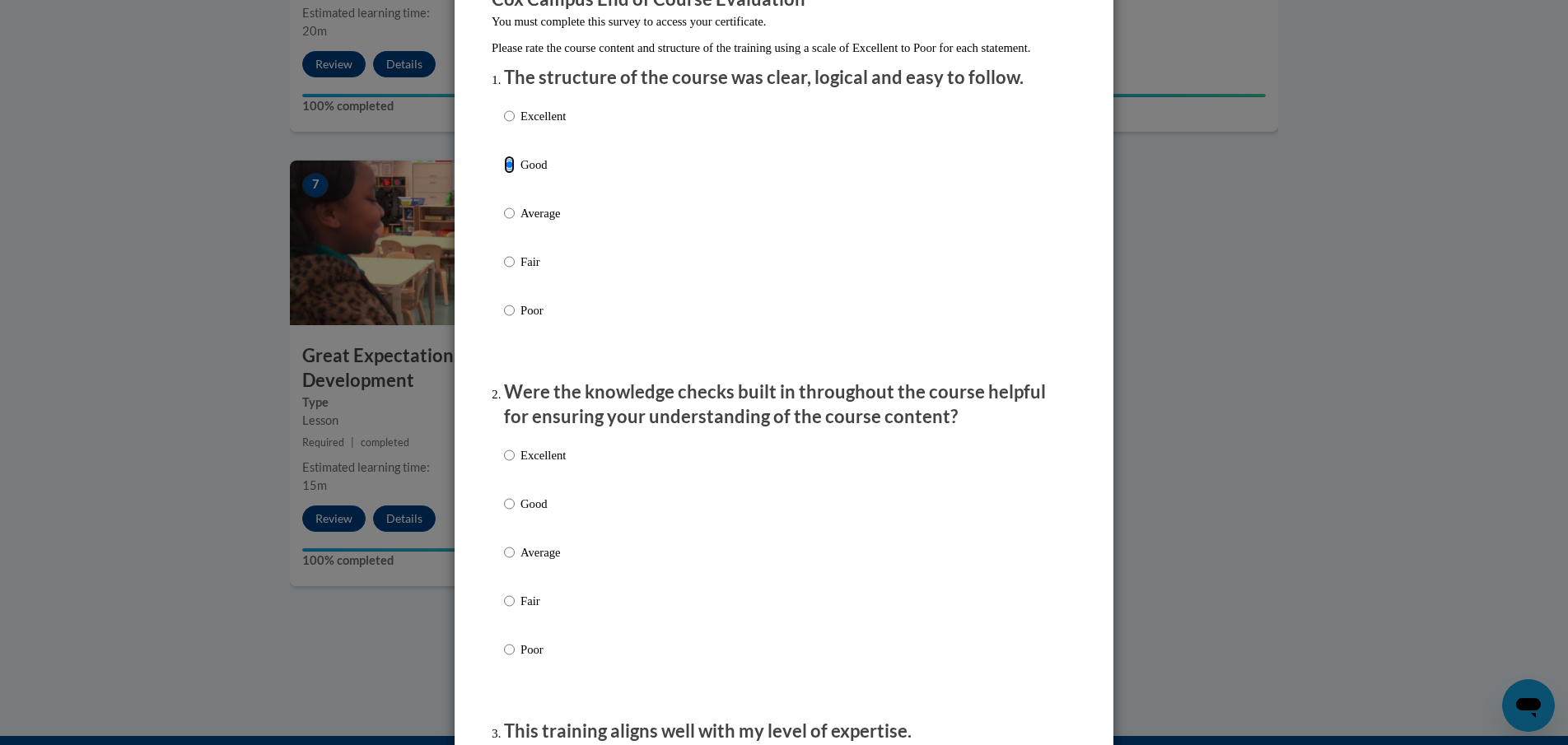
scroll to position [247, 0]
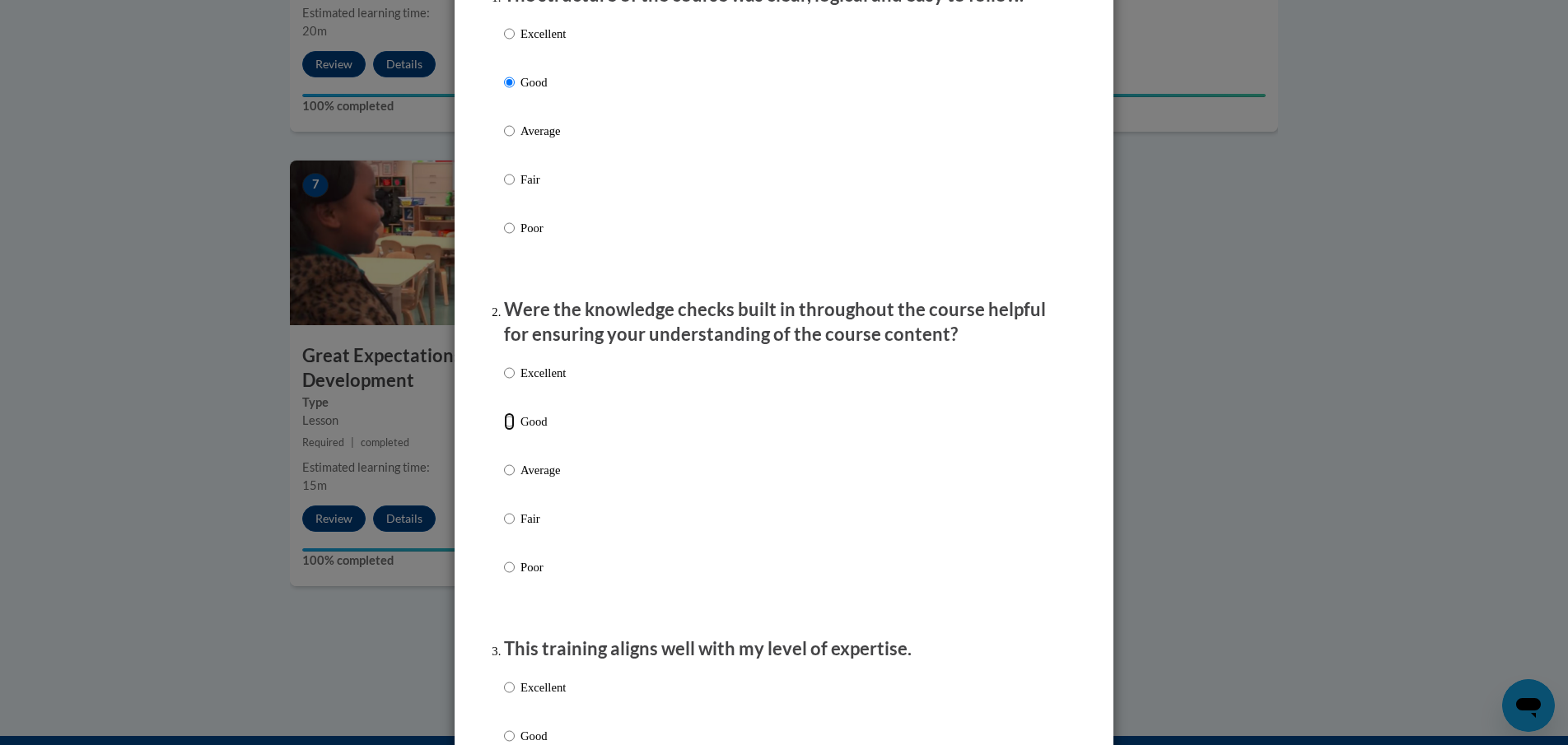
click at [504, 431] on input "Good" at bounding box center [509, 421] width 11 height 18
radio input "true"
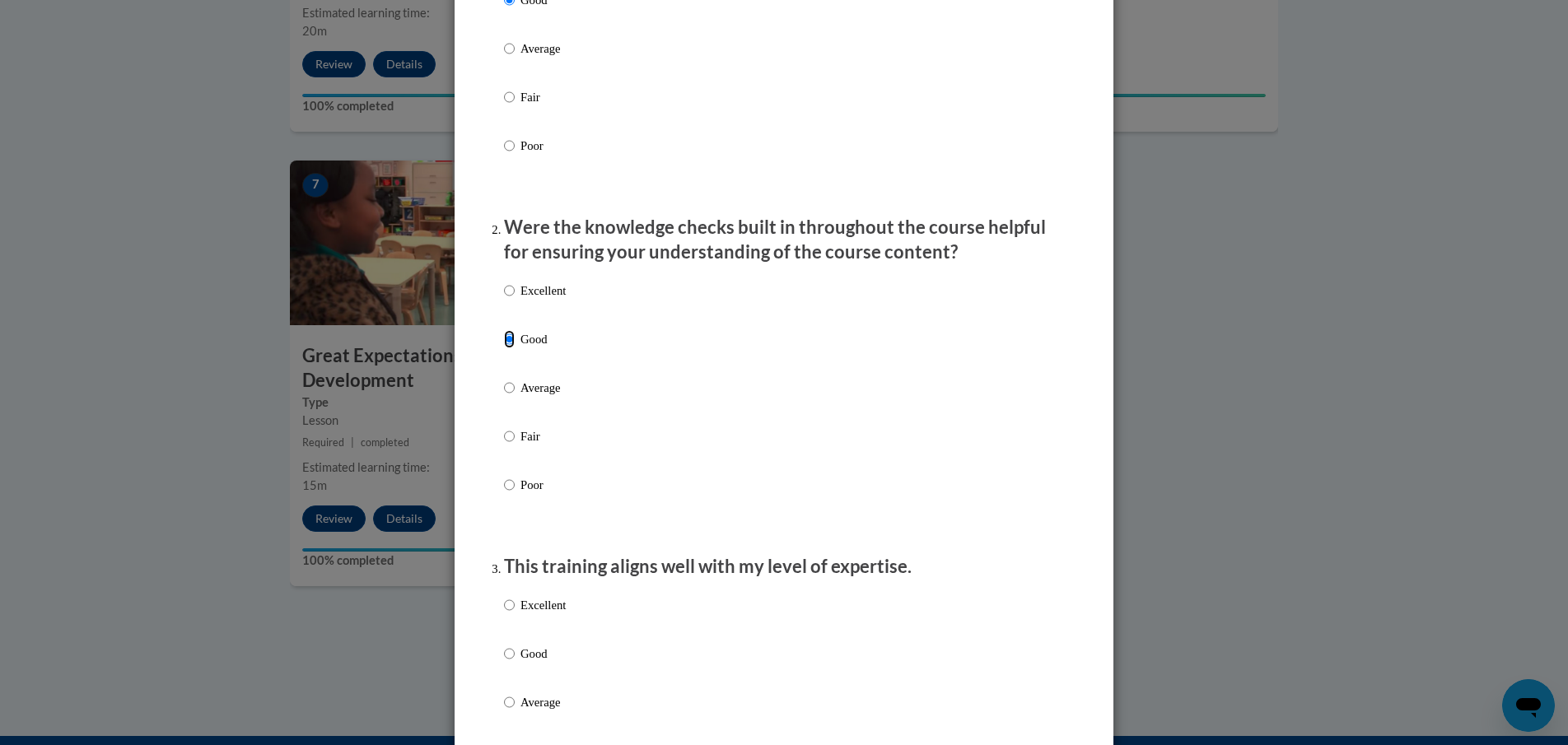
scroll to position [411, 0]
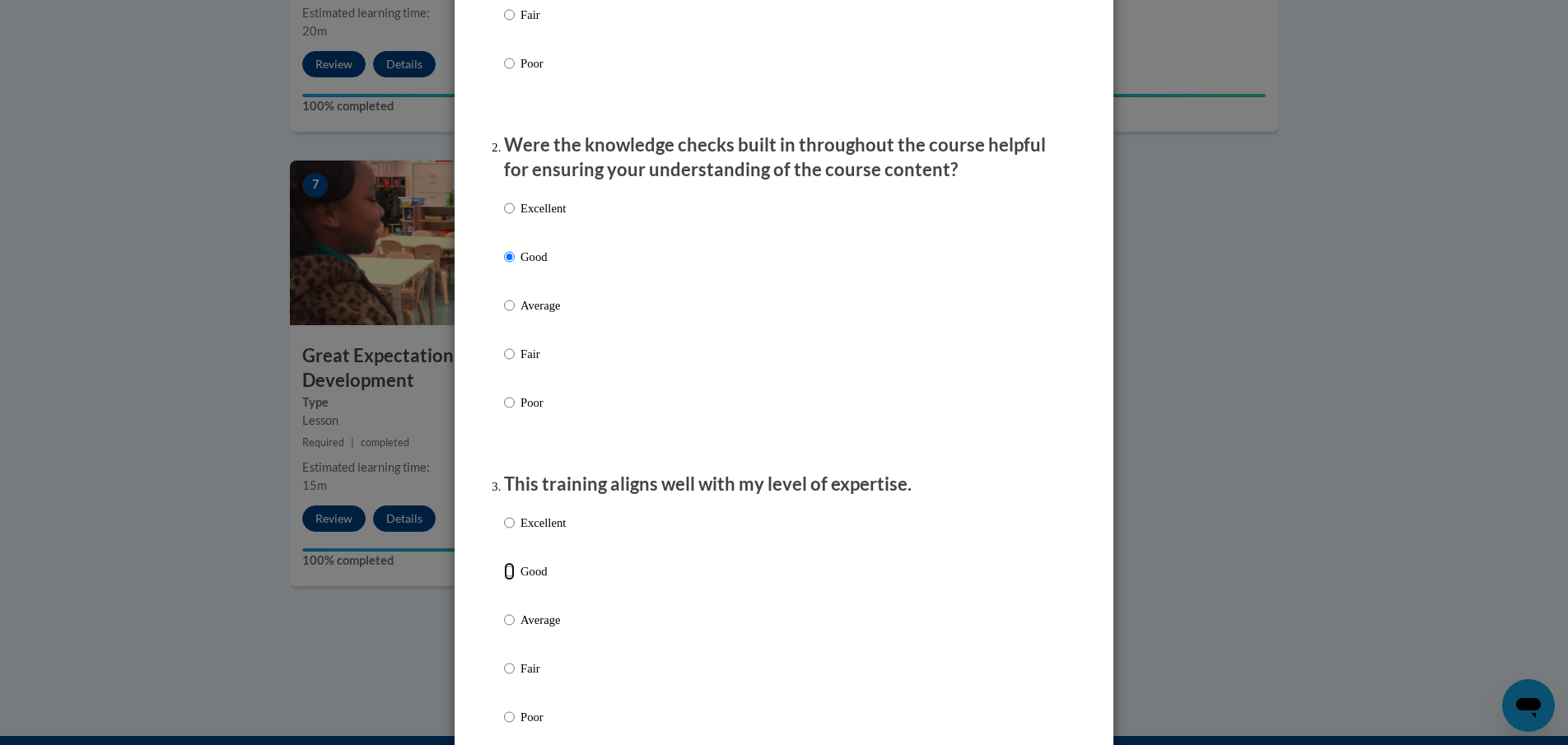
click at [505, 580] on input "Good" at bounding box center [509, 570] width 11 height 18
radio input "true"
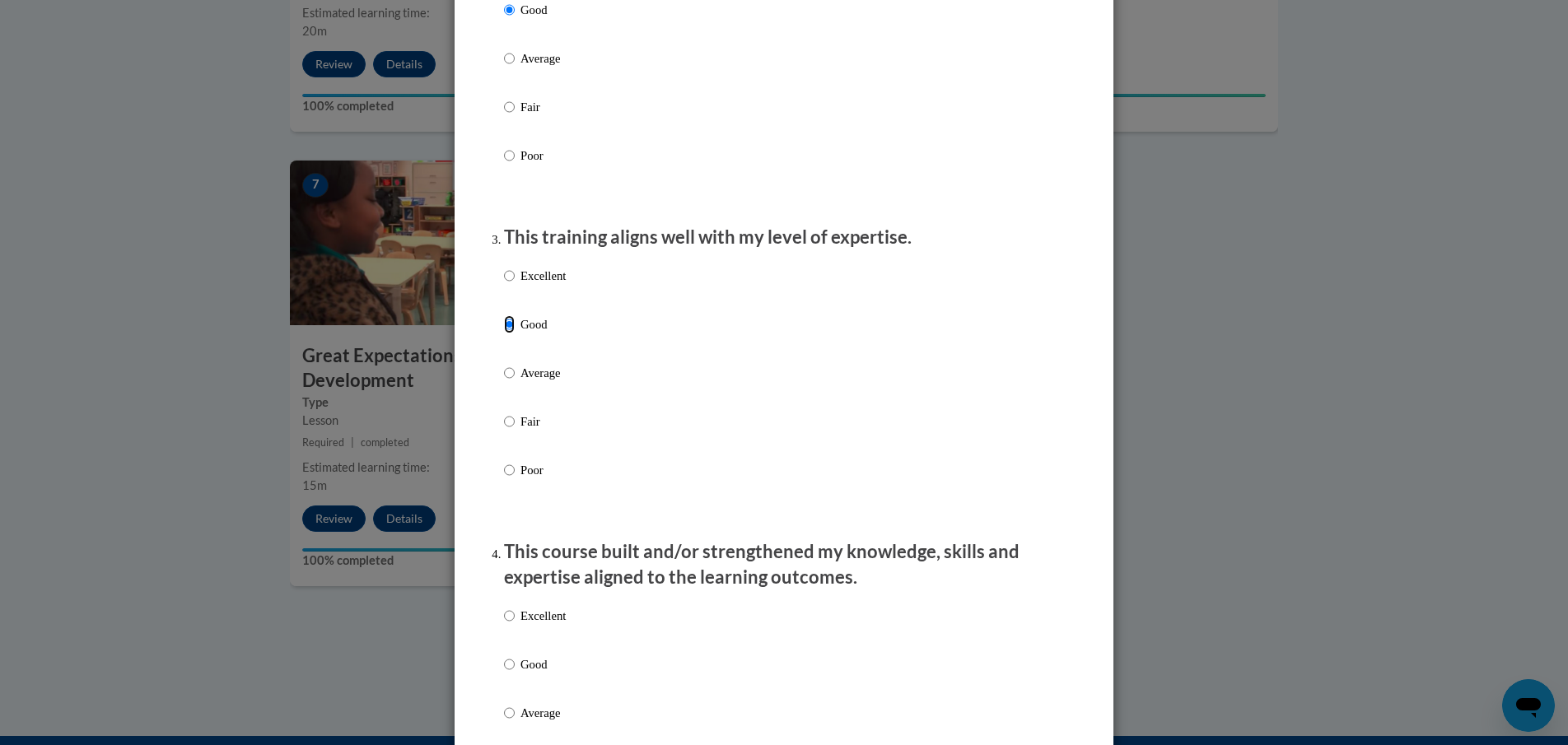
scroll to position [824, 0]
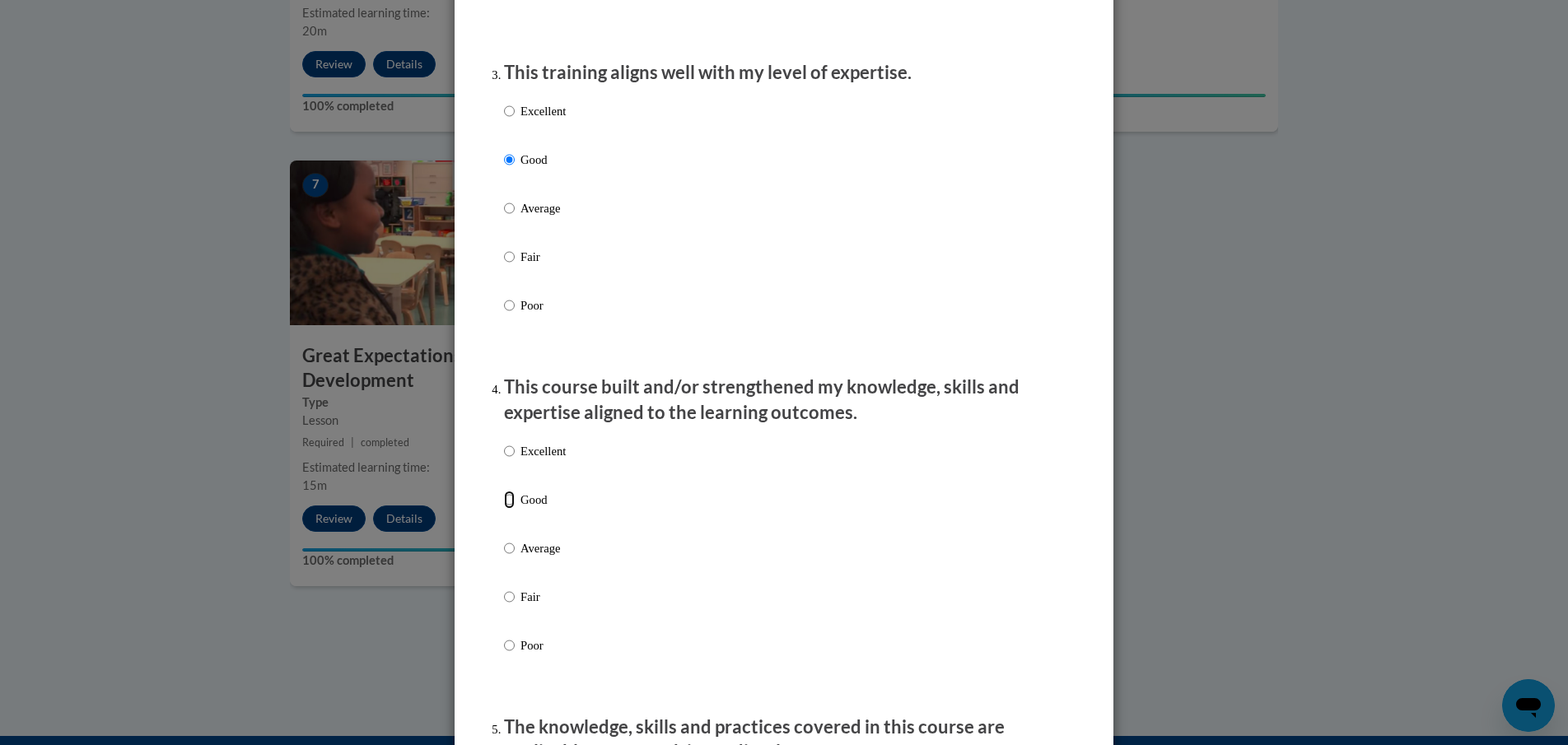
click at [504, 509] on input "Good" at bounding box center [509, 500] width 11 height 18
radio input "true"
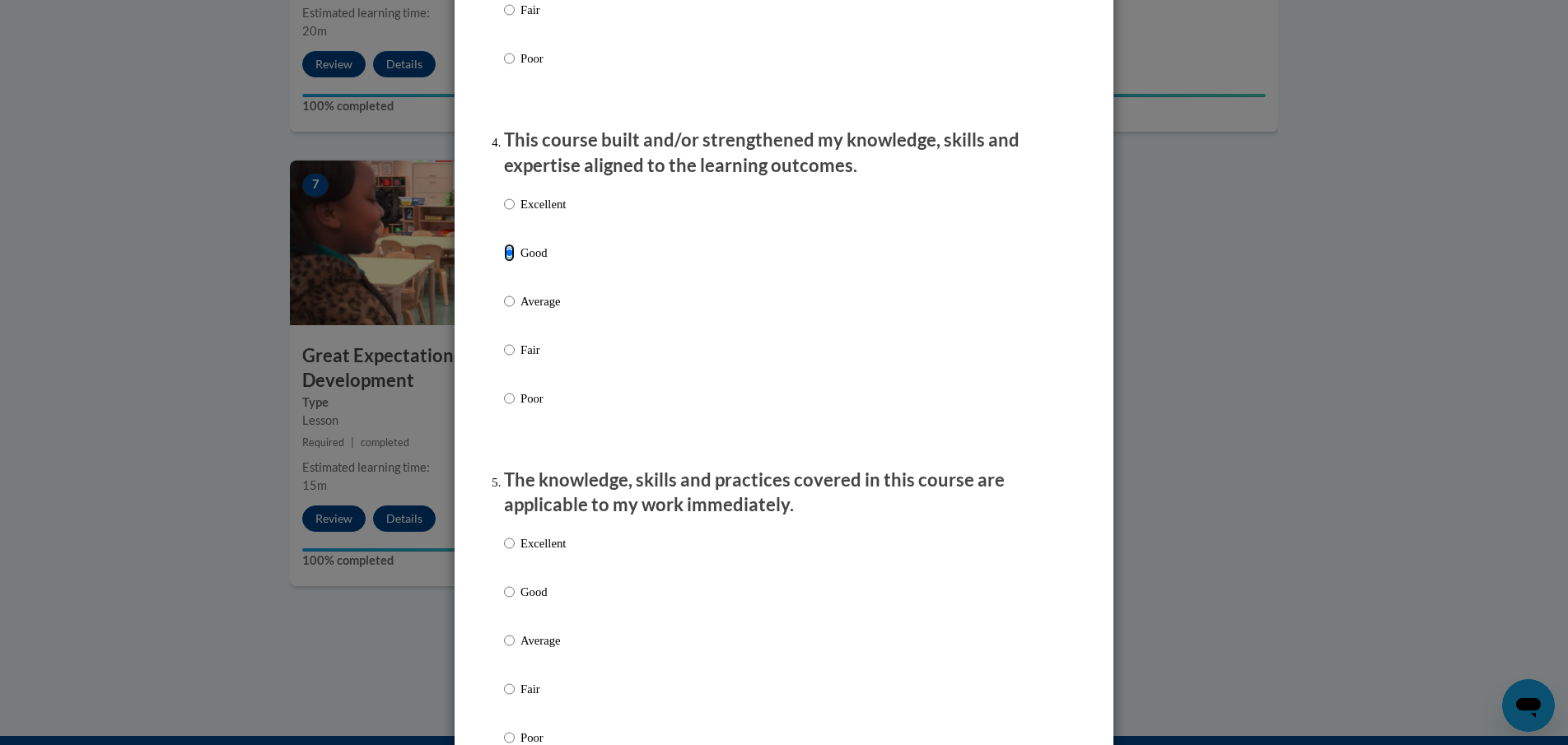
scroll to position [1235, 0]
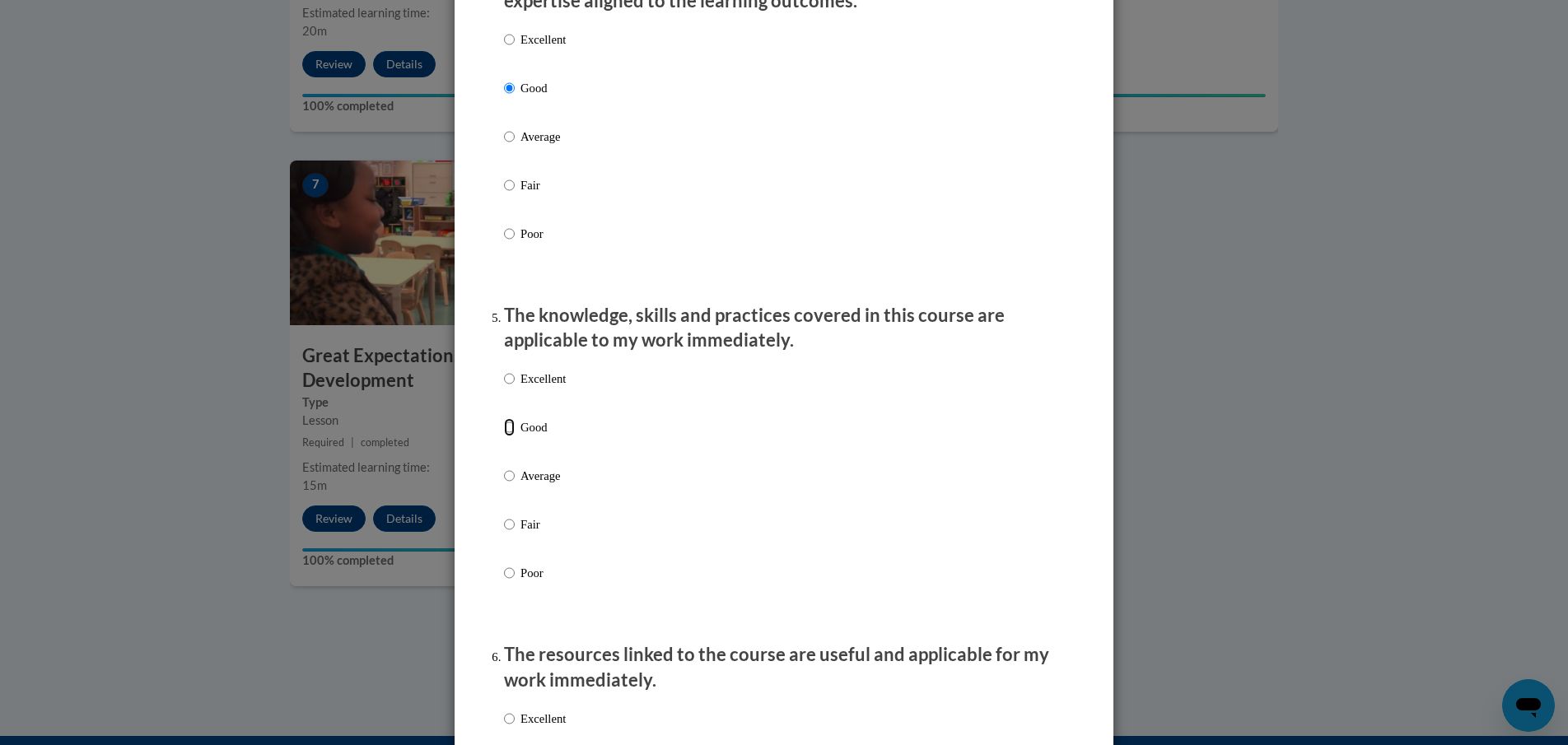
click at [504, 436] on input "Good" at bounding box center [509, 427] width 11 height 18
radio input "true"
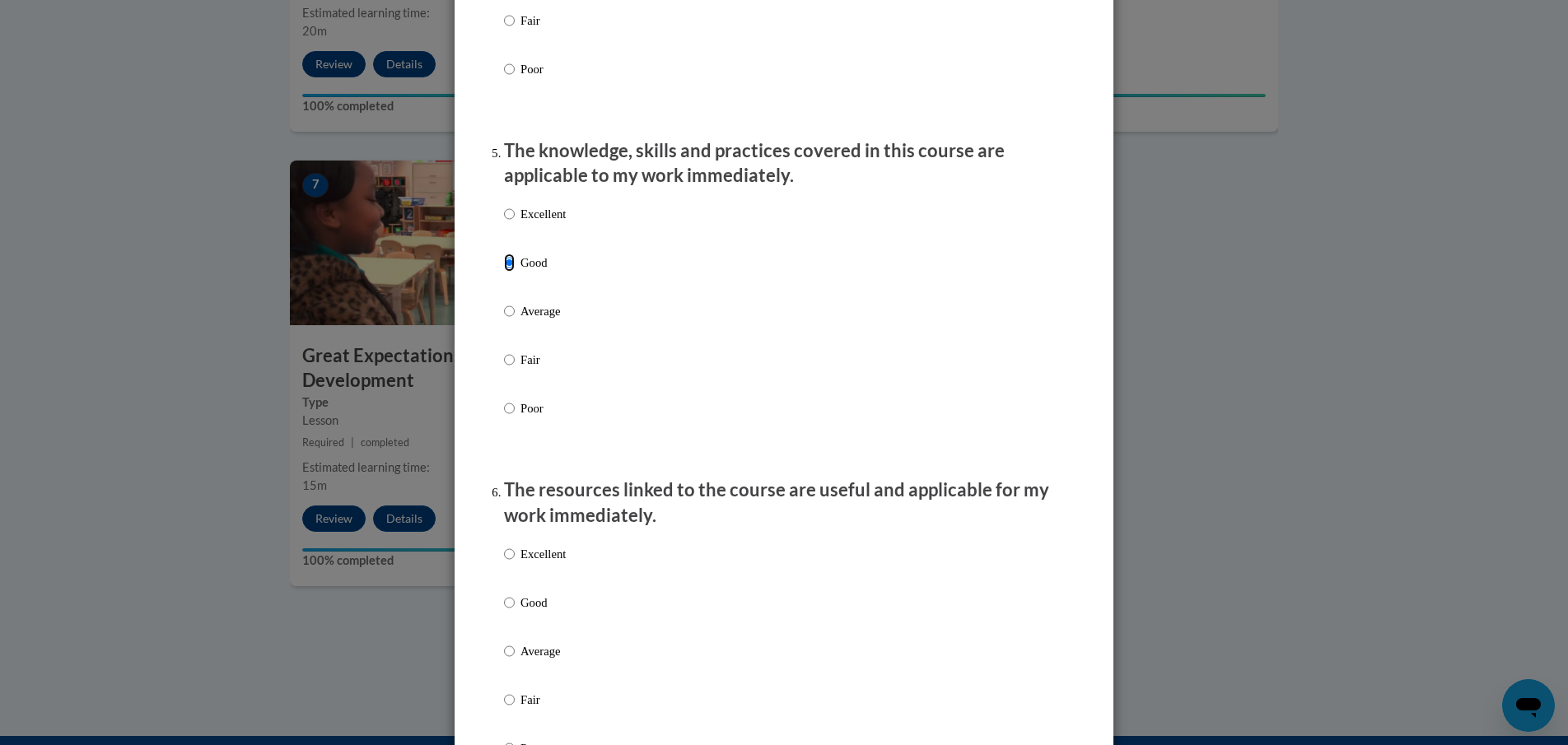
scroll to position [1482, 0]
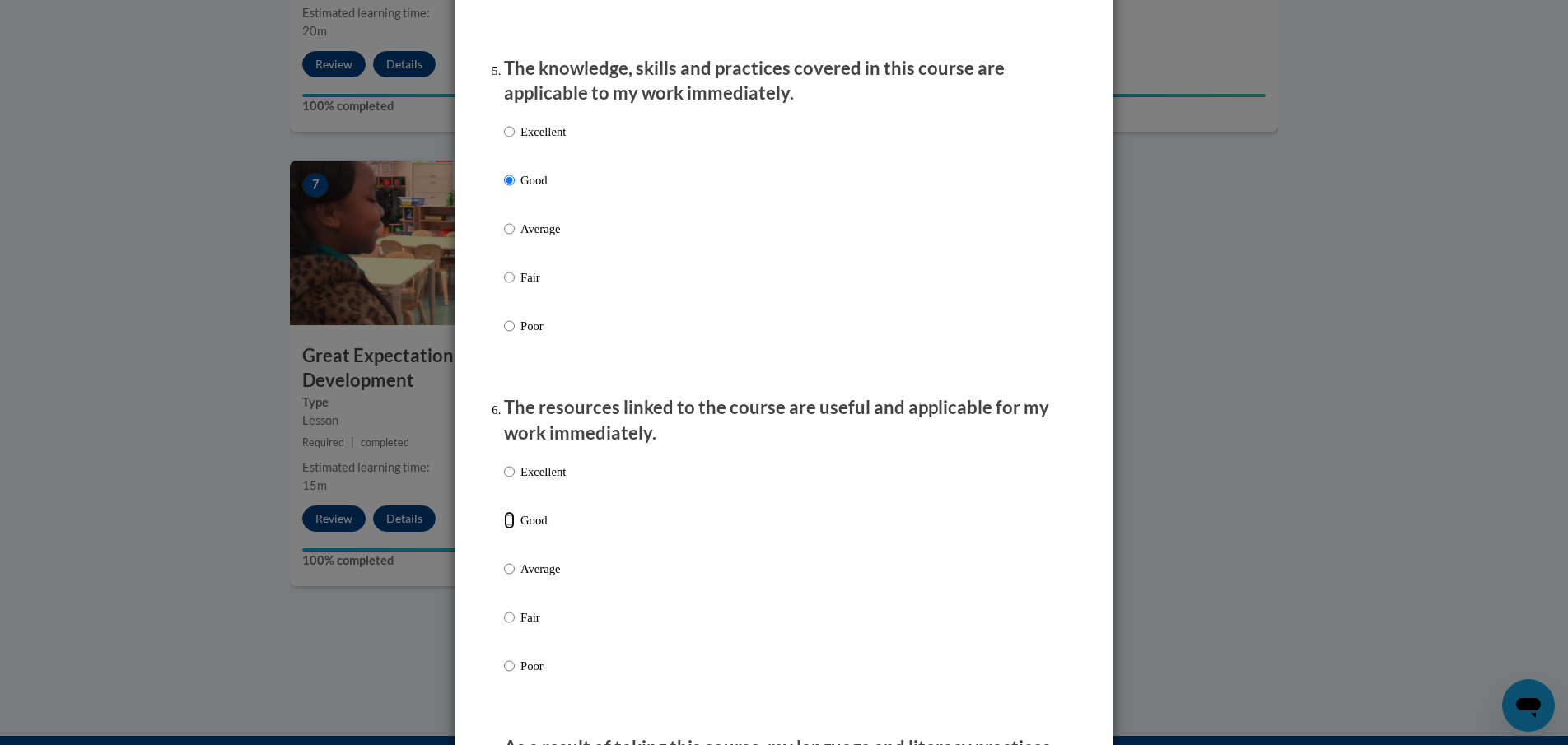
click at [504, 529] on input "Good" at bounding box center [509, 520] width 11 height 18
radio input "true"
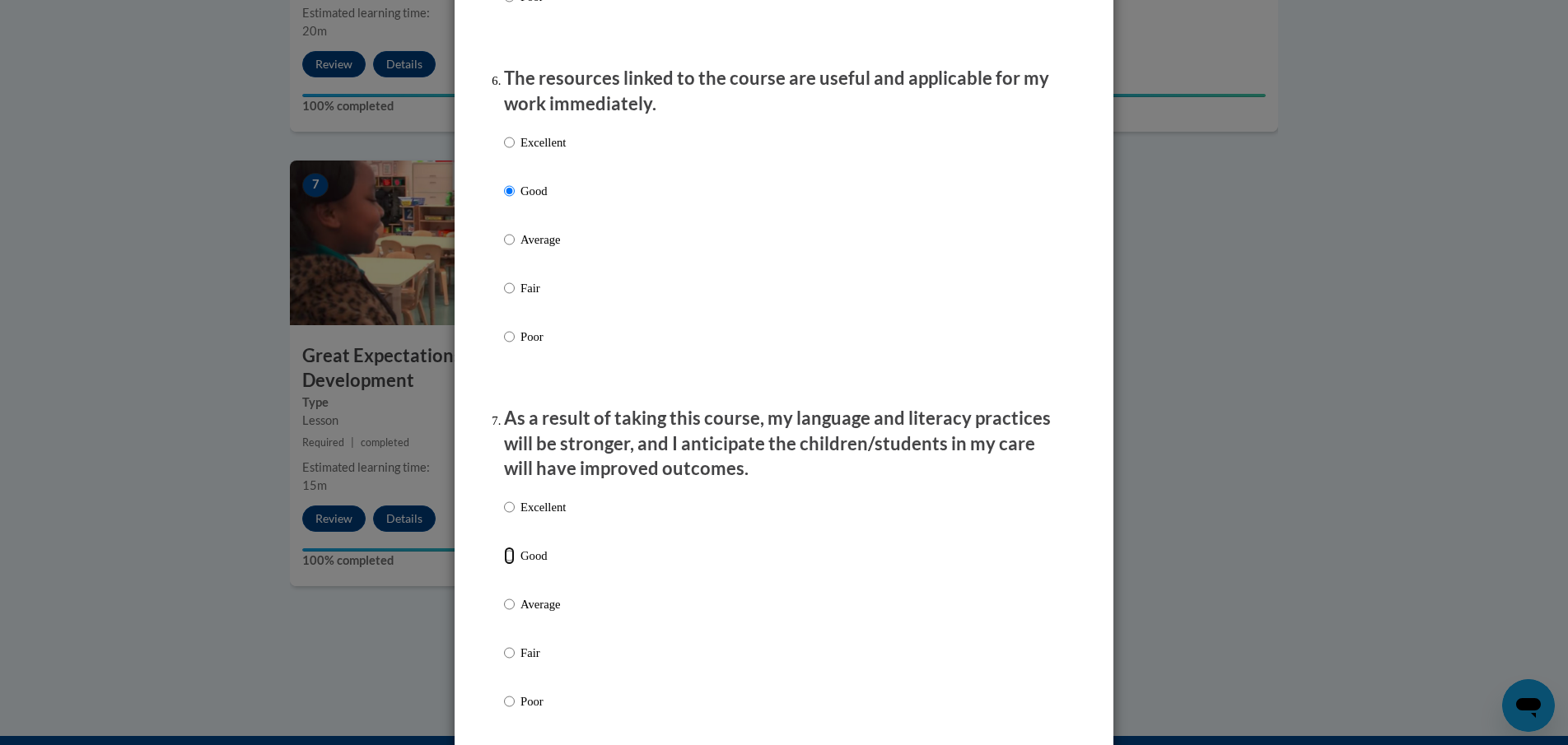
click at [504, 565] on input "Good" at bounding box center [509, 555] width 11 height 18
radio input "true"
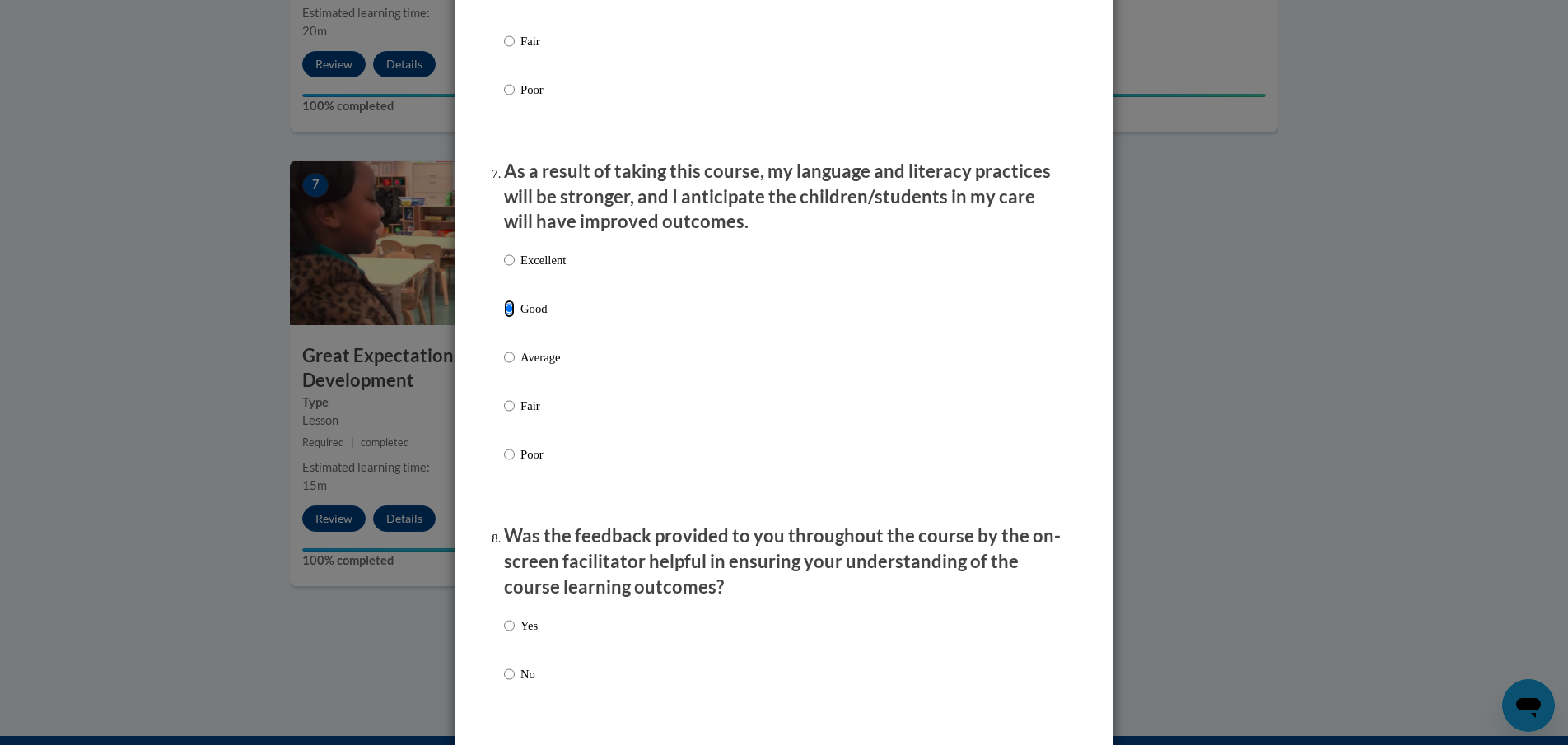
scroll to position [2305, 0]
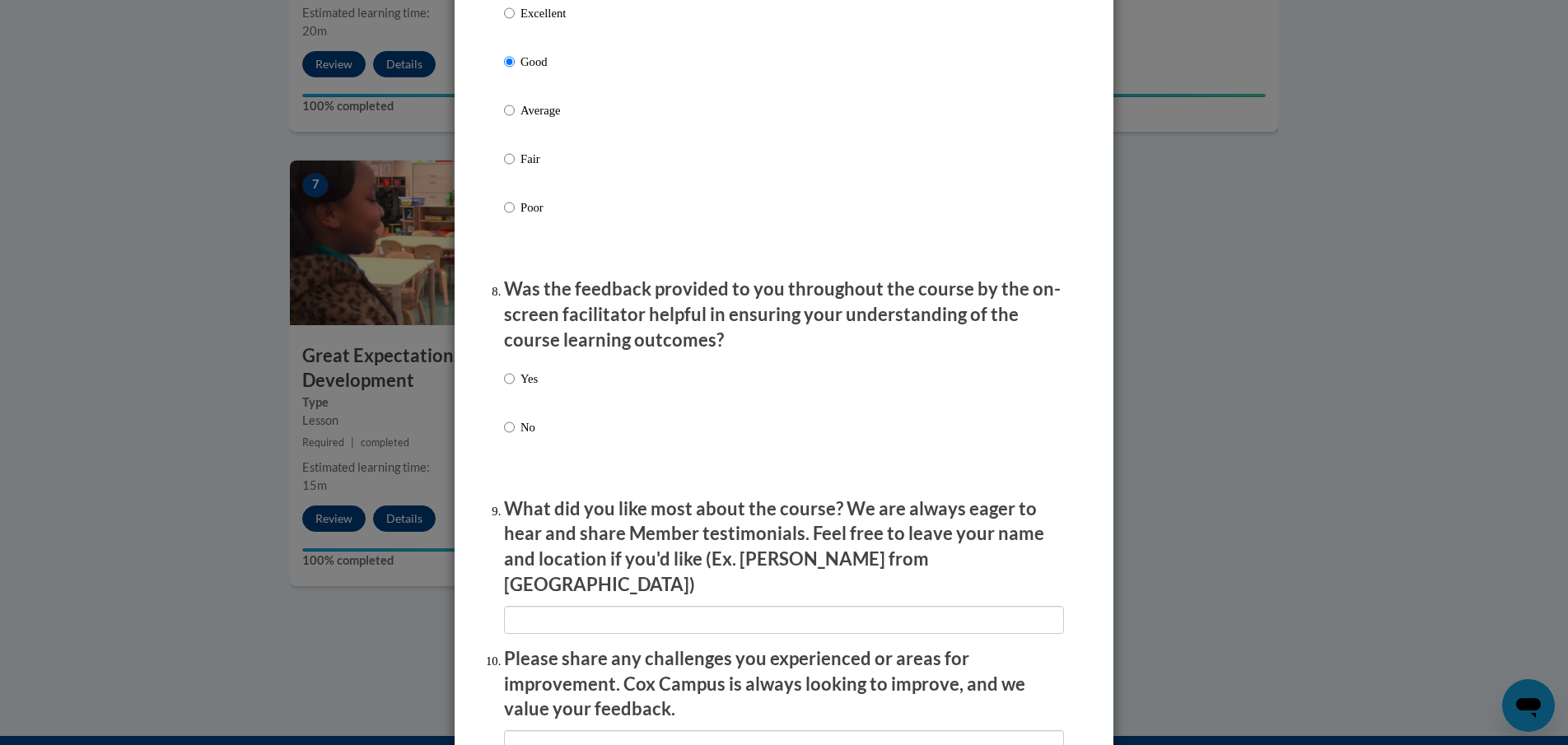
click at [510, 388] on label "Yes" at bounding box center [521, 392] width 34 height 44
click at [510, 387] on input "Yes" at bounding box center [509, 379] width 11 height 18
radio input "true"
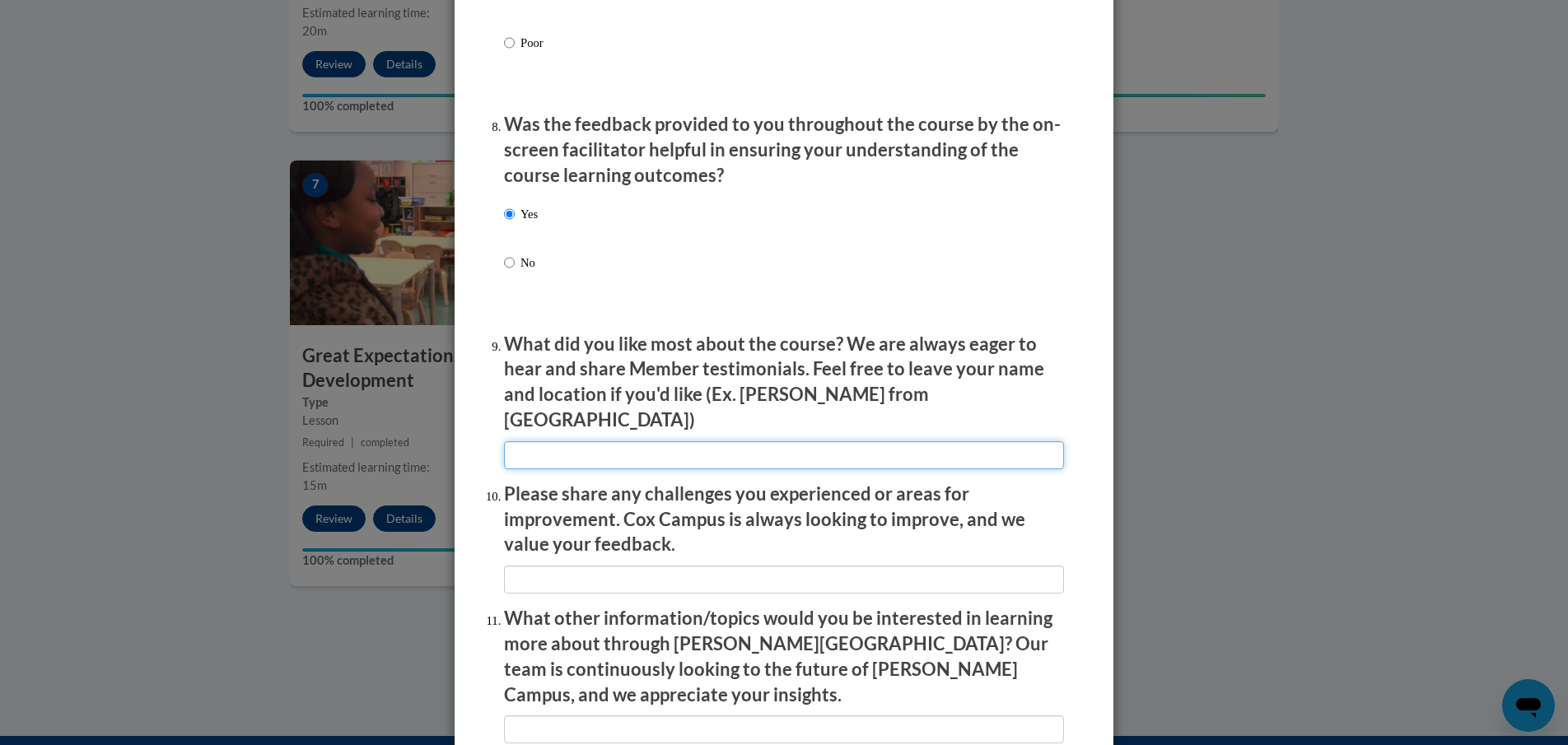
click at [532, 446] on input "textbox" at bounding box center [784, 454] width 560 height 28
drag, startPoint x: 601, startPoint y: 452, endPoint x: 594, endPoint y: 442, distance: 12.2
click at [594, 442] on input "textbox" at bounding box center [784, 454] width 560 height 28
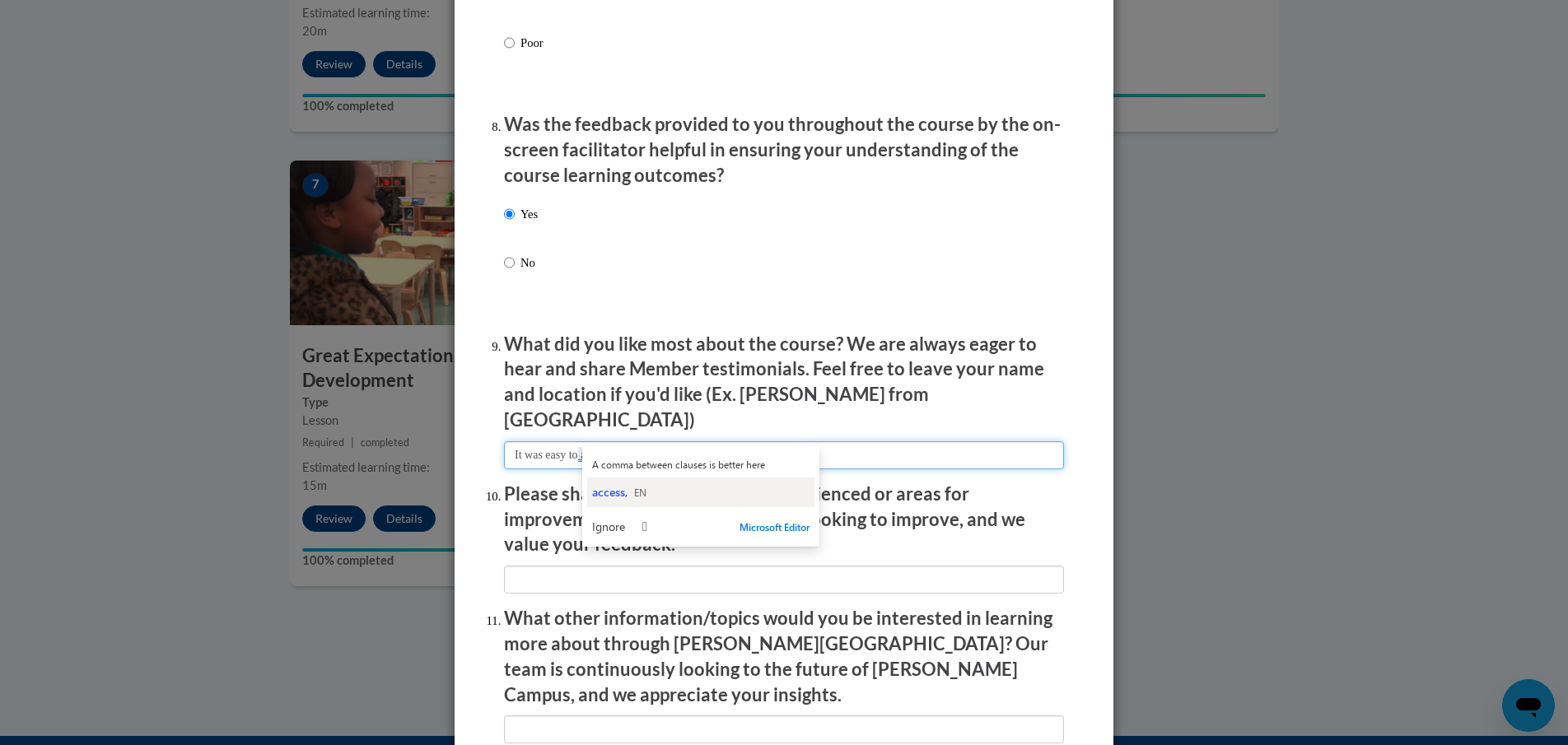
type input "It was easy to access and you could pick up where you left off"
click at [596, 489] on span "access," at bounding box center [609, 492] width 35 height 15
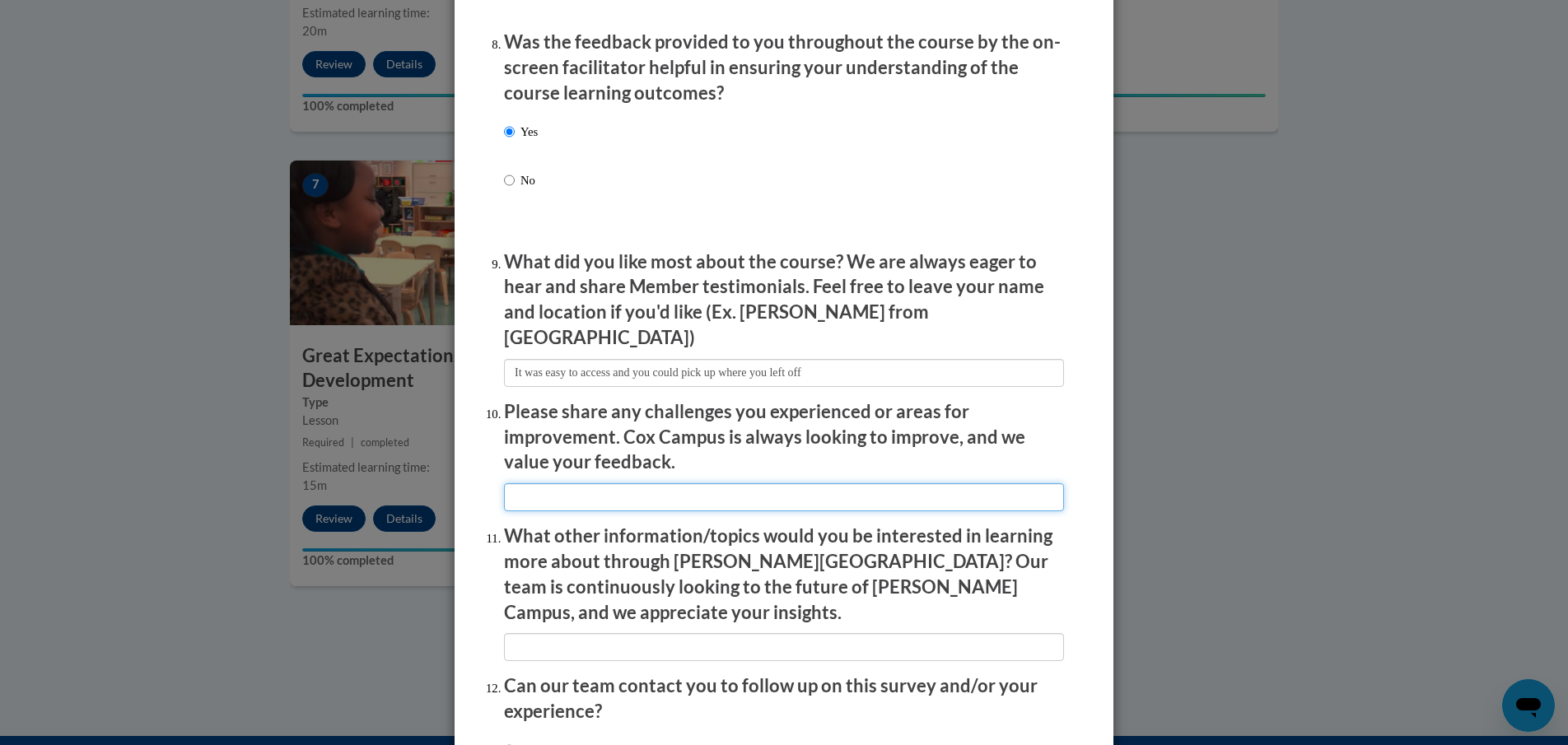
click at [609, 486] on input "textbox" at bounding box center [784, 497] width 560 height 28
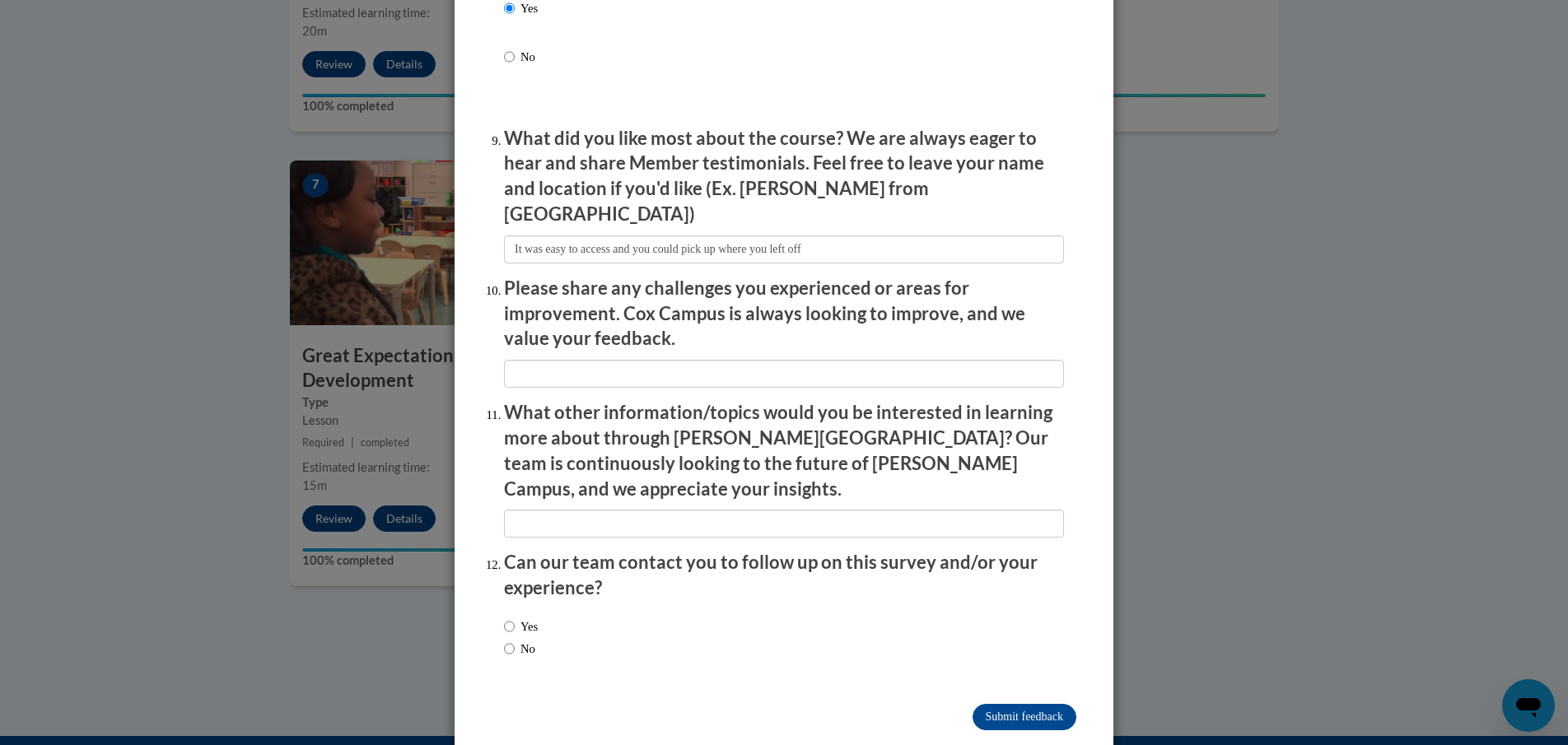
click at [504, 640] on input "No" at bounding box center [509, 648] width 11 height 18
radio input "true"
click at [985, 704] on input "Submit feedback" at bounding box center [1024, 716] width 104 height 26
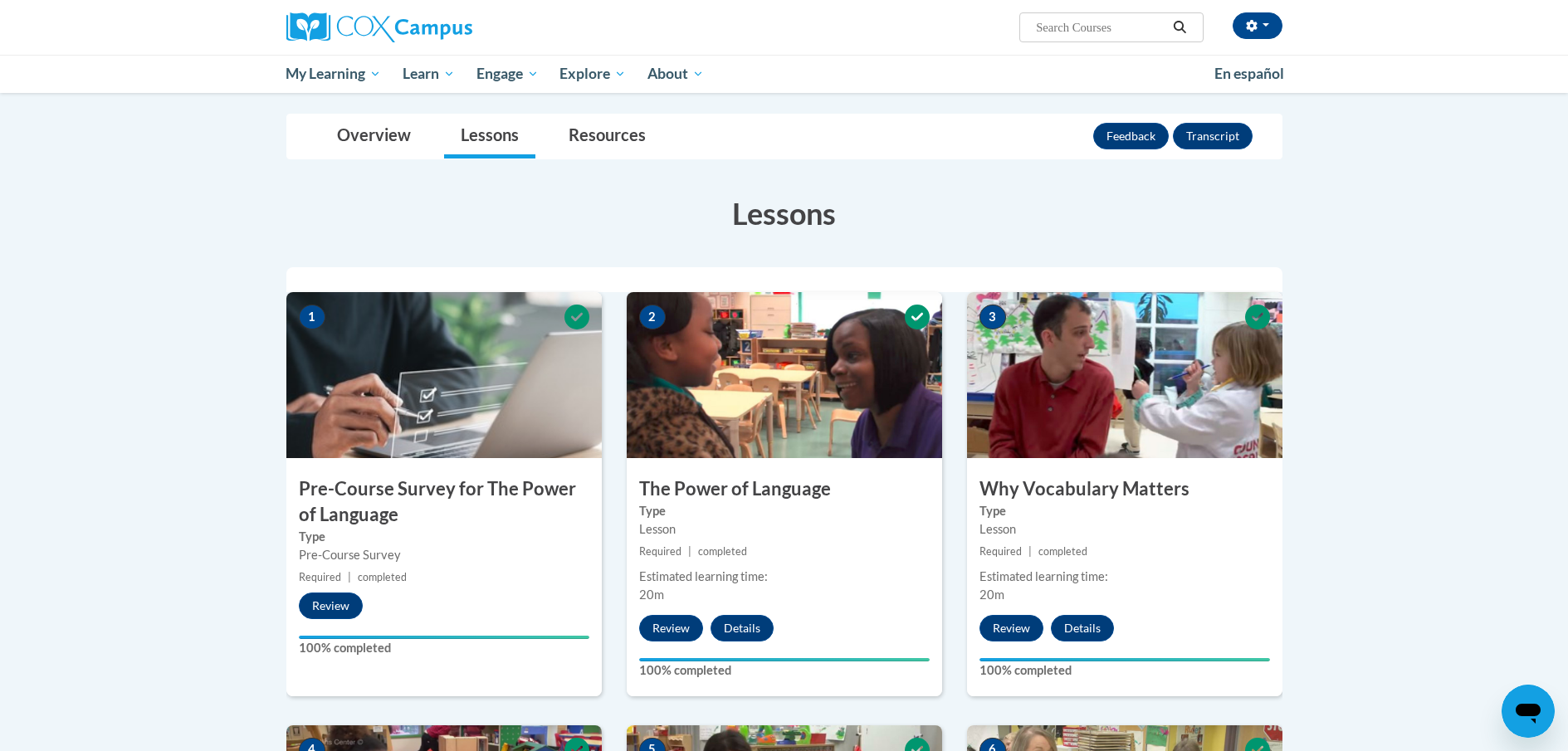
scroll to position [0, 0]
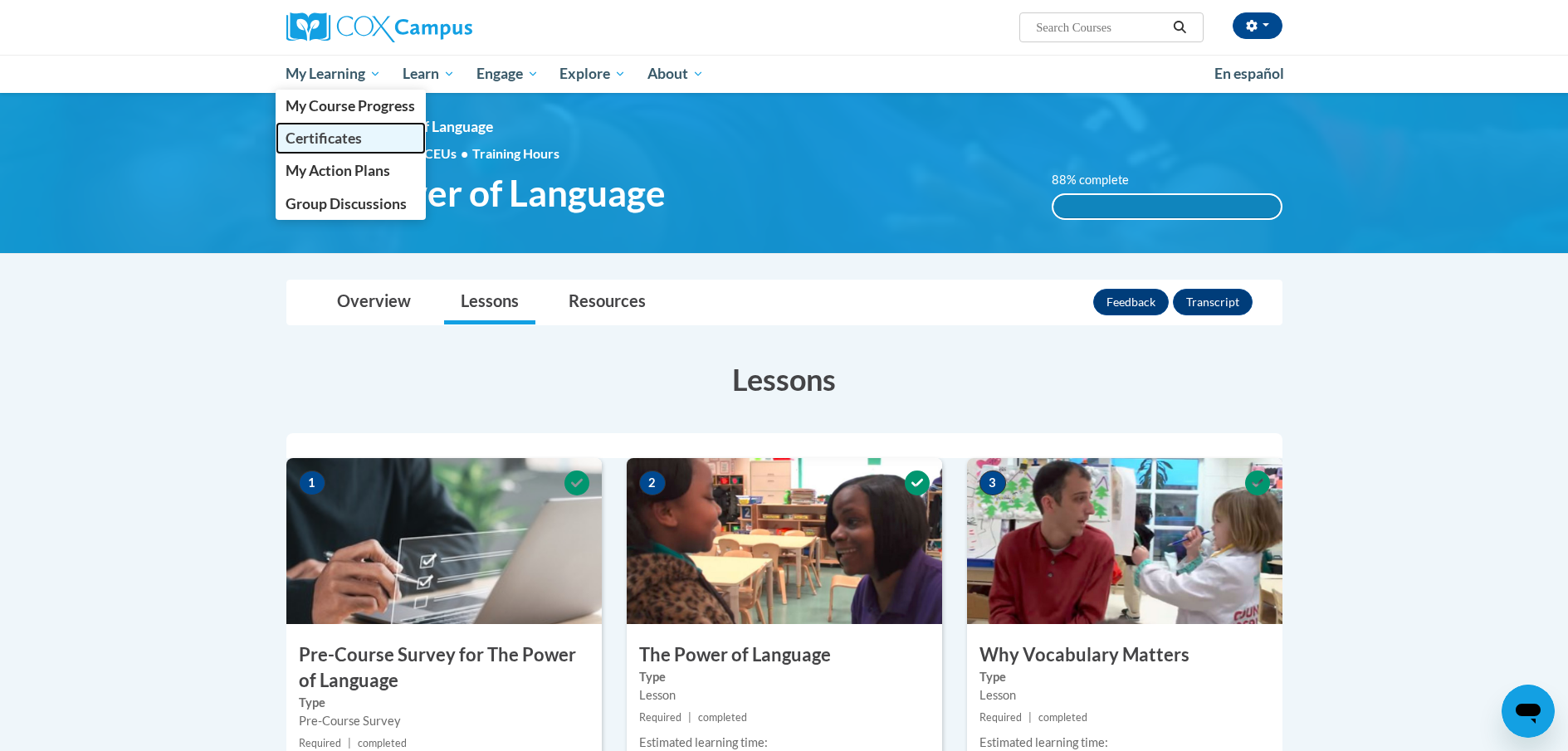
click at [331, 140] on span "Certificates" at bounding box center [323, 138] width 76 height 17
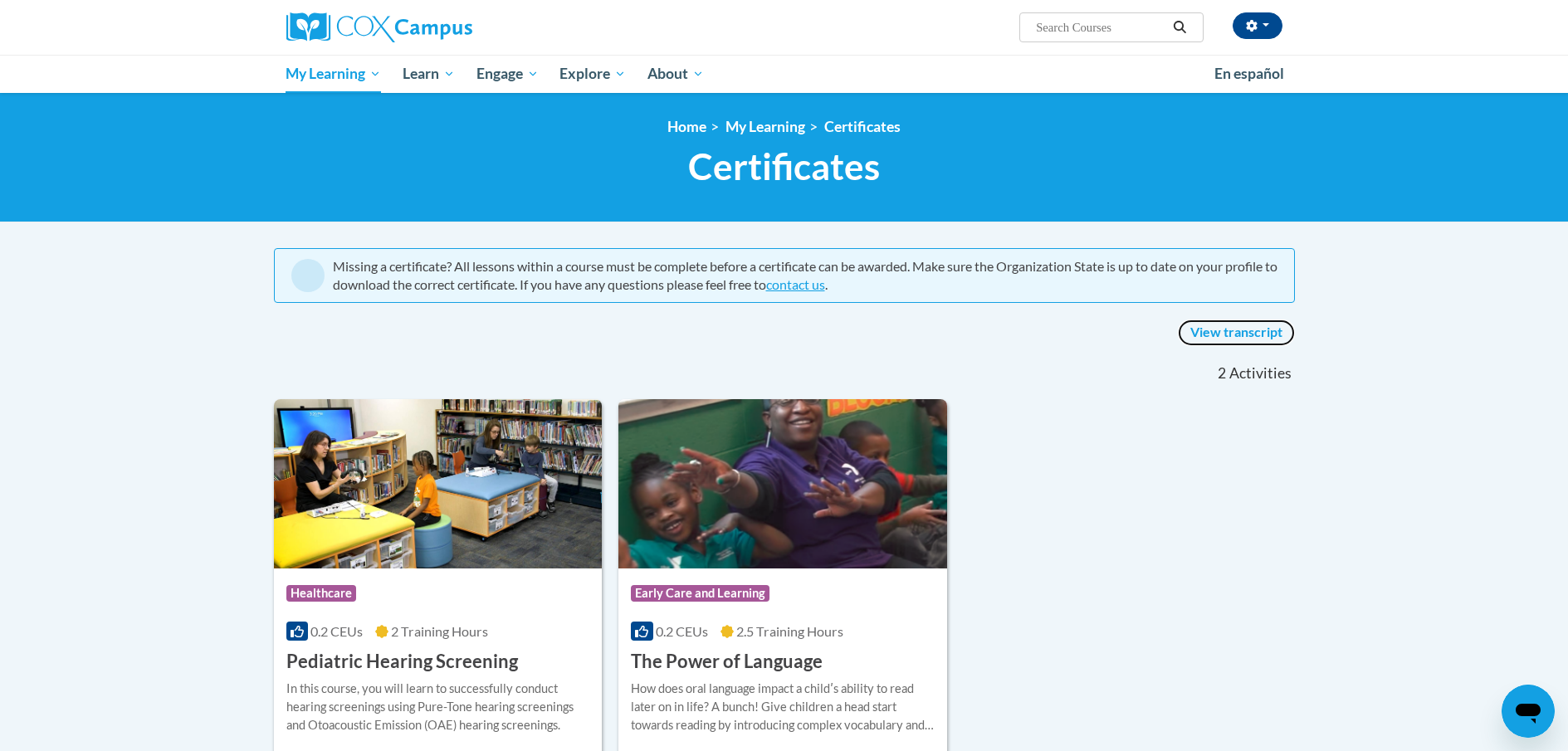
click at [1232, 332] on link "View transcript" at bounding box center [1235, 332] width 117 height 26
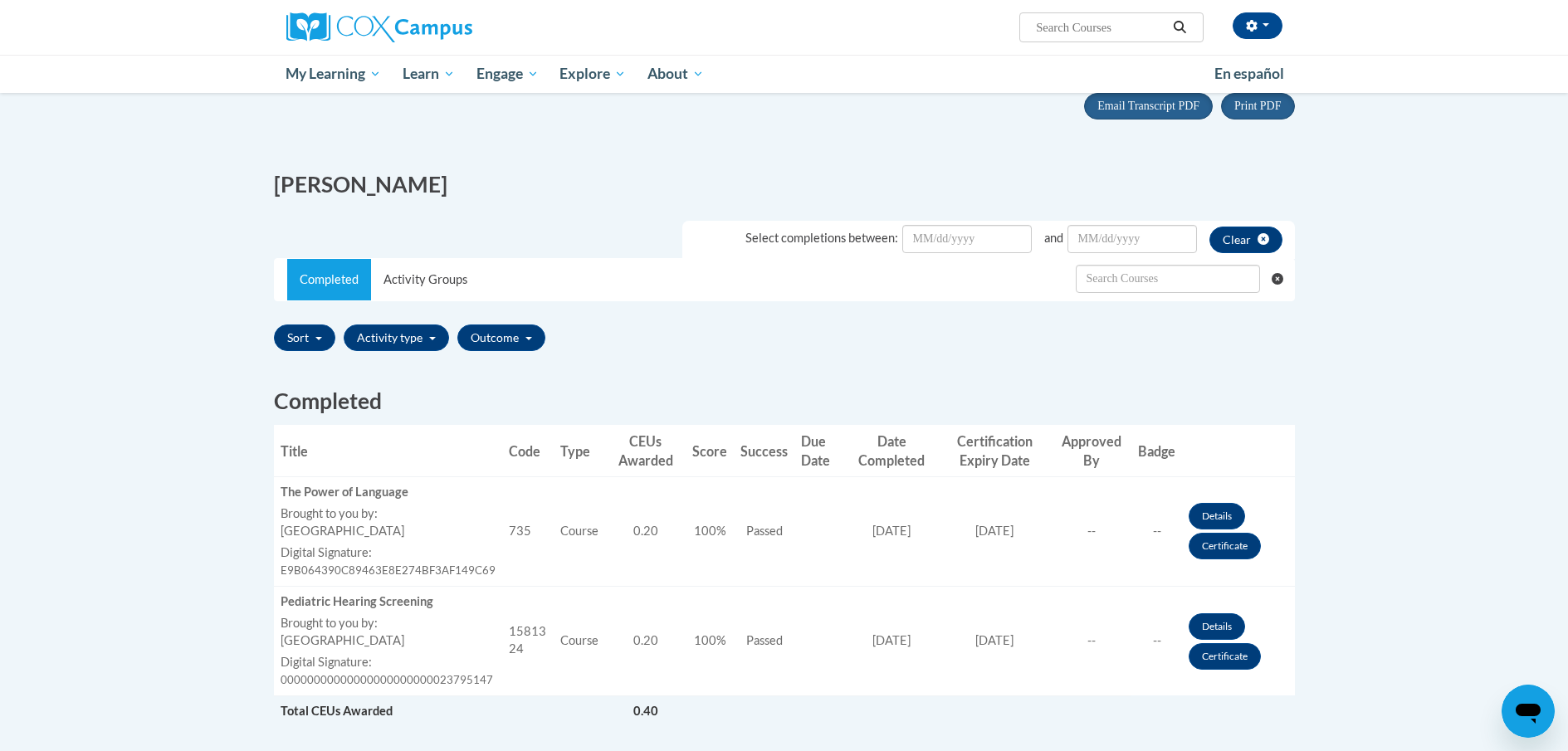
scroll to position [249, 0]
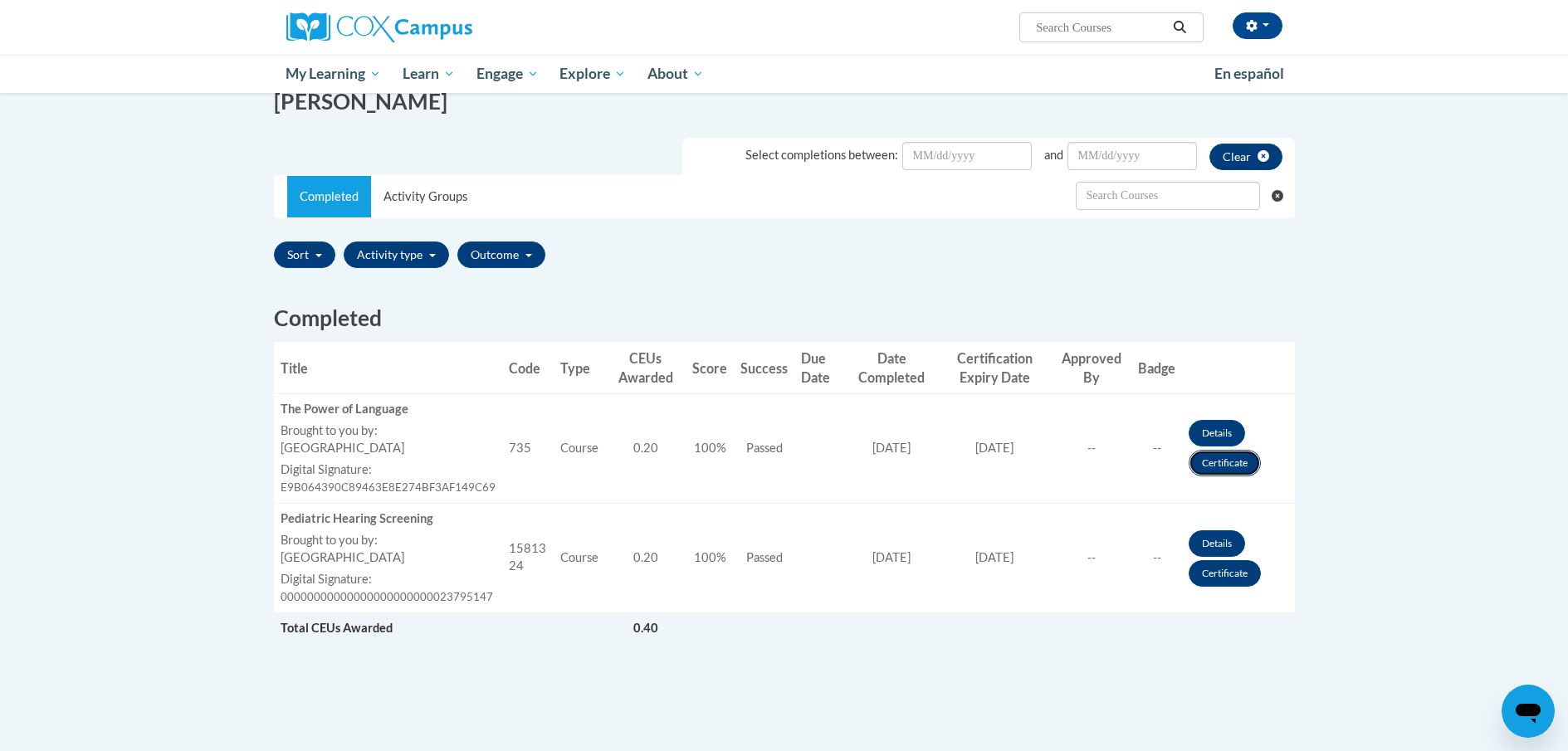
click at [1209, 461] on link "Certificate" at bounding box center [1225, 462] width 73 height 26
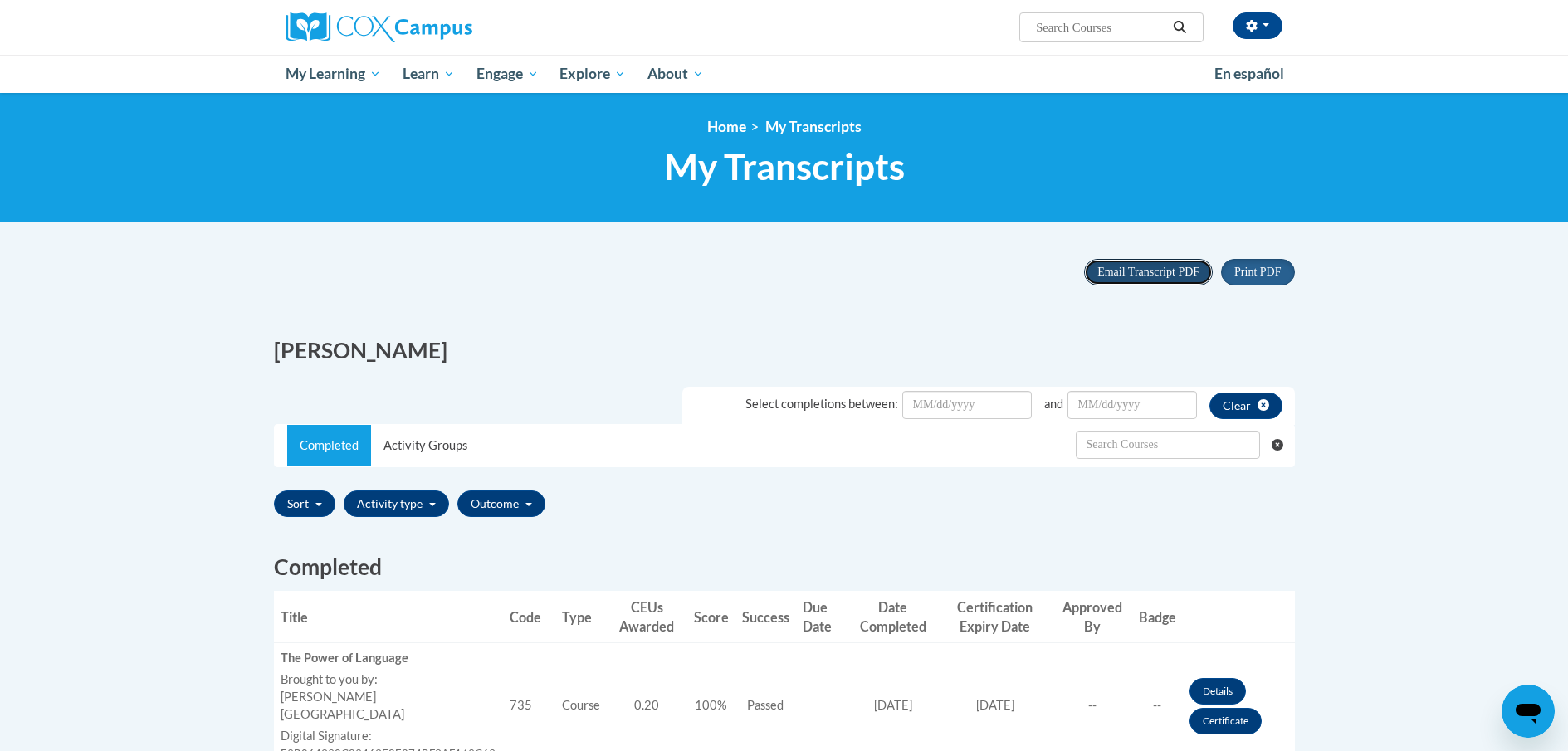
click at [1137, 275] on span "Email Transcript PDF" at bounding box center [1148, 272] width 102 height 13
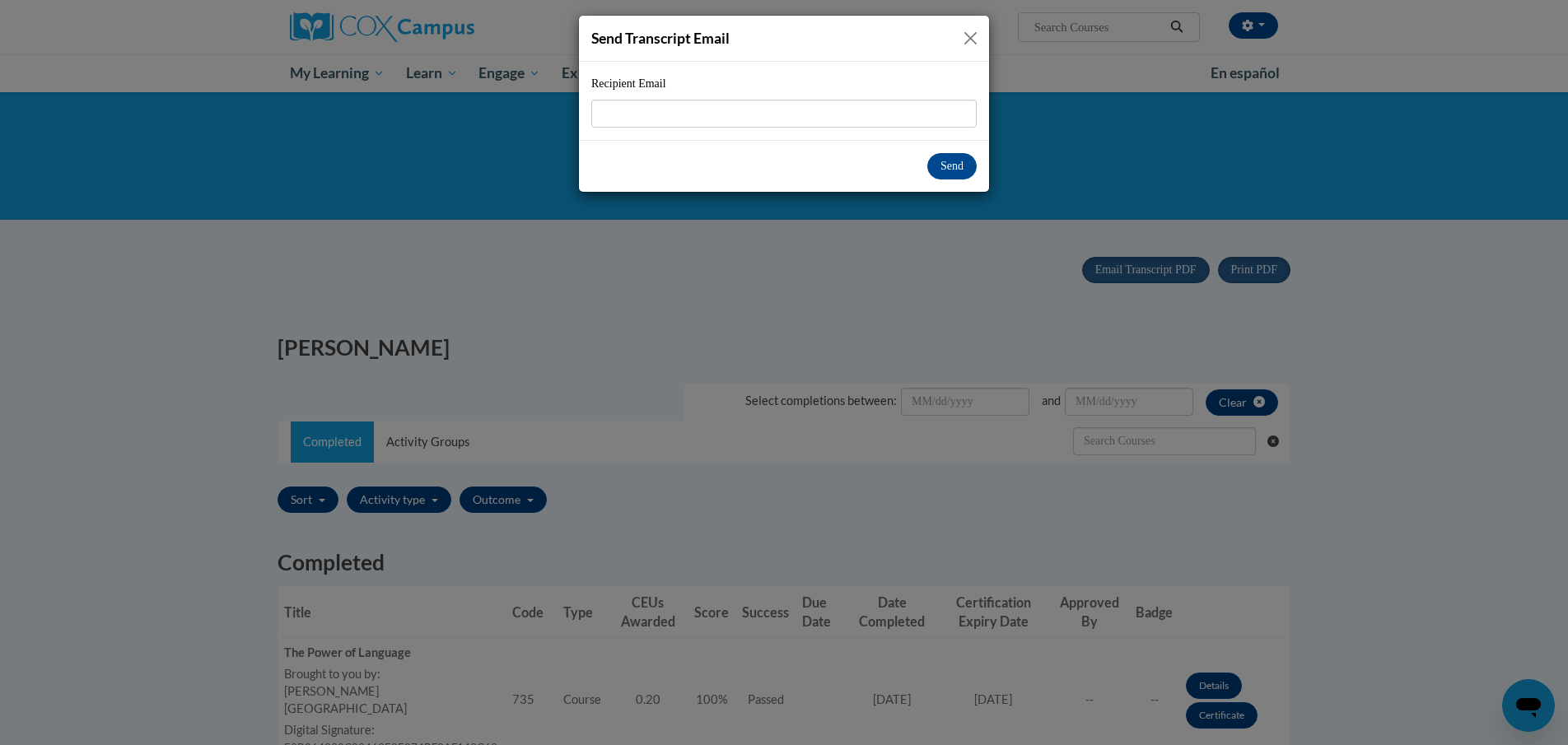
click at [965, 38] on button "Close" at bounding box center [970, 37] width 20 height 20
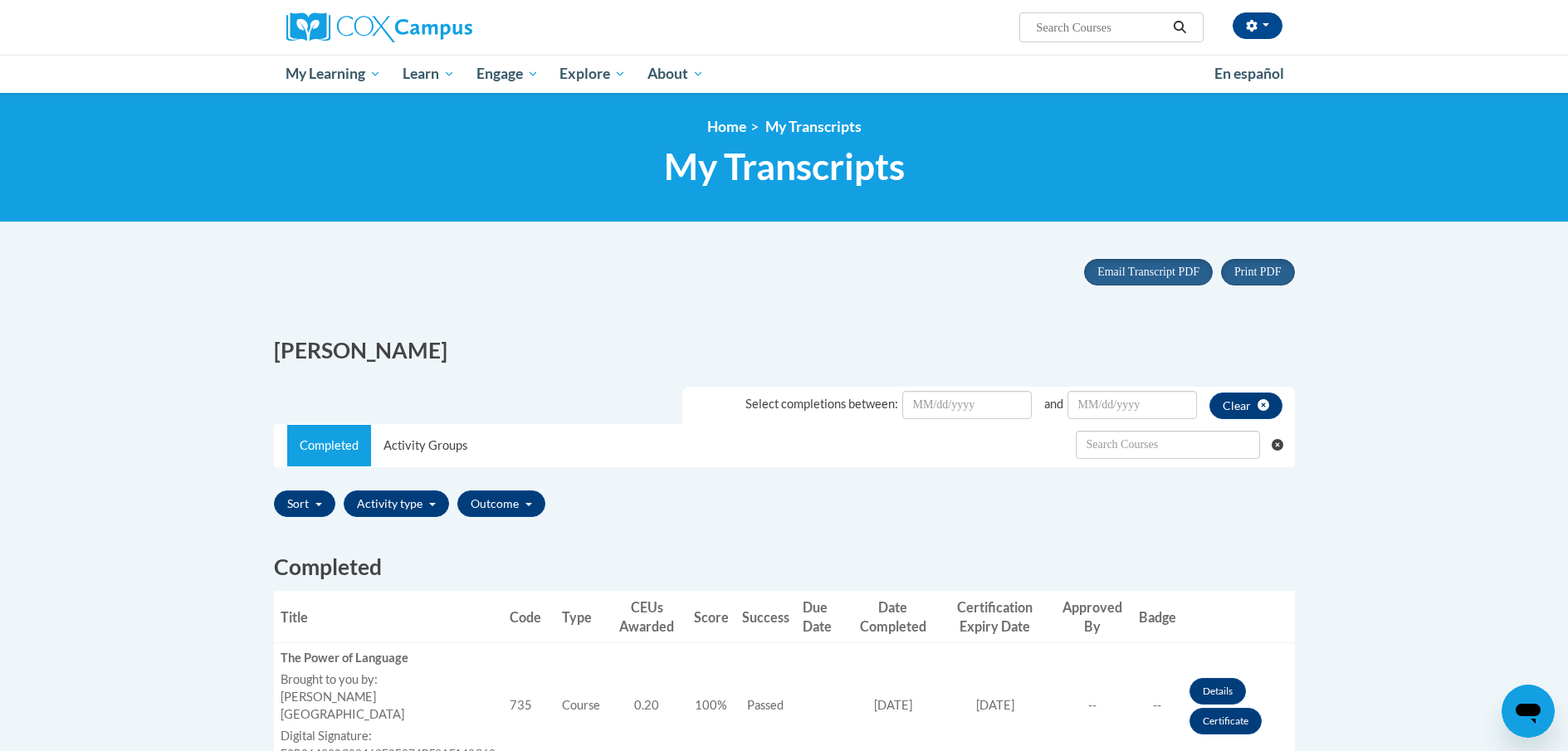
scroll to position [166, 0]
